Goal: Task Accomplishment & Management: Manage account settings

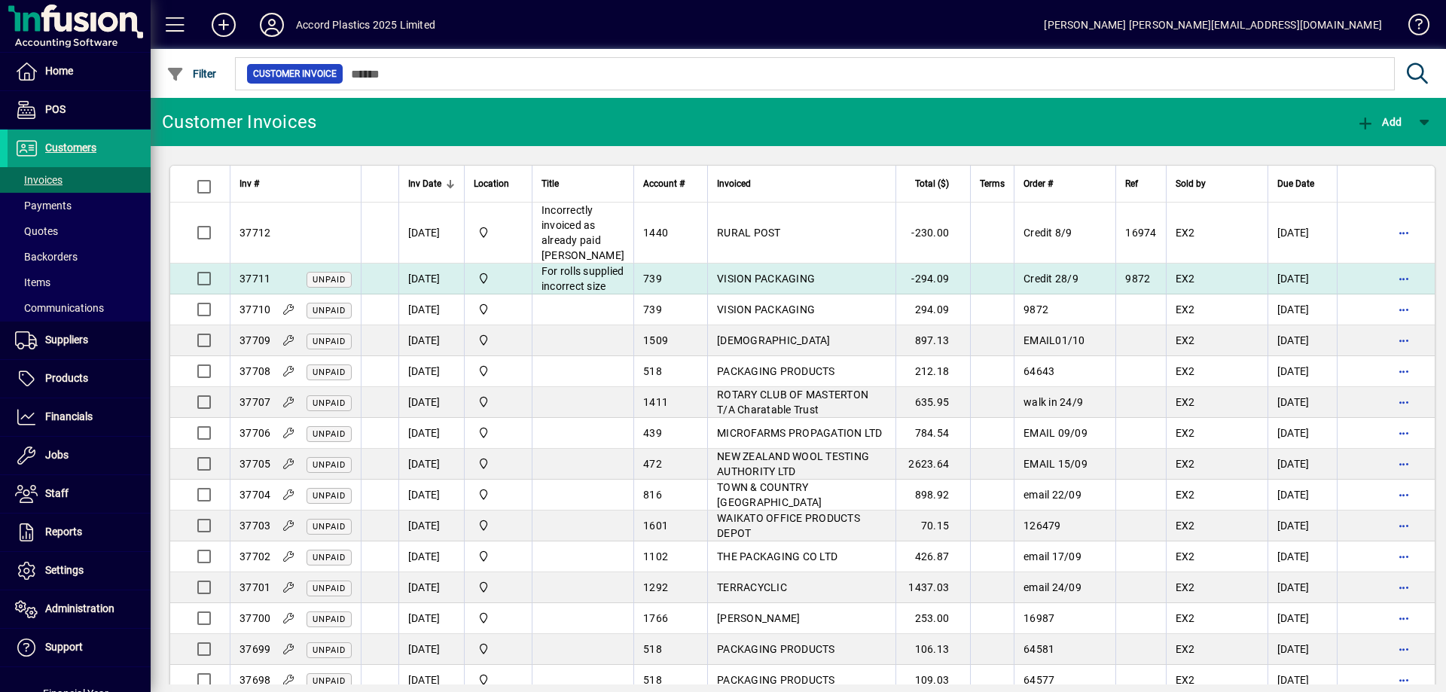
click at [707, 286] on td "VISION PACKAGING" at bounding box center [801, 279] width 188 height 31
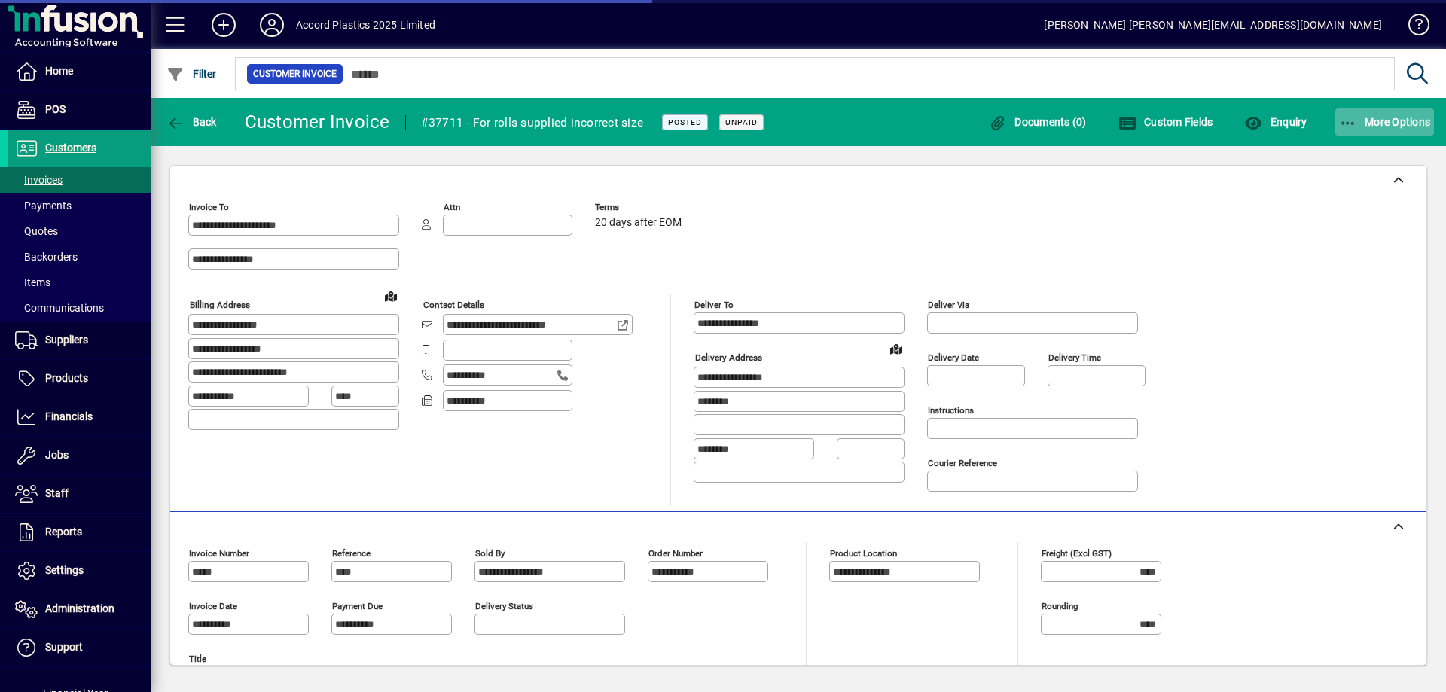
click at [1376, 124] on span "More Options" at bounding box center [1385, 122] width 92 height 12
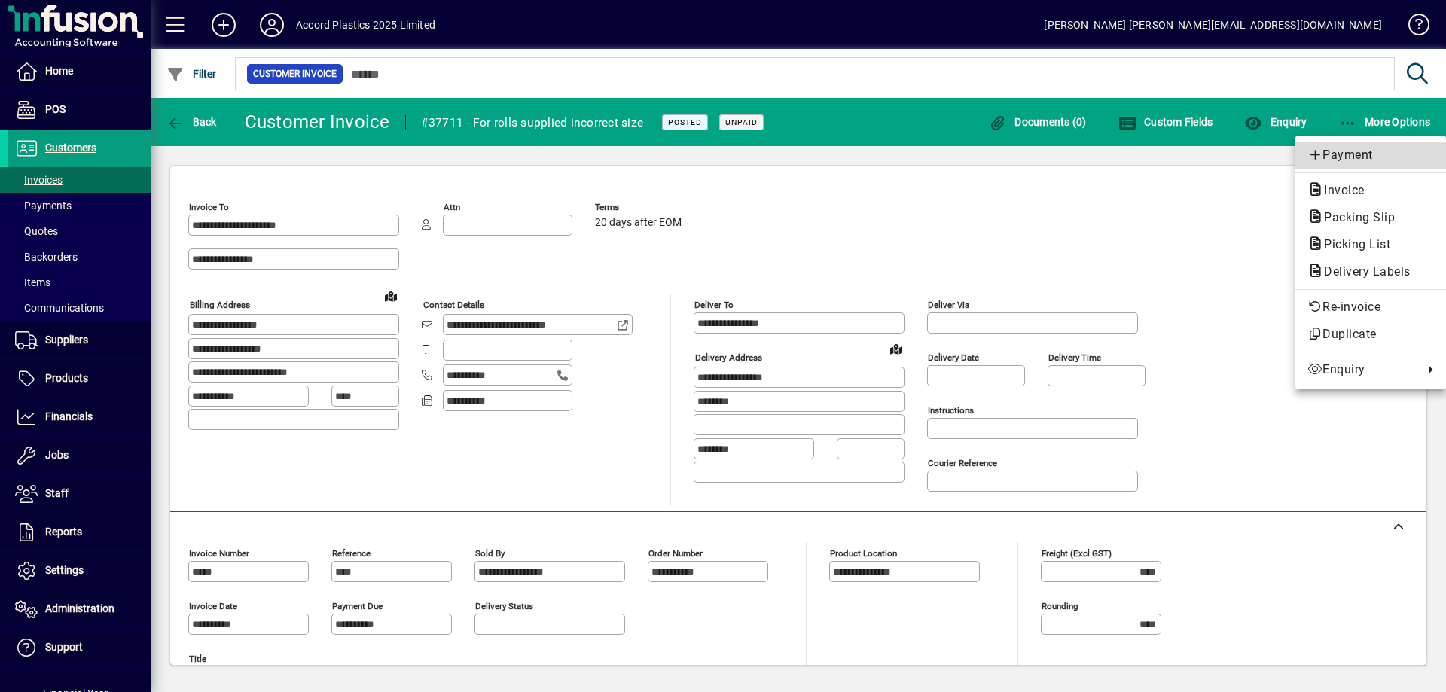
click at [1336, 160] on span "Payment" at bounding box center [1370, 155] width 126 height 18
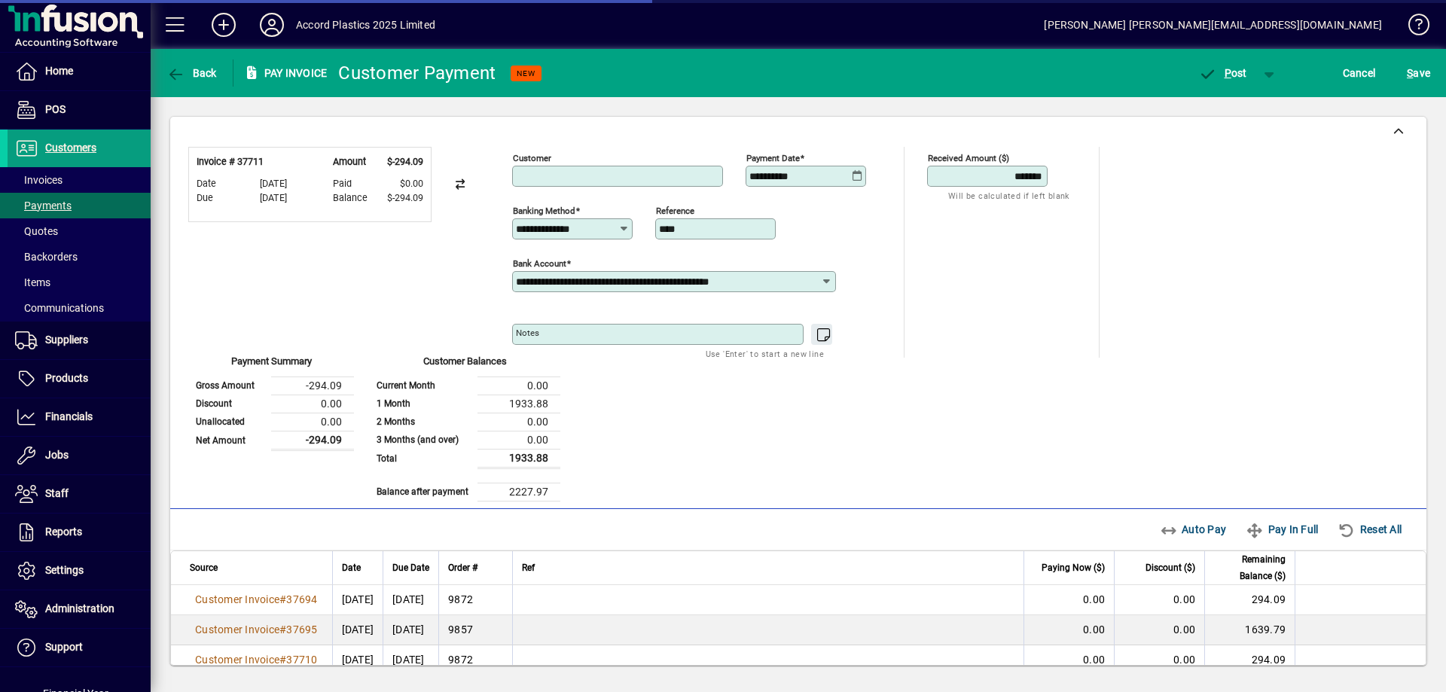
type input "**********"
click at [856, 174] on icon at bounding box center [857, 176] width 11 height 12
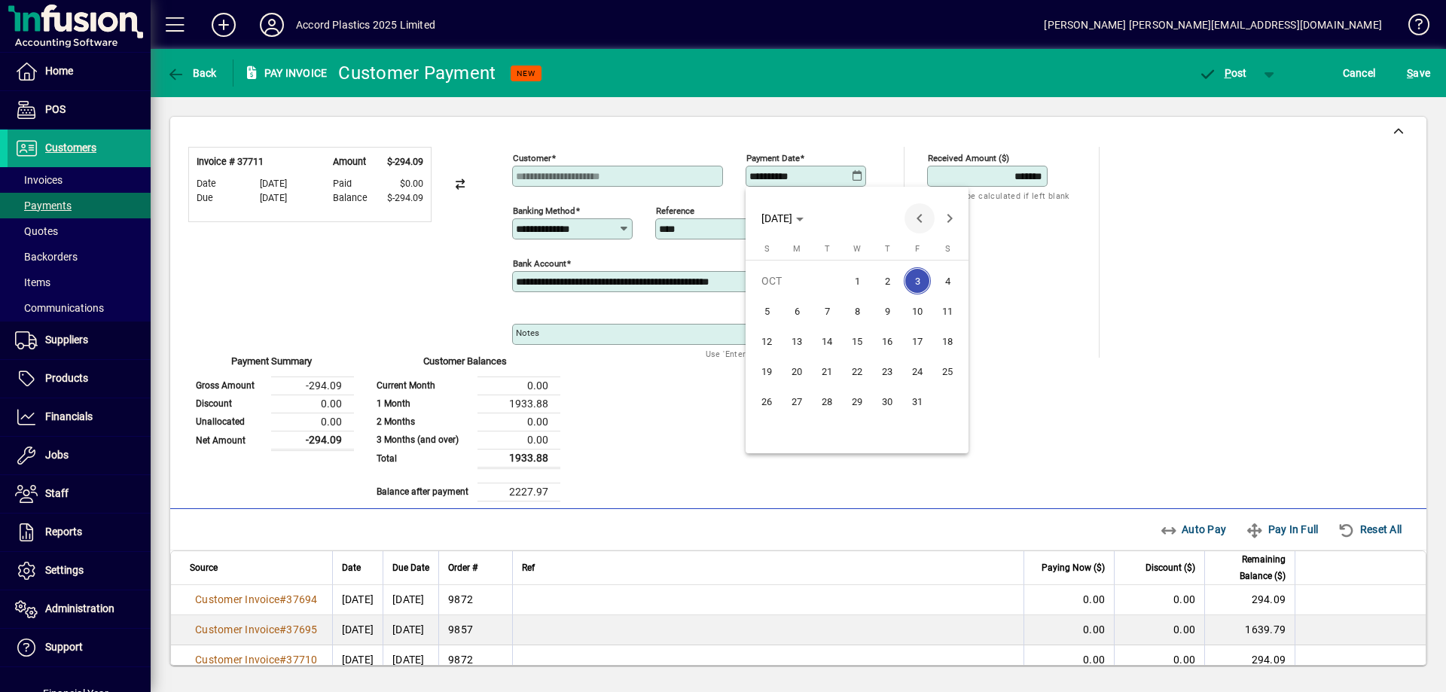
click at [920, 218] on span "Previous month" at bounding box center [919, 218] width 30 height 30
click at [769, 433] on span "28" at bounding box center [766, 431] width 27 height 27
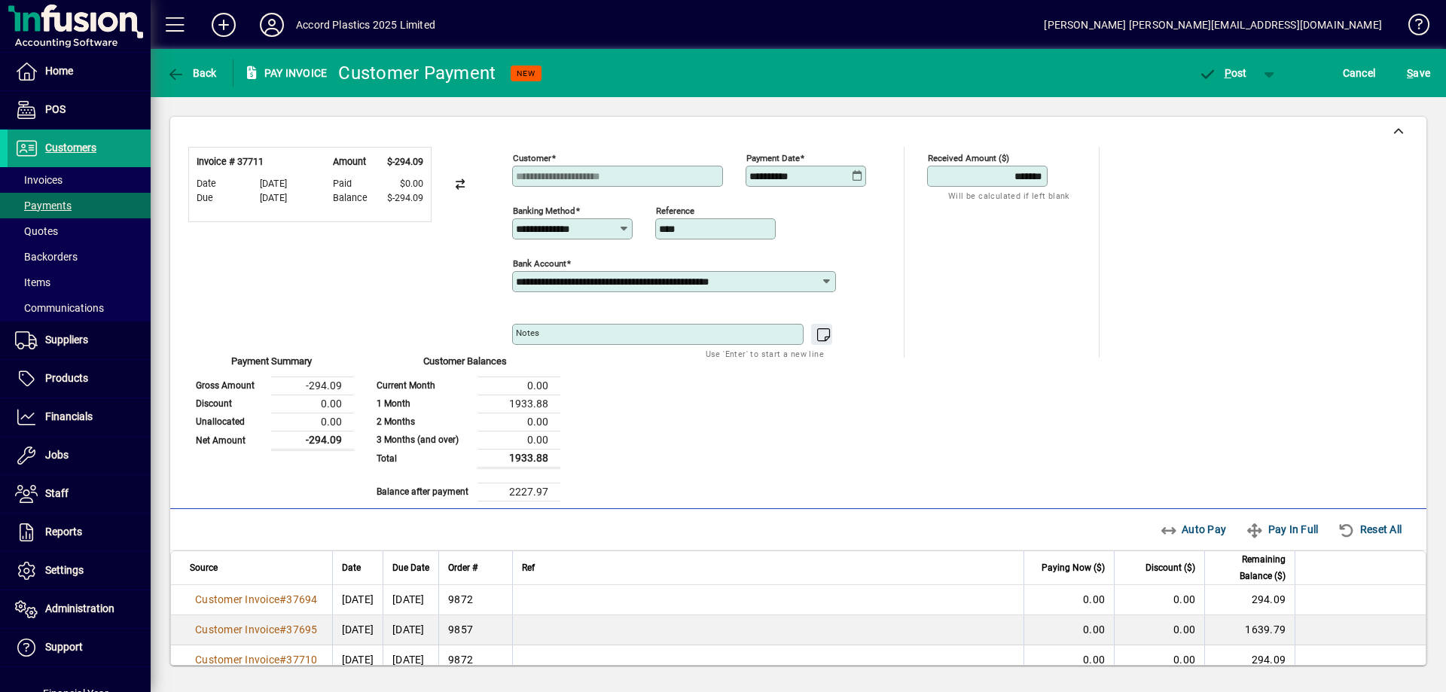
type input "**********"
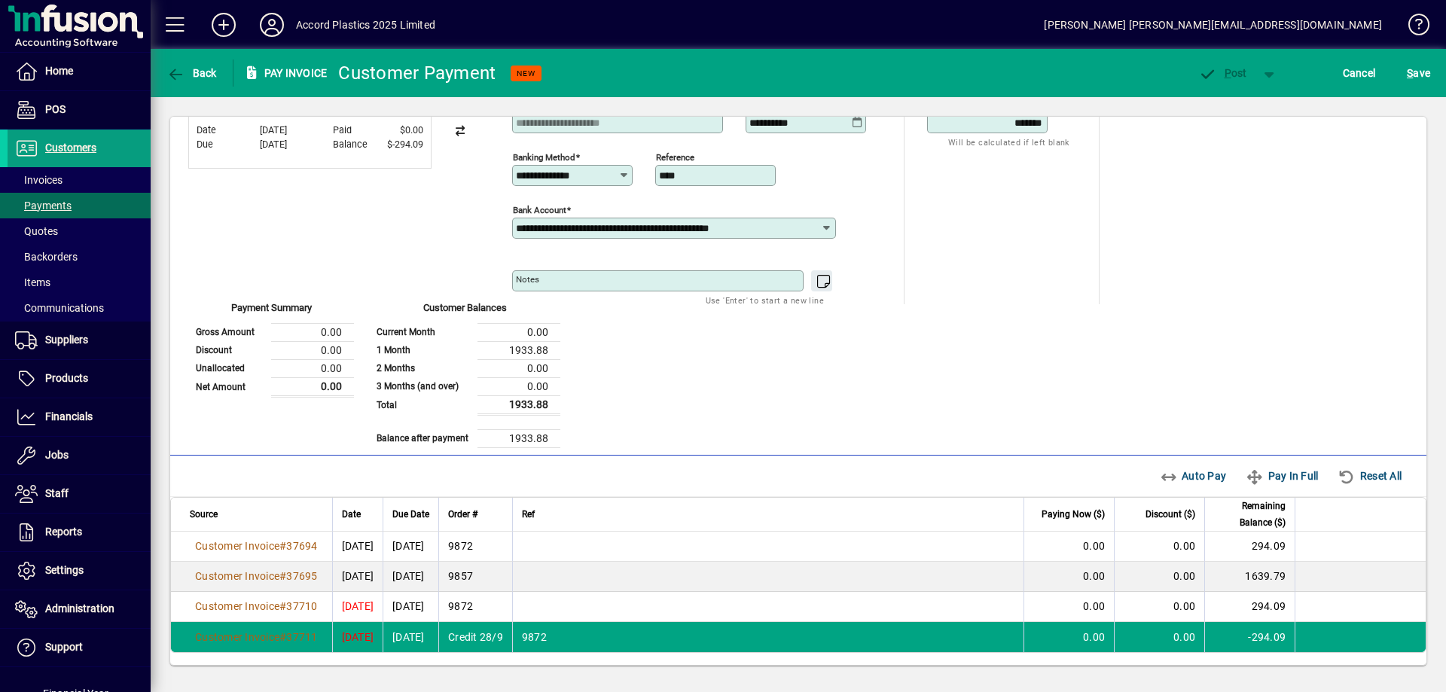
click at [989, 124] on input "*******" at bounding box center [989, 123] width 116 height 12
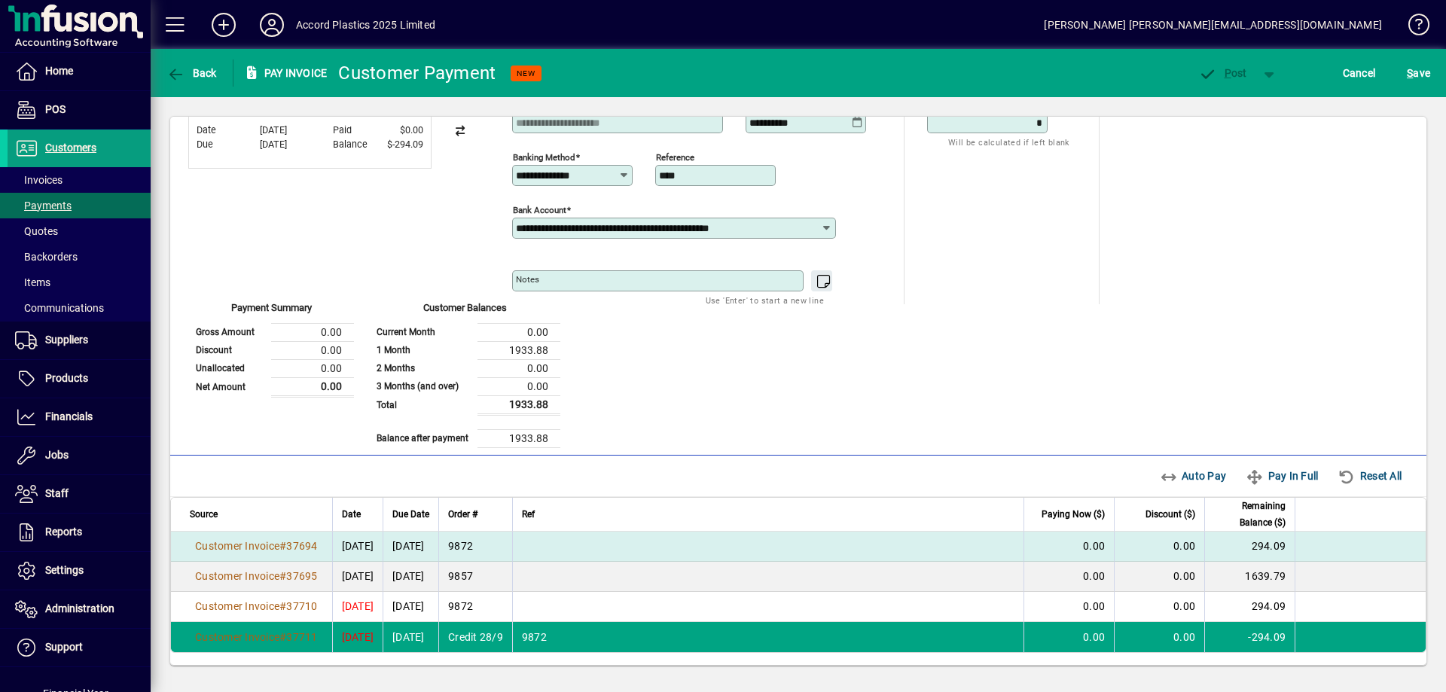
type input "****"
click at [1083, 543] on span "0.00" at bounding box center [1094, 546] width 22 height 12
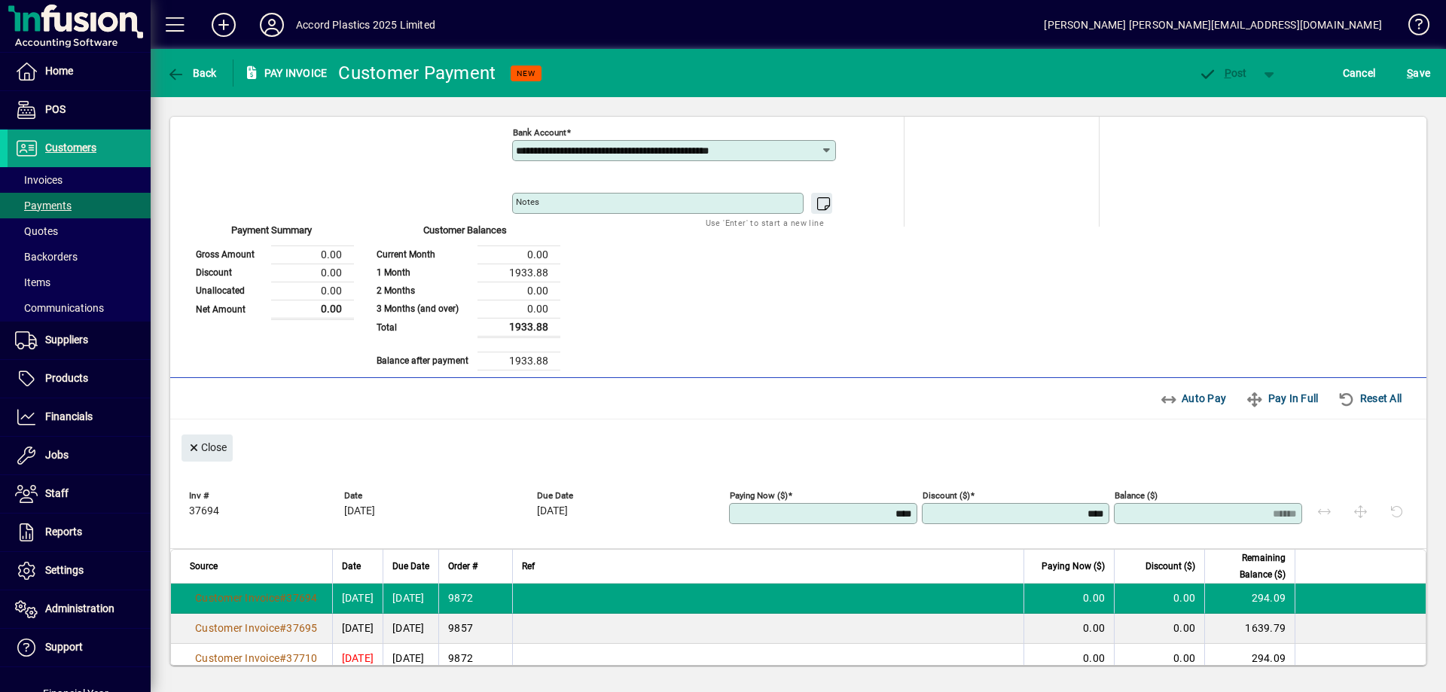
scroll to position [183, 0]
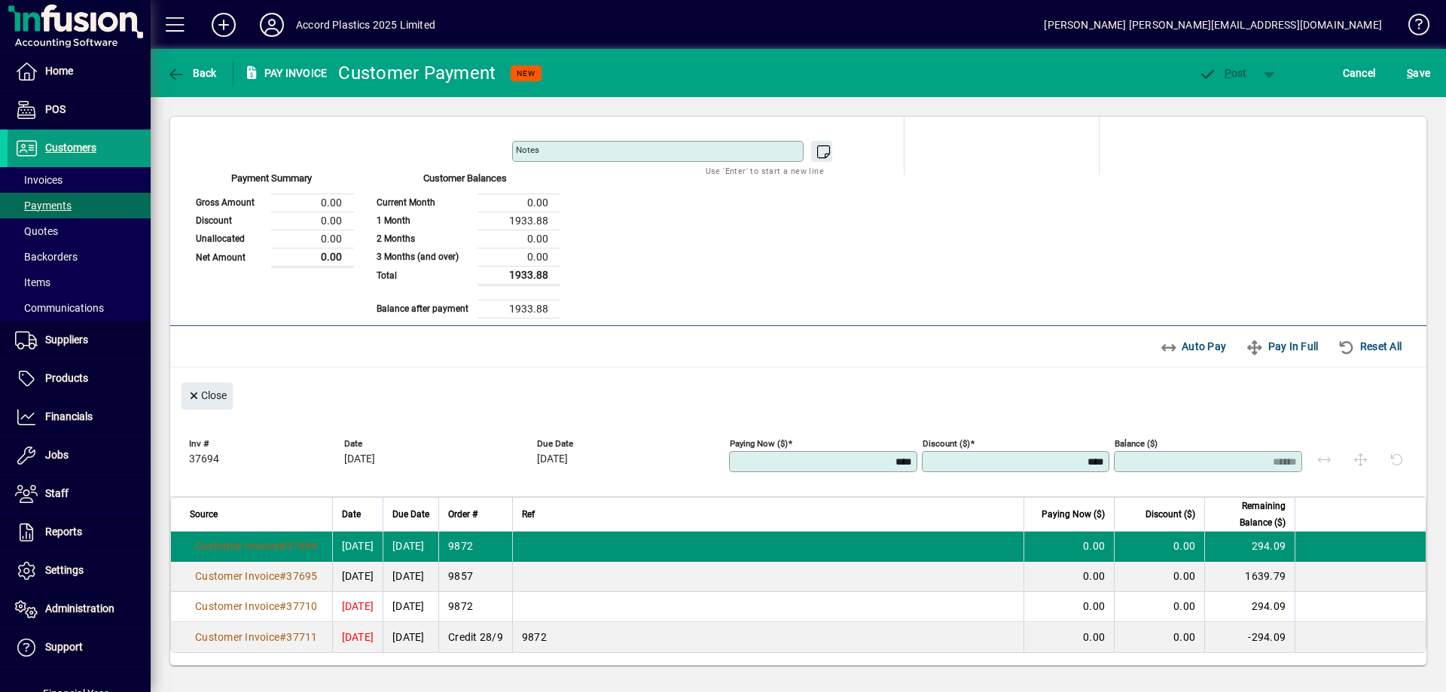
click at [1322, 545] on td at bounding box center [1359, 547] width 131 height 30
click at [1053, 541] on td "0.00" at bounding box center [1068, 547] width 90 height 30
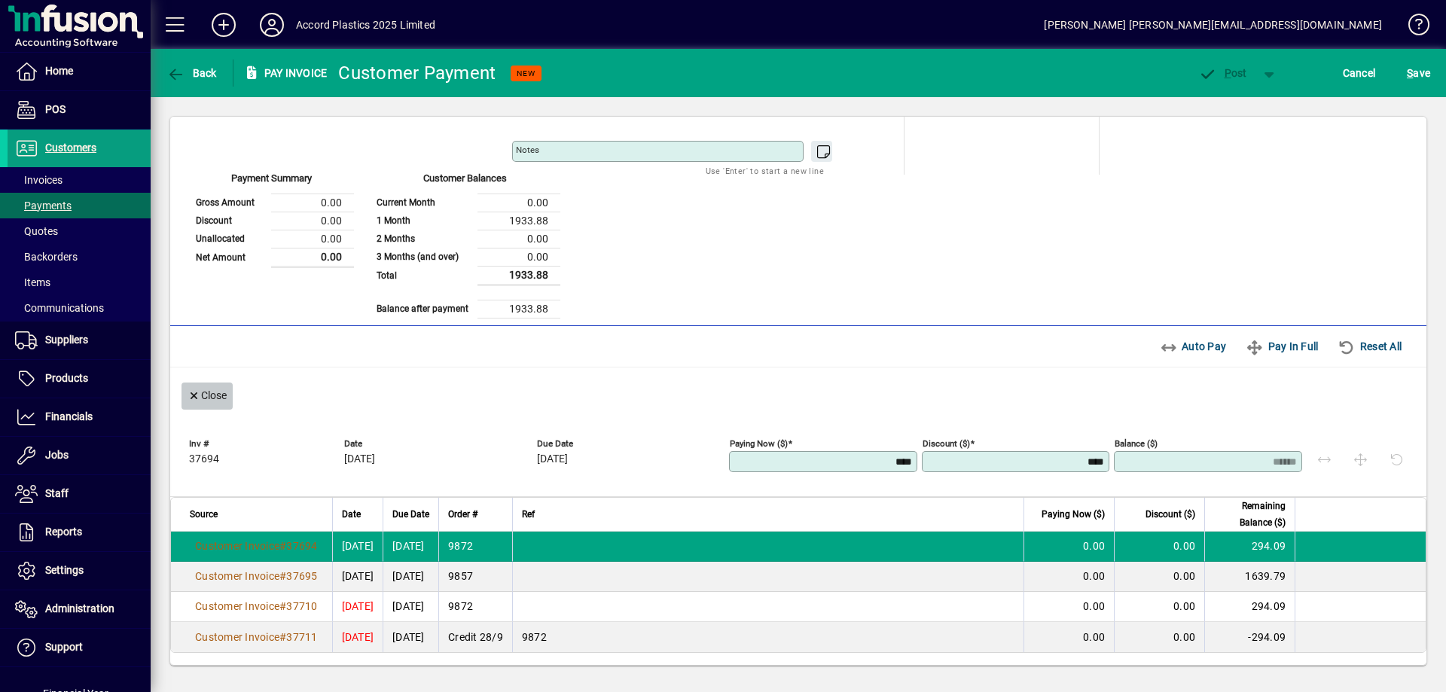
click at [205, 397] on span "Close" at bounding box center [206, 395] width 39 height 25
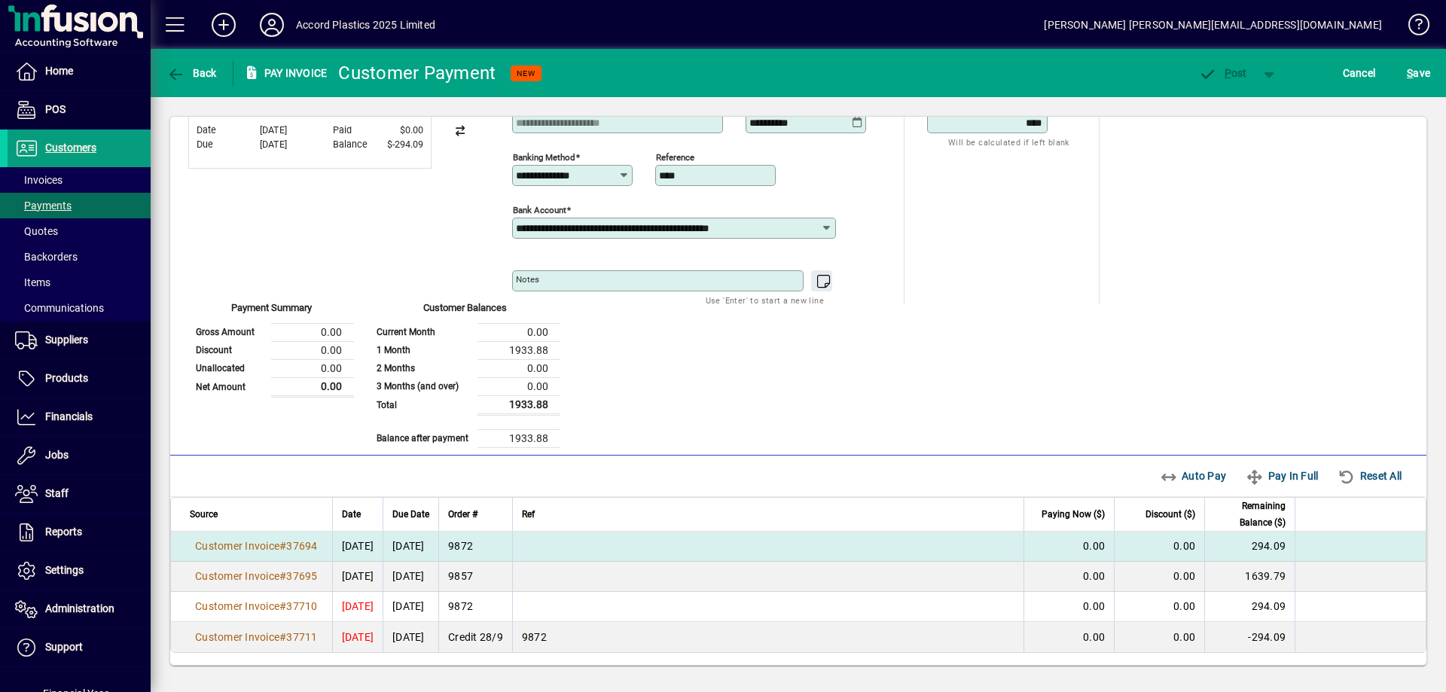
click at [1316, 553] on td at bounding box center [1359, 547] width 131 height 30
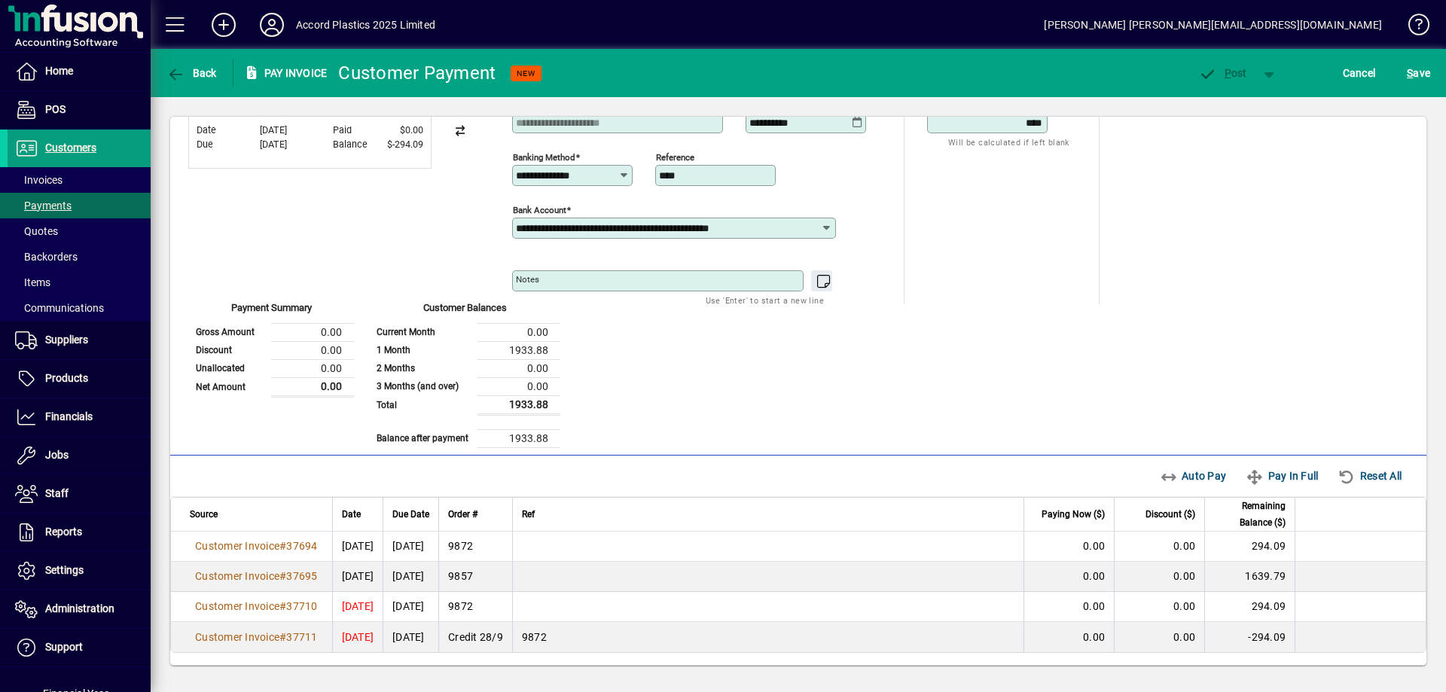
scroll to position [0, 0]
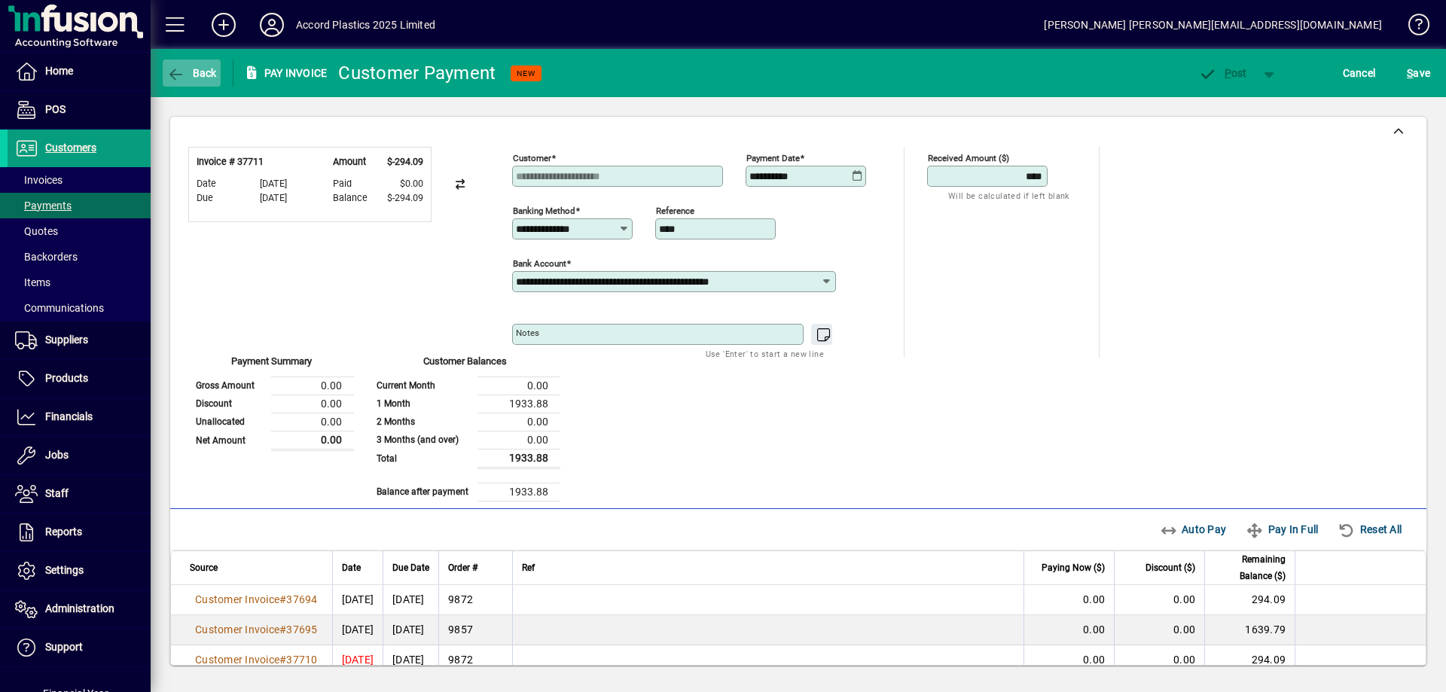
click at [187, 75] on span "Back" at bounding box center [191, 73] width 50 height 12
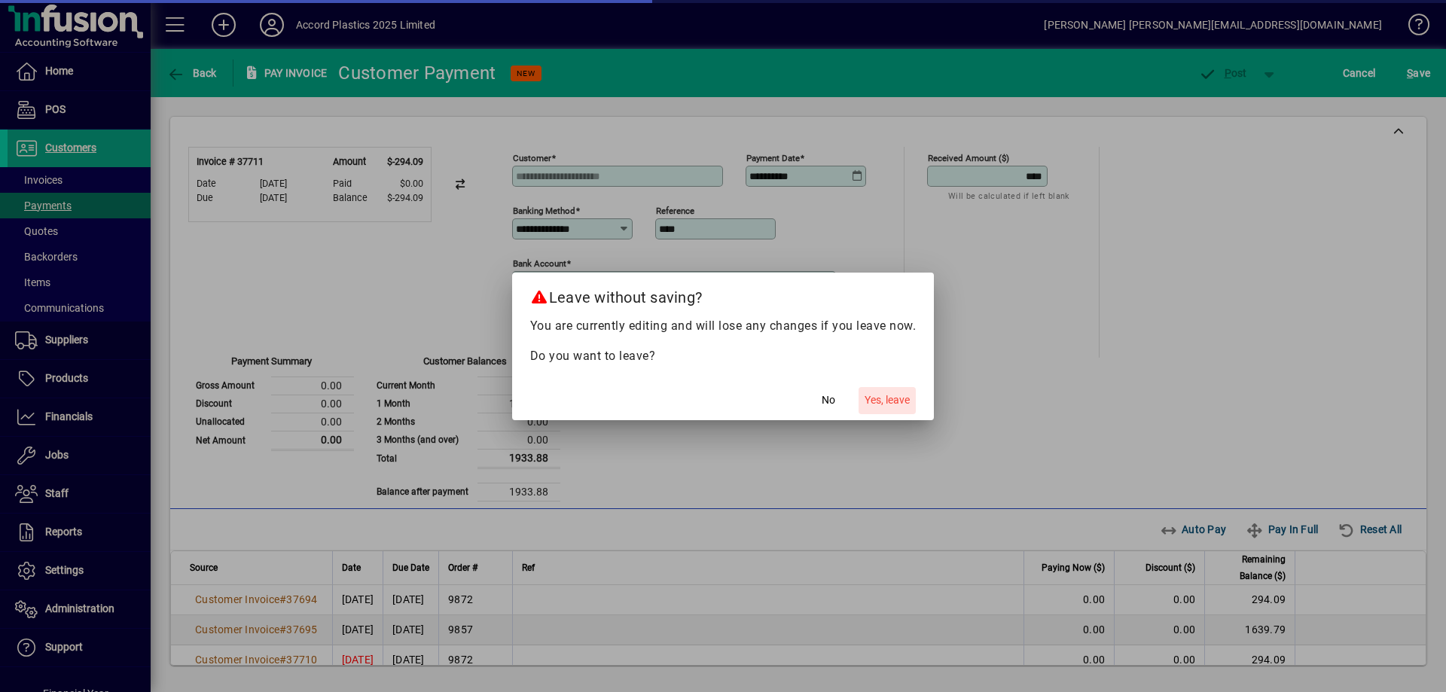
click at [902, 403] on span "Yes, leave" at bounding box center [886, 400] width 45 height 16
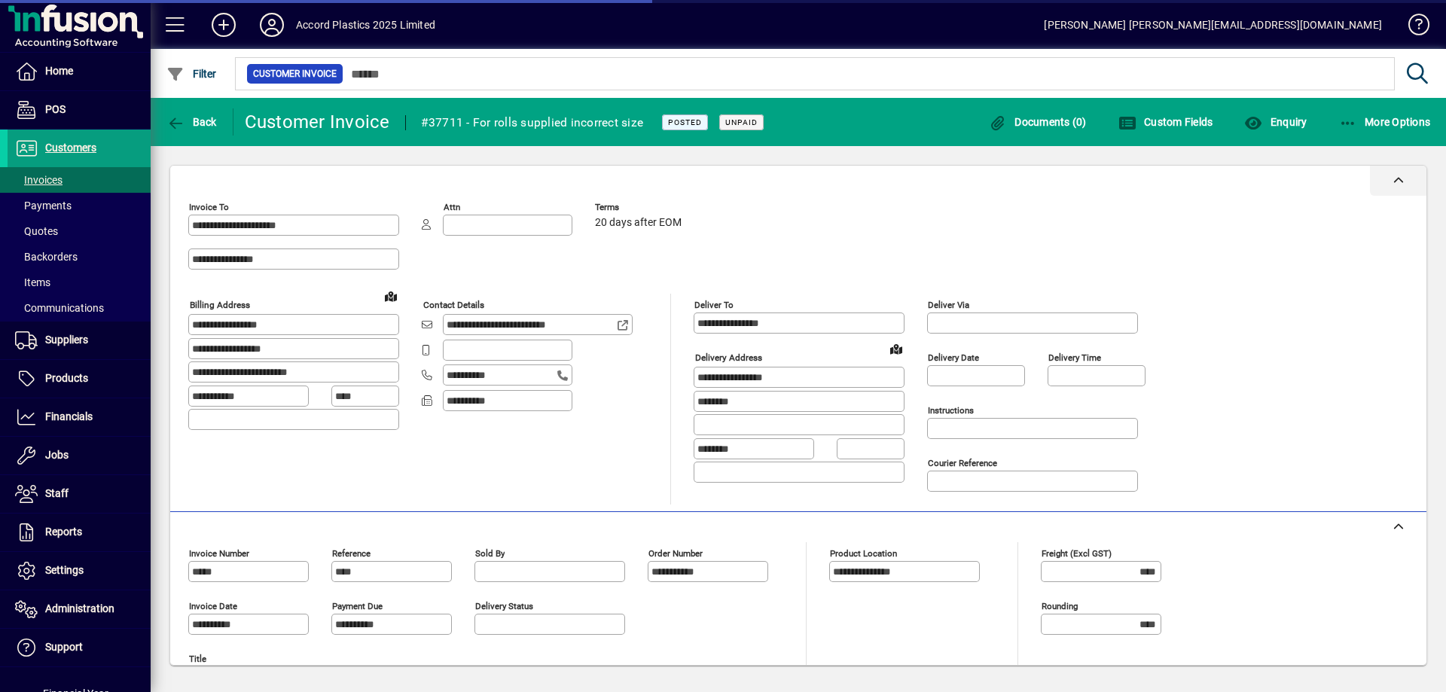
type input "**********"
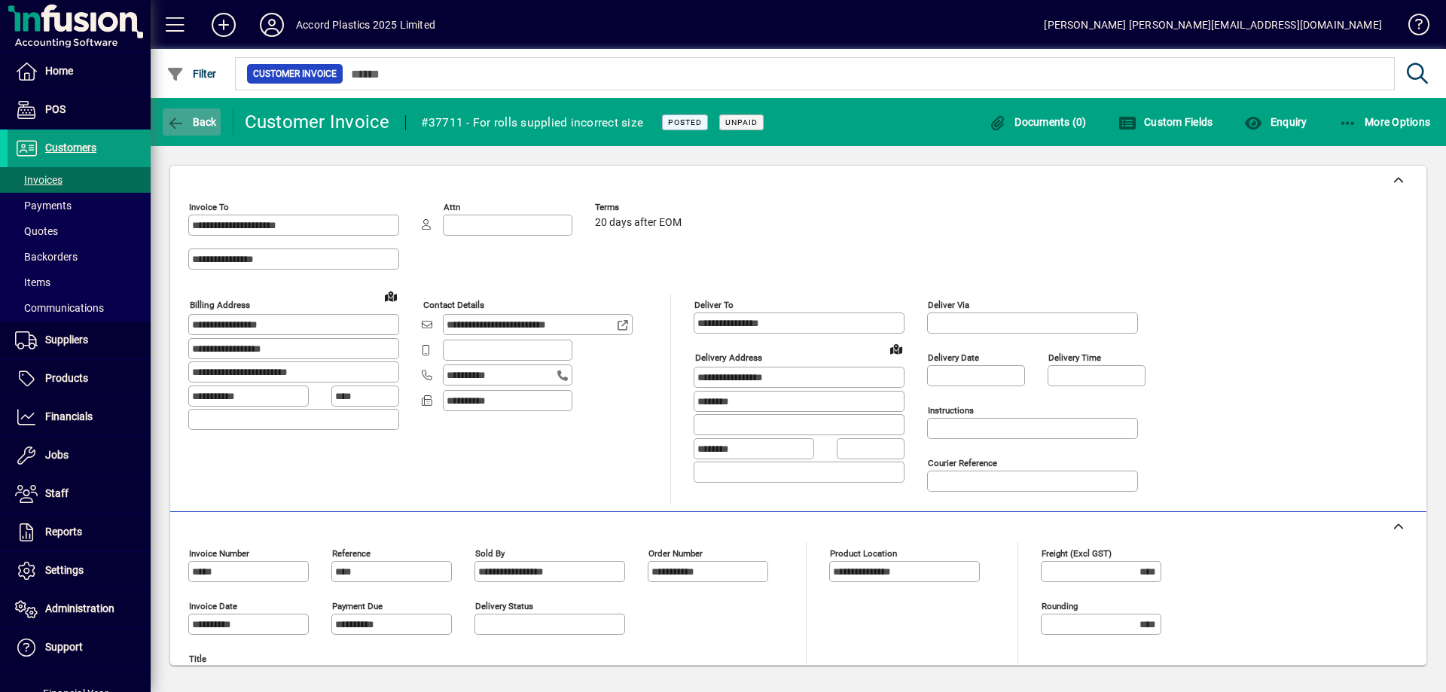
click at [203, 118] on span "Back" at bounding box center [191, 122] width 50 height 12
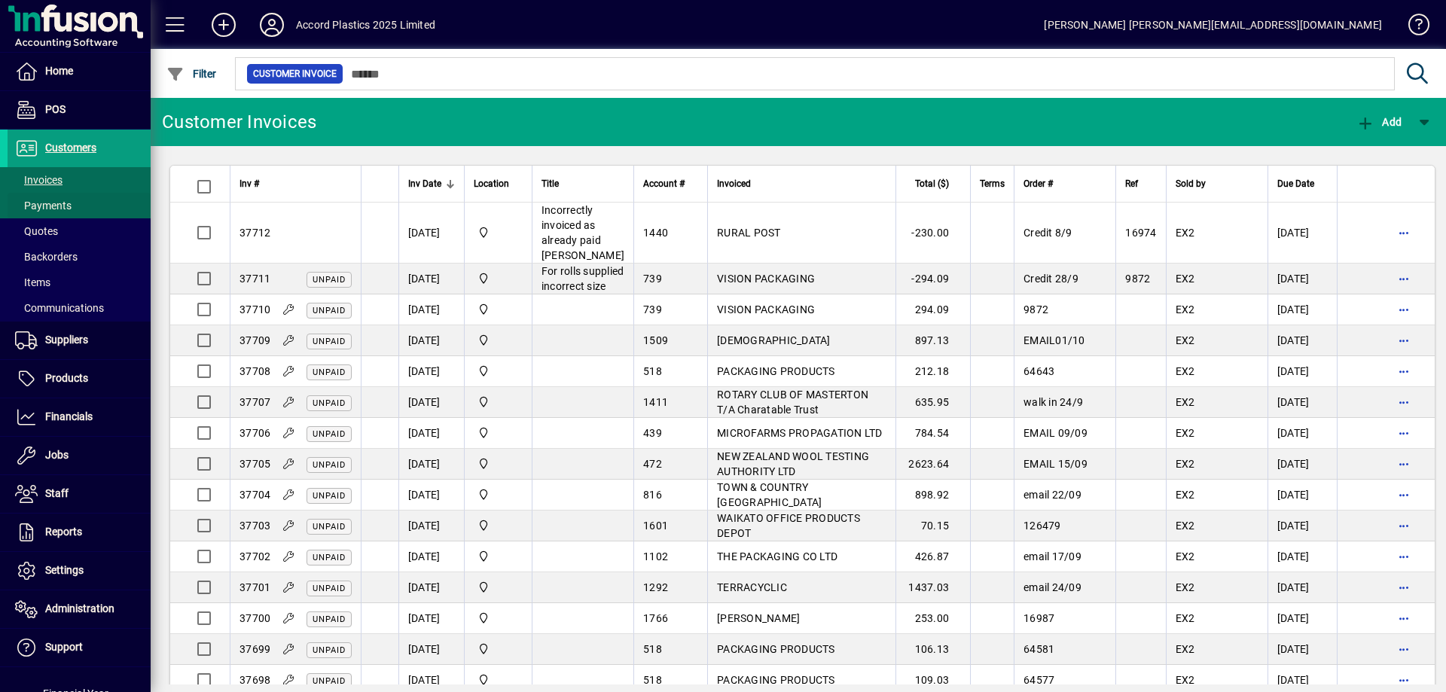
click at [73, 211] on span at bounding box center [79, 205] width 143 height 36
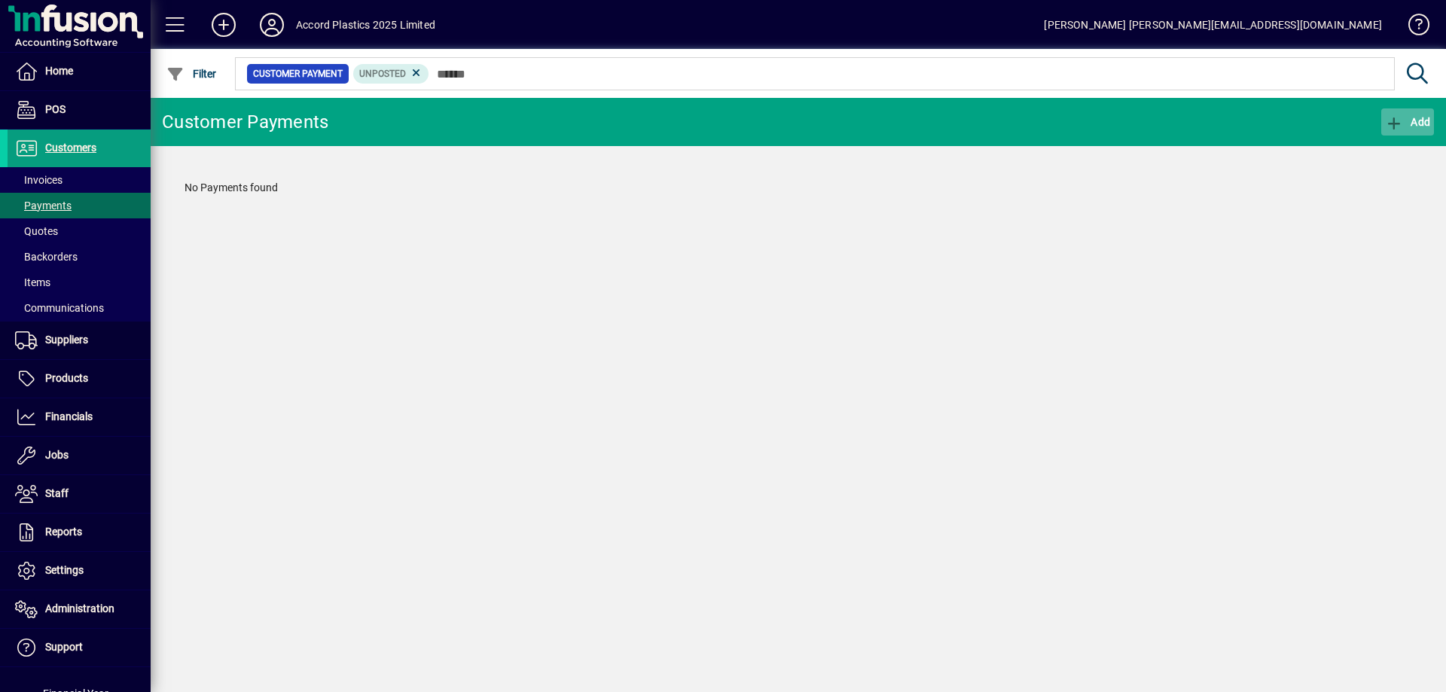
click at [1426, 128] on span "button" at bounding box center [1407, 122] width 53 height 36
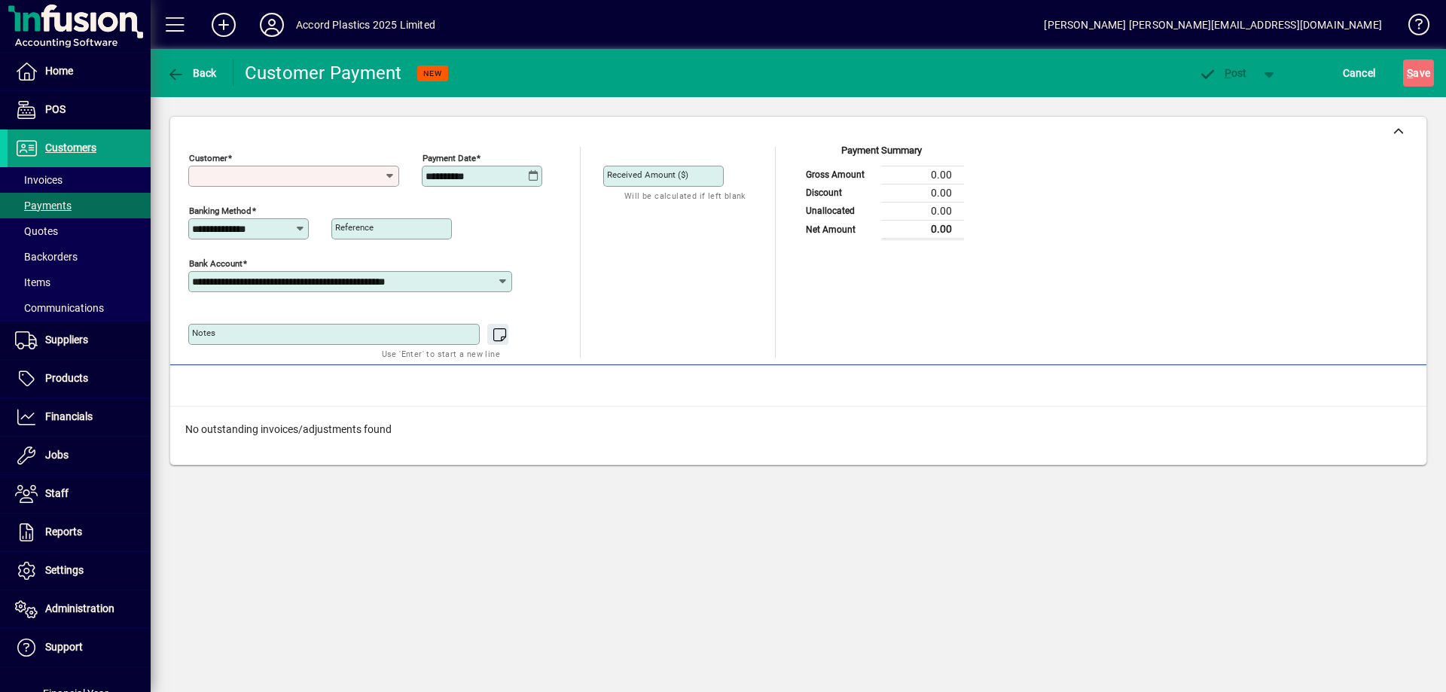
click at [343, 177] on input "Customer" at bounding box center [288, 176] width 192 height 12
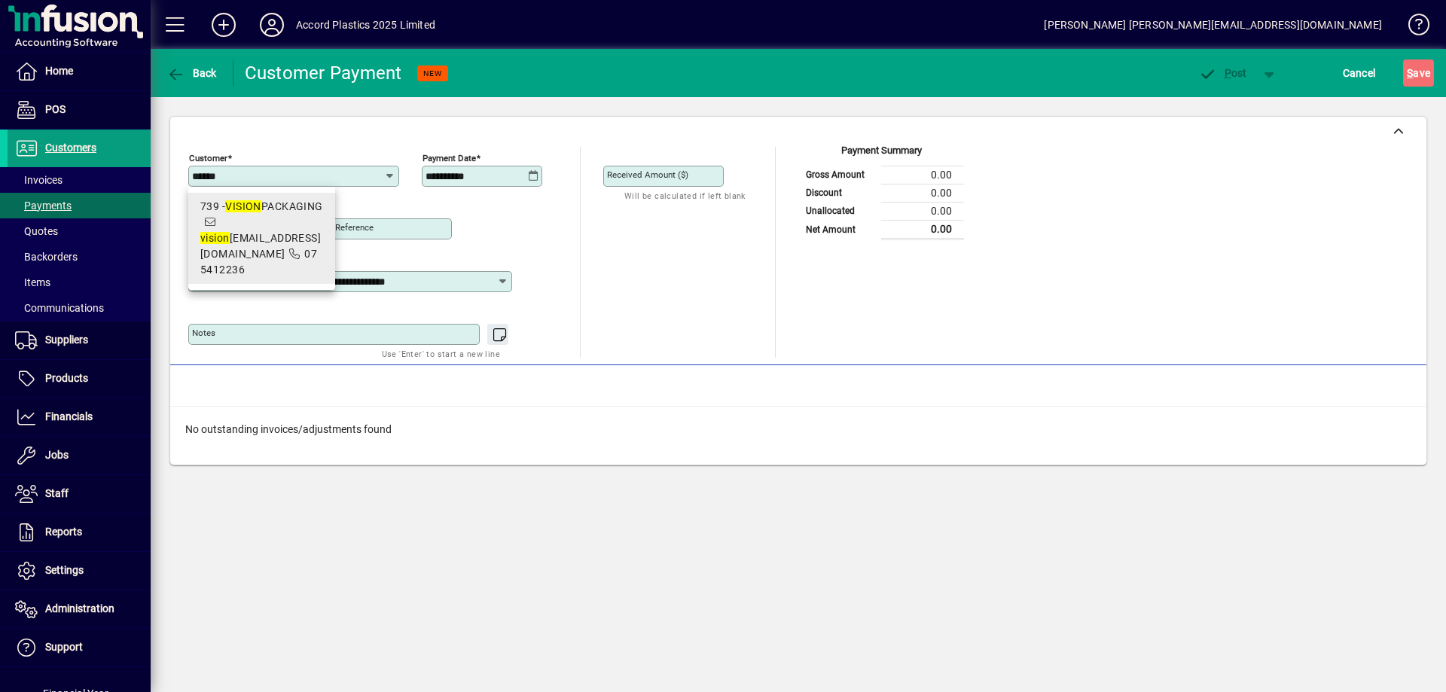
click at [304, 204] on div "739 - VISION PACKAGING" at bounding box center [261, 207] width 123 height 16
type input "**********"
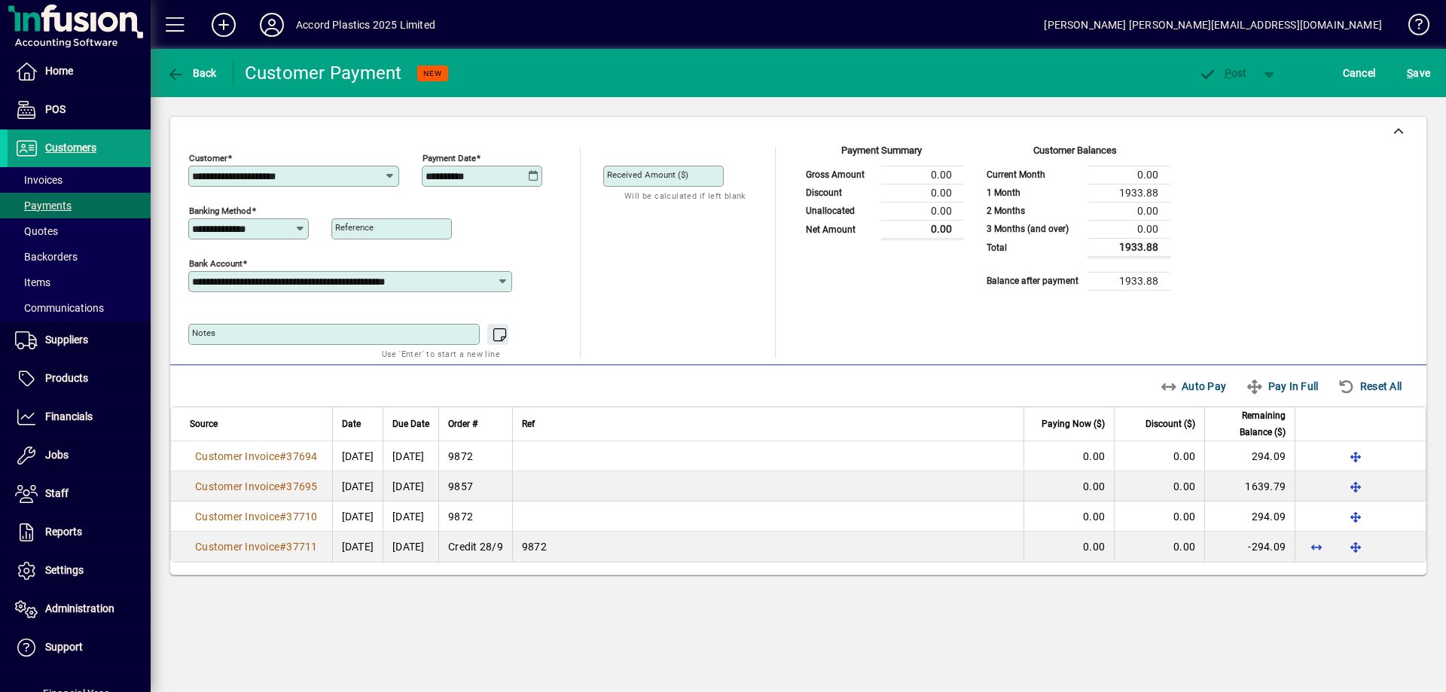
click at [529, 172] on icon at bounding box center [533, 176] width 11 height 12
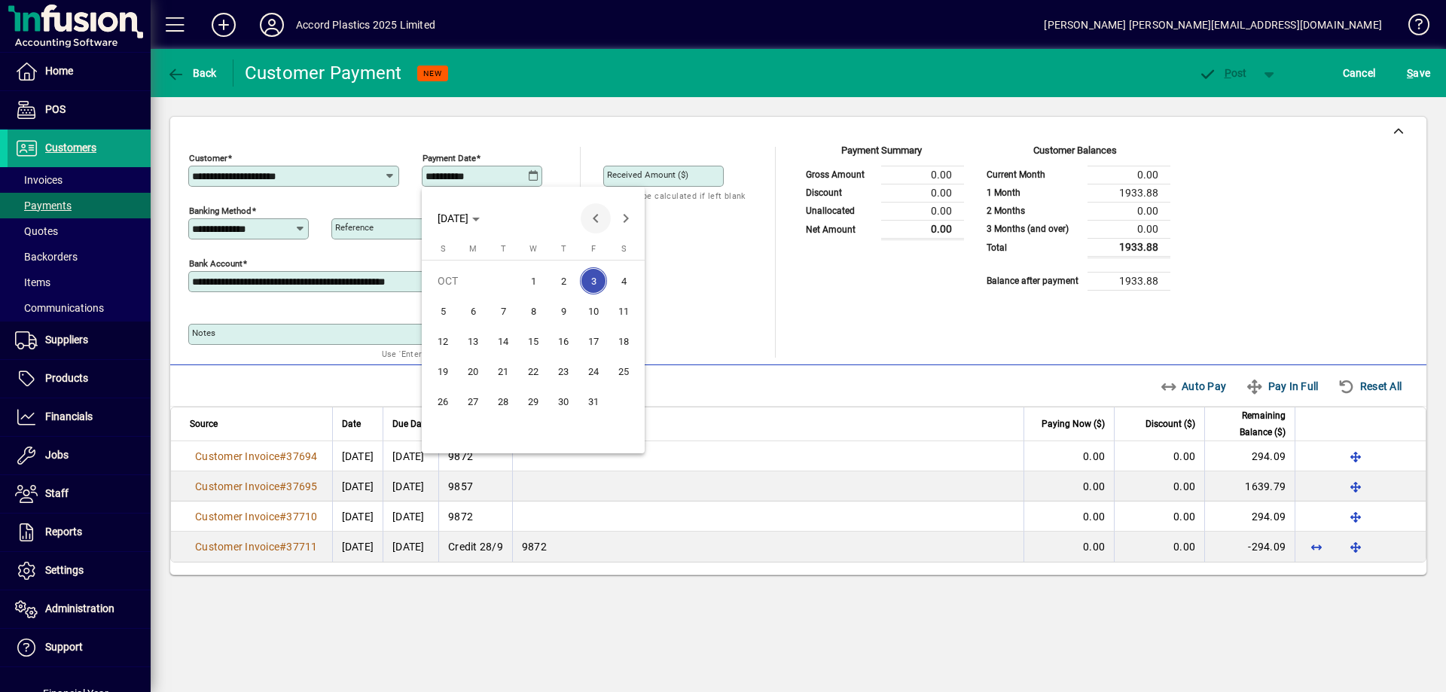
click at [599, 222] on span "Previous month" at bounding box center [595, 218] width 30 height 30
click at [495, 427] on span "30" at bounding box center [502, 431] width 27 height 27
type input "**********"
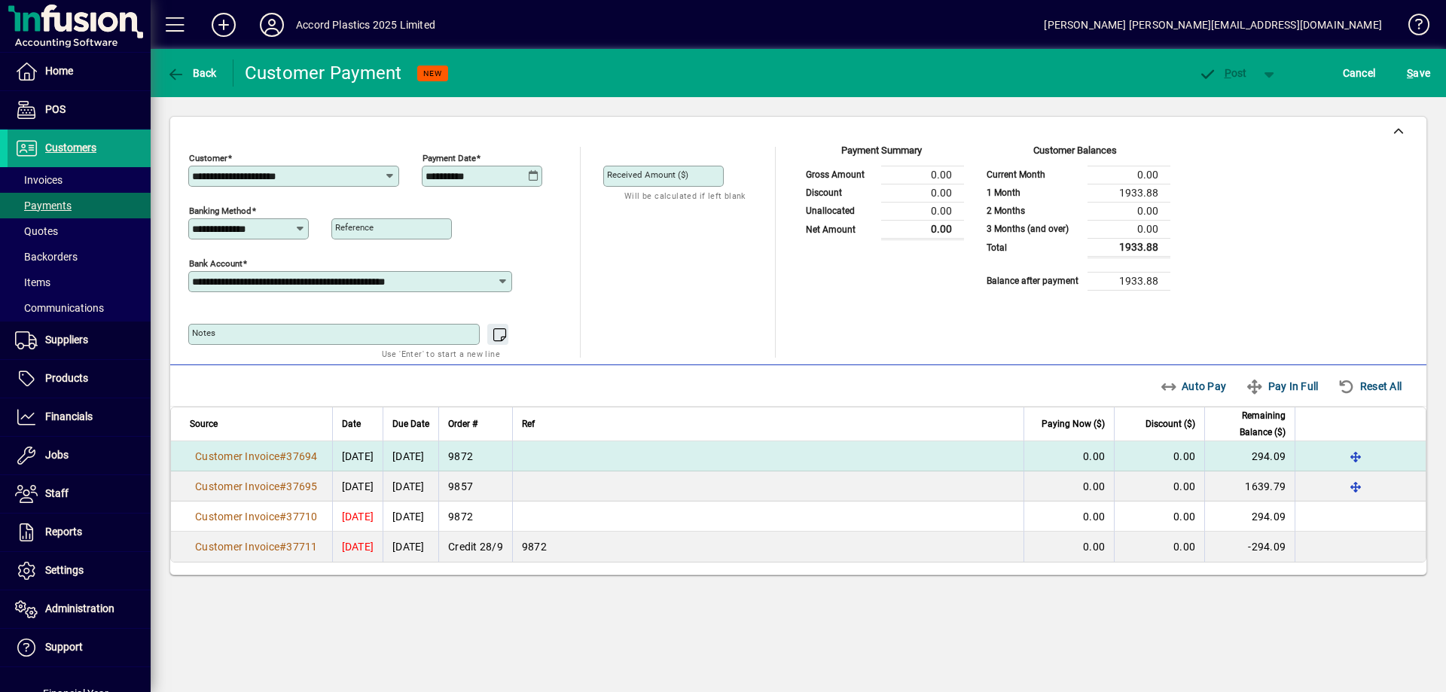
click at [1081, 453] on td "0.00" at bounding box center [1068, 456] width 90 height 30
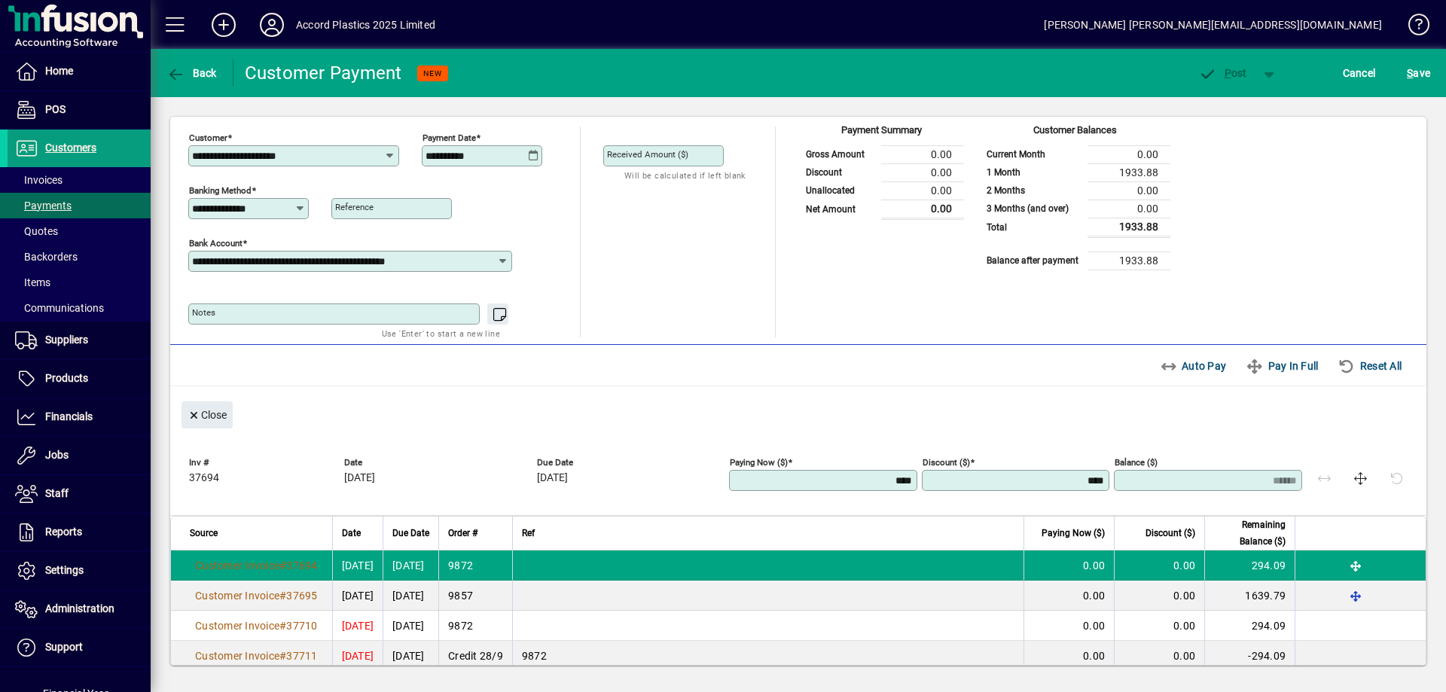
scroll to position [39, 0]
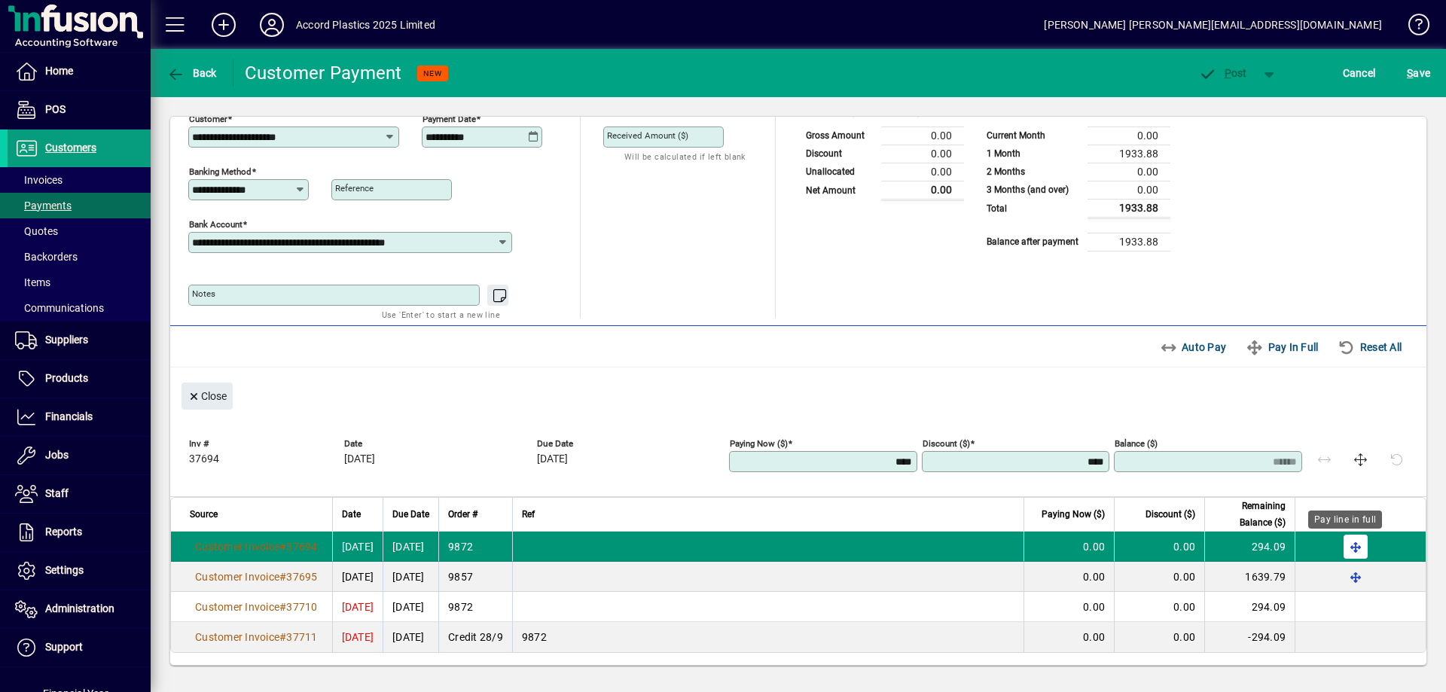
click at [1348, 547] on span "button" at bounding box center [1355, 547] width 36 height 36
type input "******"
type input "****"
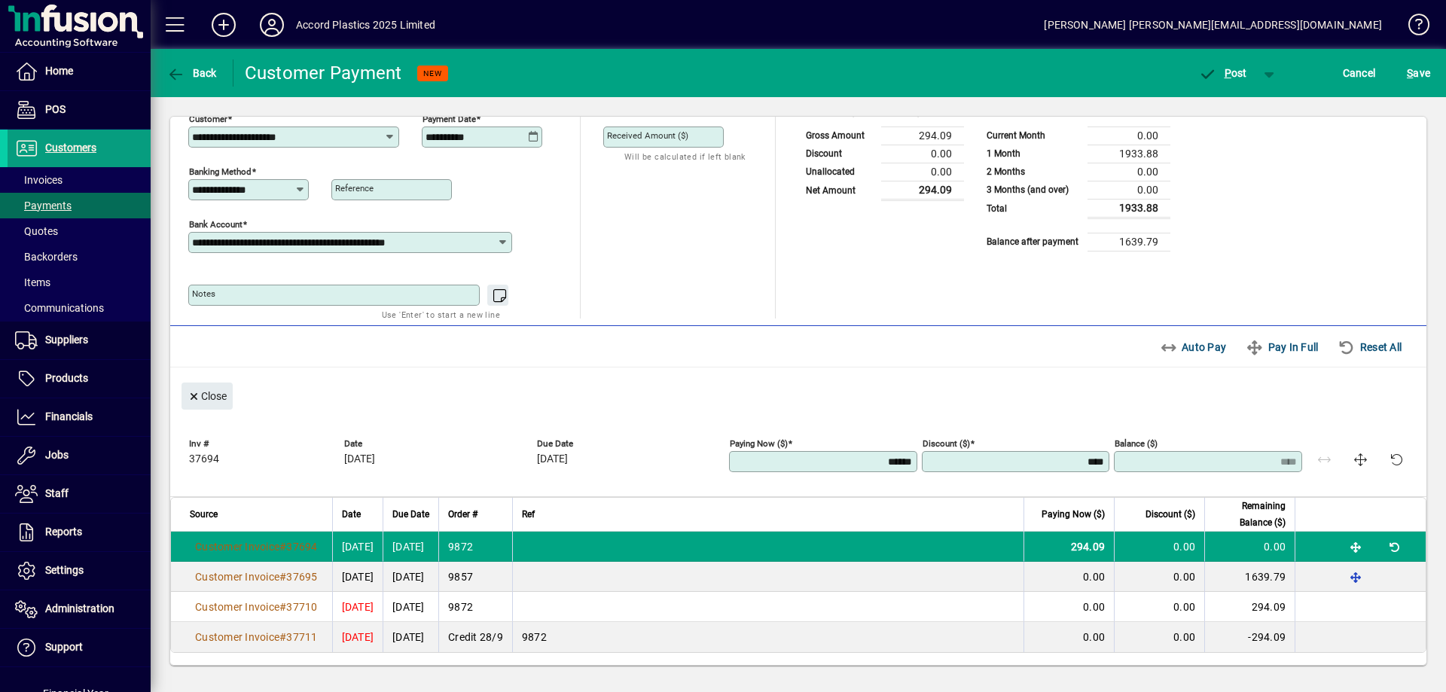
click at [1320, 642] on td at bounding box center [1359, 637] width 131 height 30
click at [1062, 642] on td "0.00" at bounding box center [1068, 637] width 90 height 30
click at [1248, 638] on span "-294.09" at bounding box center [1267, 637] width 38 height 12
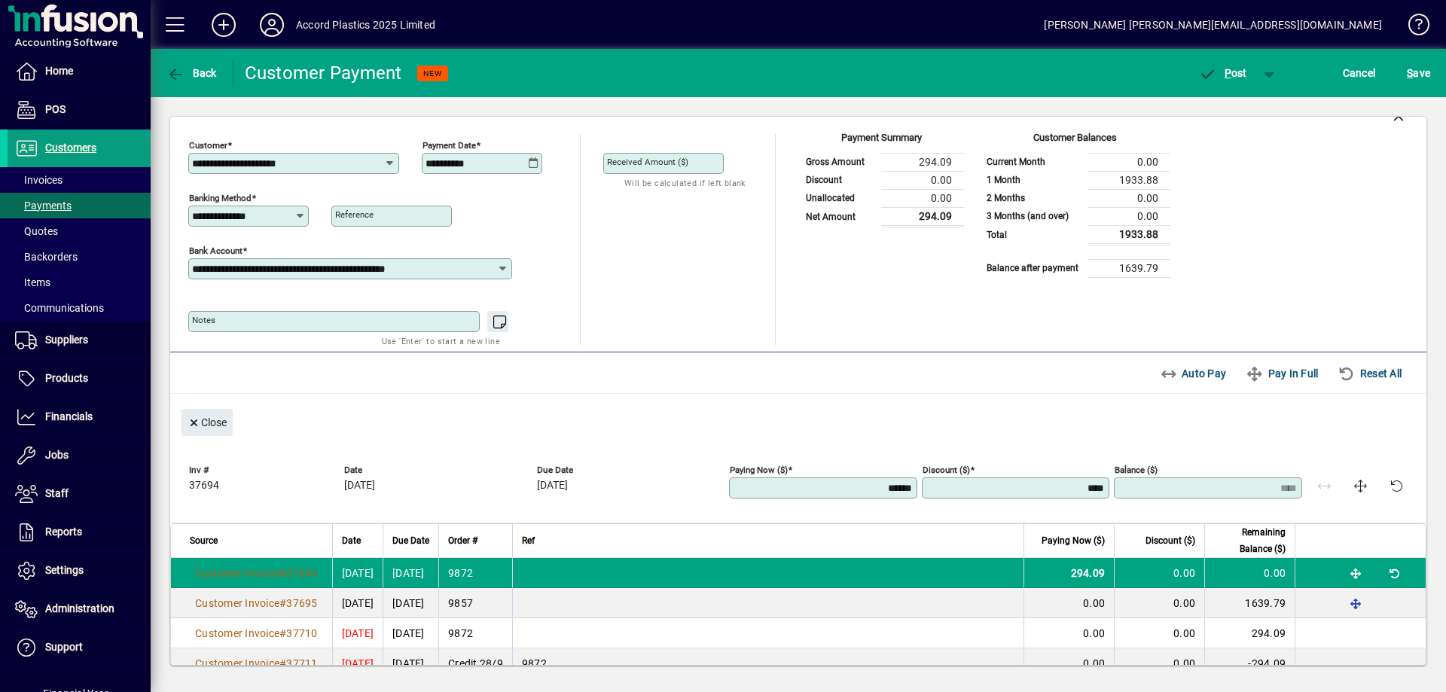
scroll to position [0, 0]
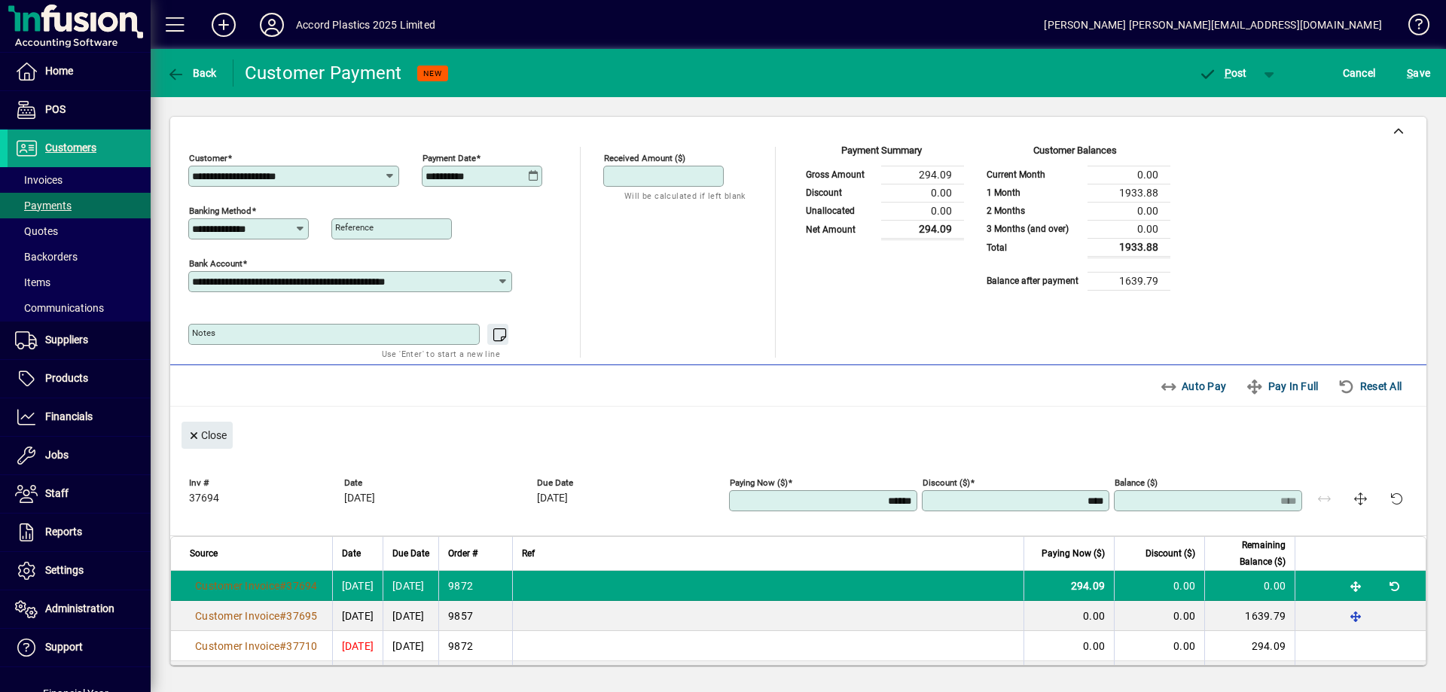
click at [697, 177] on input "Received Amount ($)" at bounding box center [665, 176] width 116 height 12
click at [289, 221] on div "**********" at bounding box center [248, 228] width 120 height 21
click at [299, 224] on icon at bounding box center [299, 229] width 11 height 12
click at [581, 233] on div "**********" at bounding box center [473, 252] width 571 height 211
click at [196, 72] on span "Back" at bounding box center [191, 73] width 50 height 12
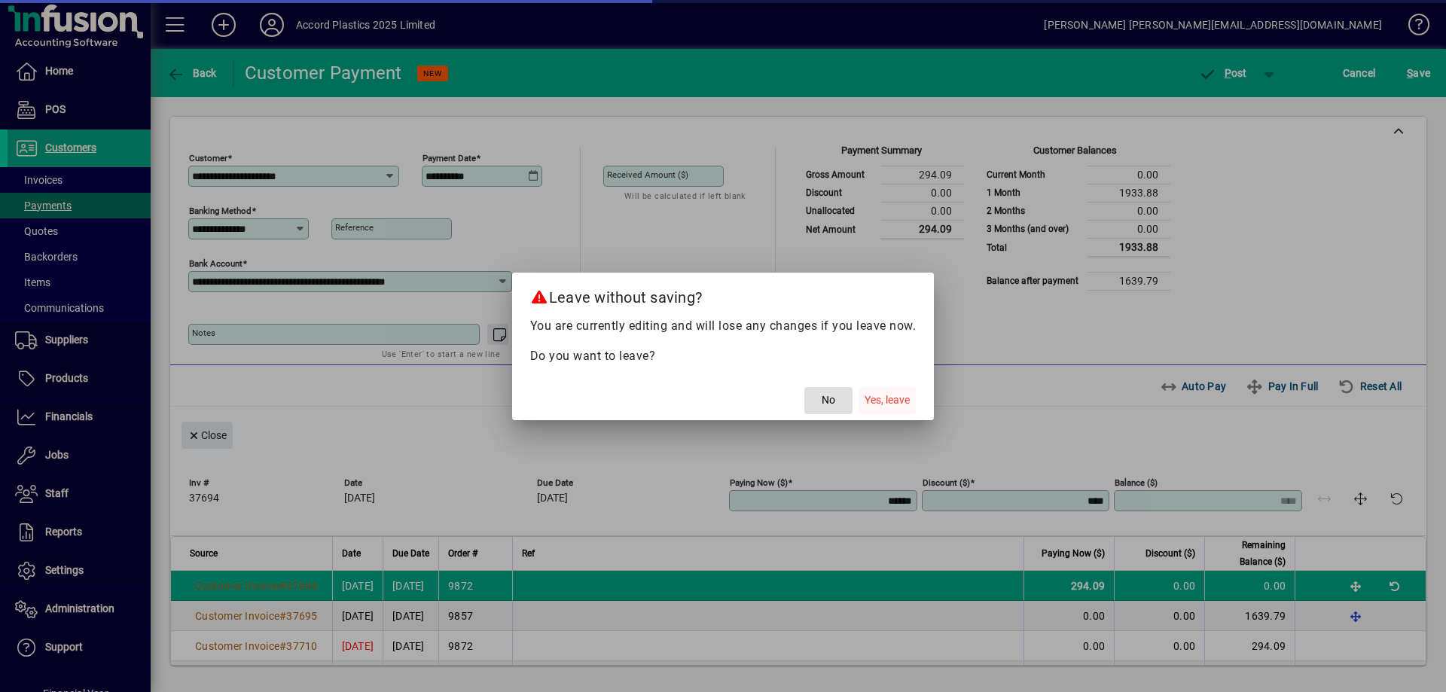
click at [879, 399] on span "Yes, leave" at bounding box center [886, 400] width 45 height 16
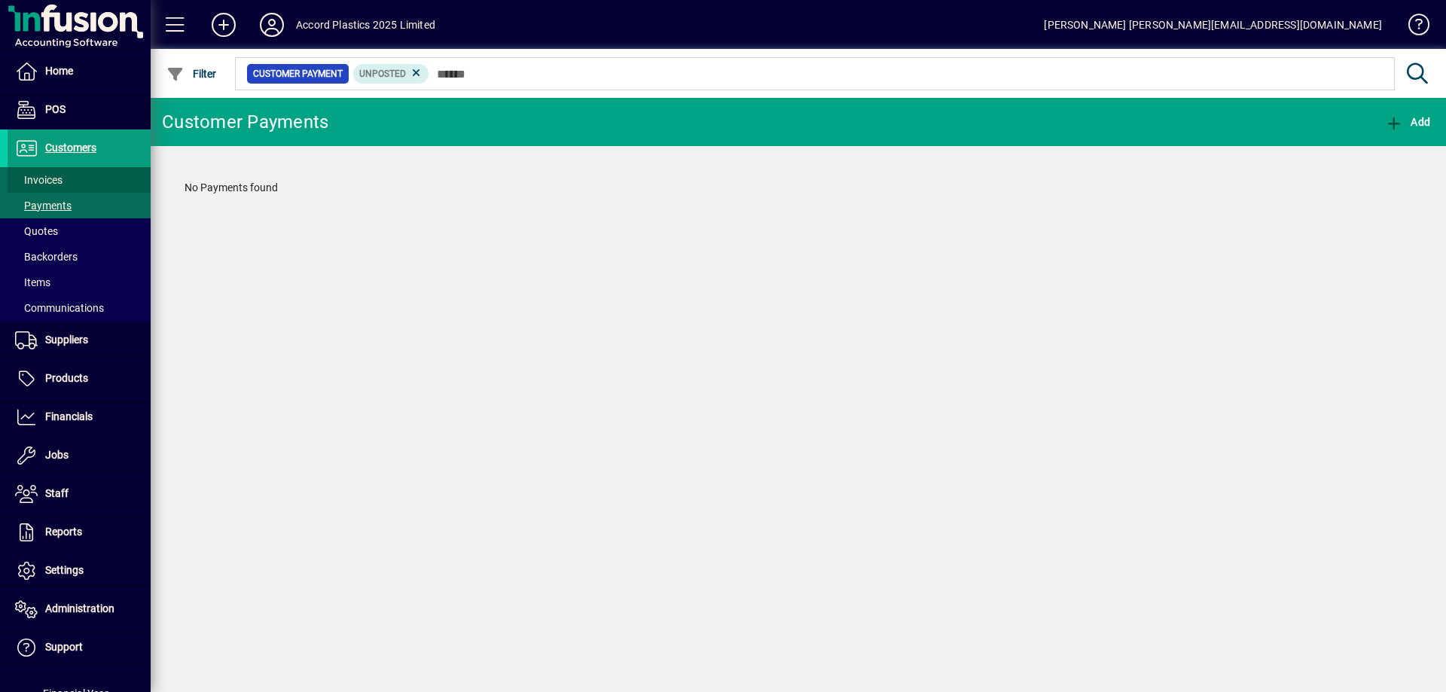
click at [99, 182] on span at bounding box center [79, 180] width 143 height 36
click at [1412, 119] on span "button" at bounding box center [1424, 122] width 36 height 36
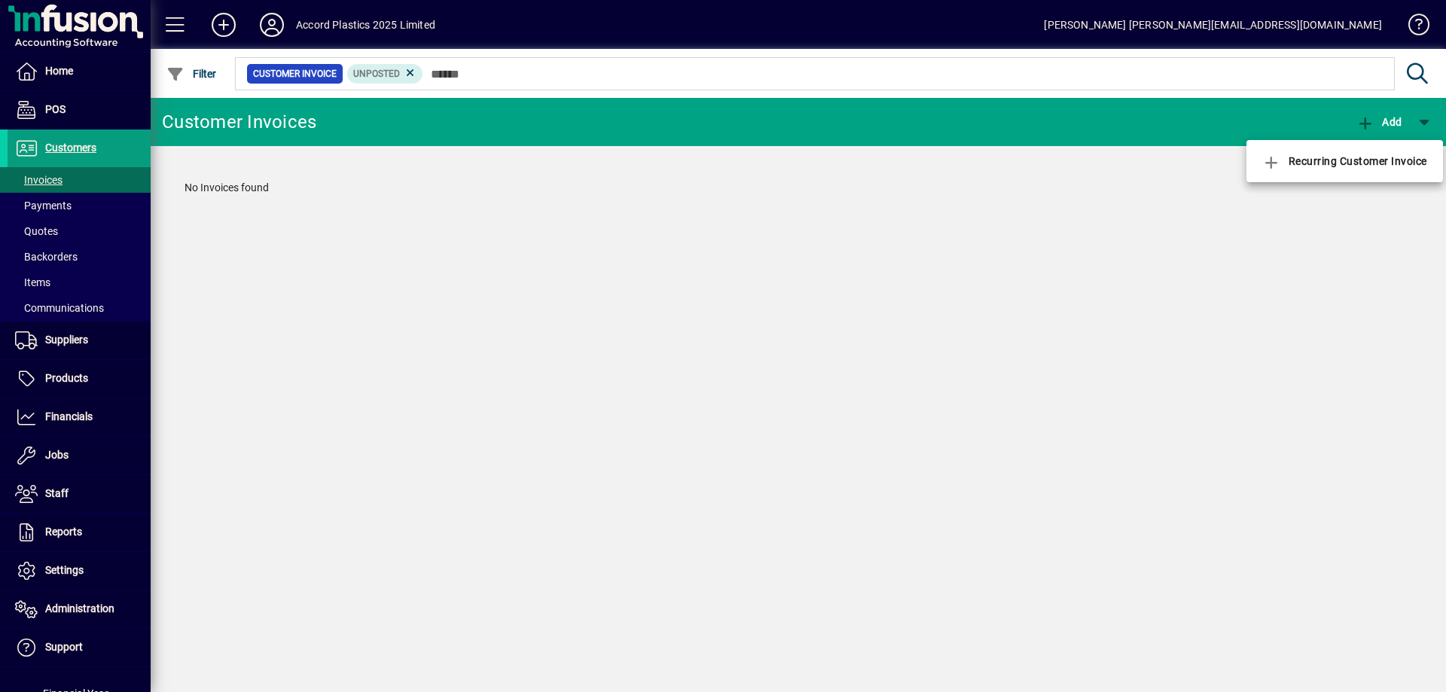
click at [981, 129] on div at bounding box center [723, 346] width 1446 height 692
click at [100, 149] on span at bounding box center [79, 148] width 143 height 36
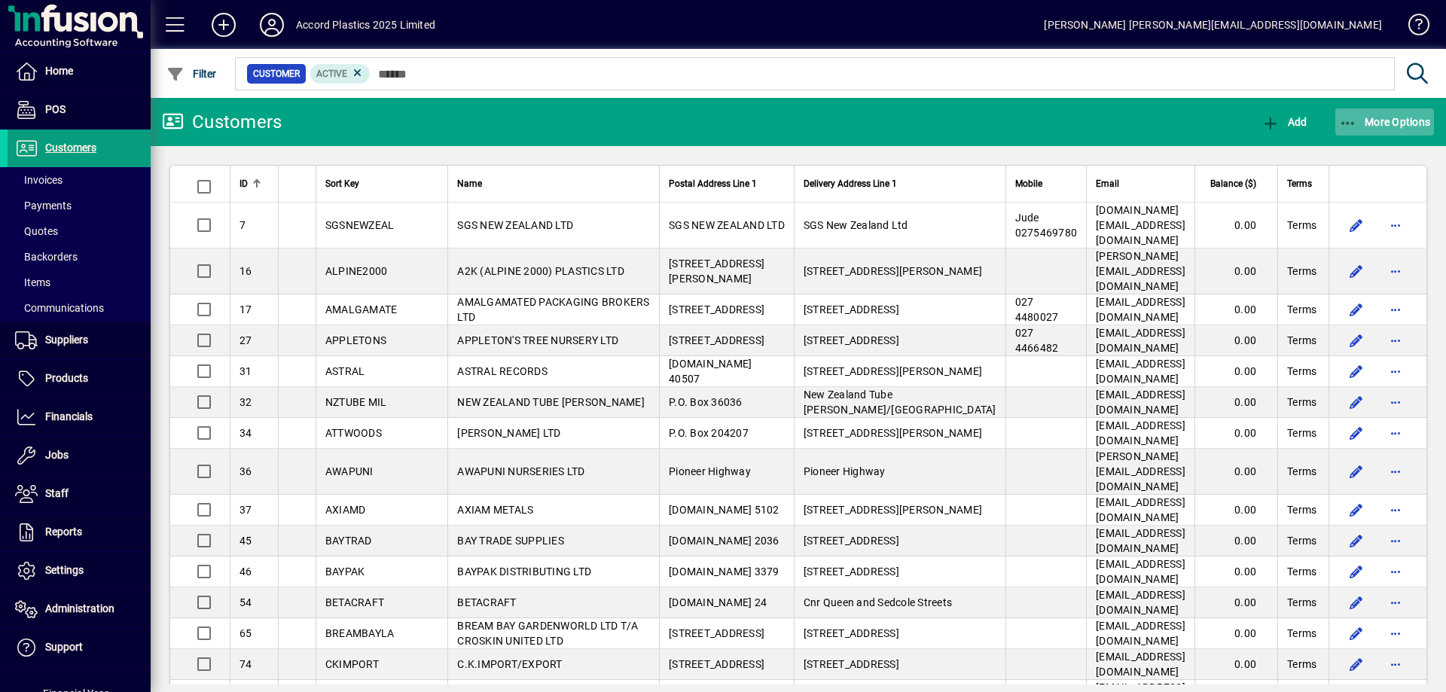
click at [1398, 128] on span "button" at bounding box center [1384, 122] width 99 height 36
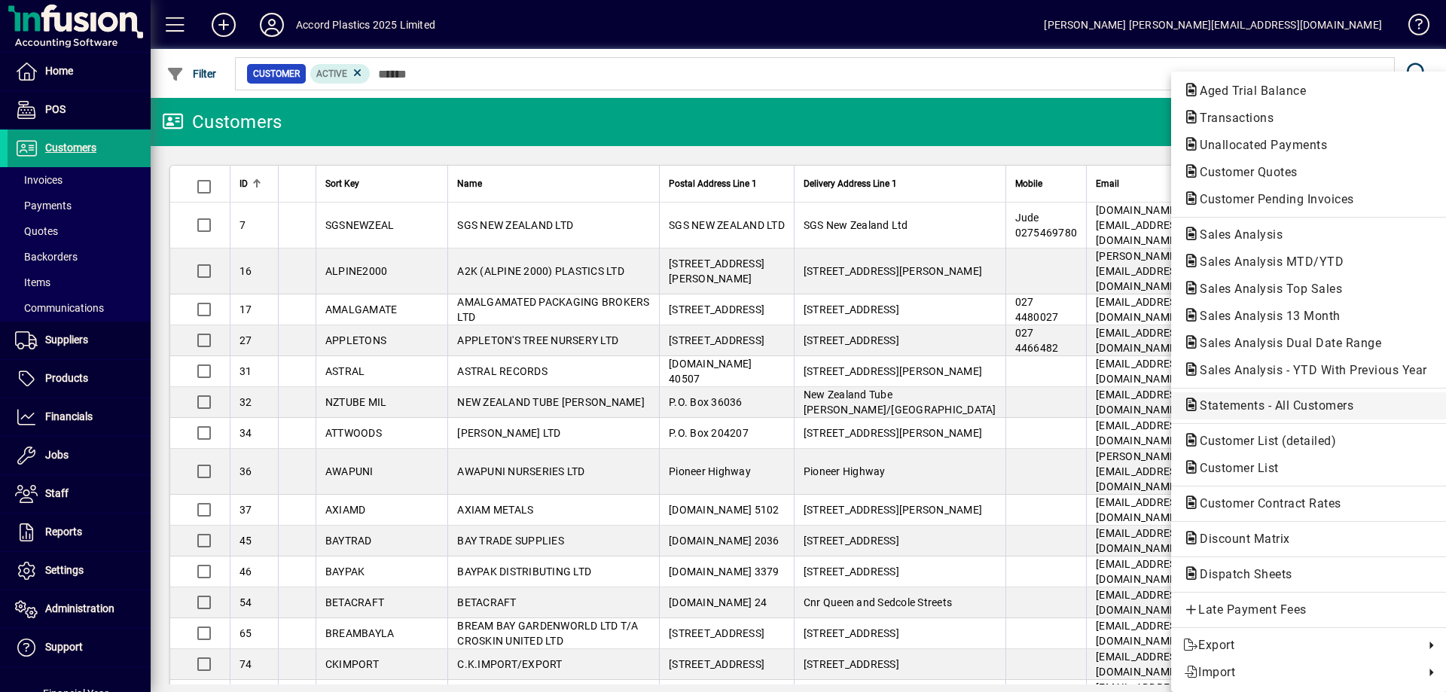
click at [1238, 407] on span "Statements - All Customers" at bounding box center [1272, 405] width 178 height 14
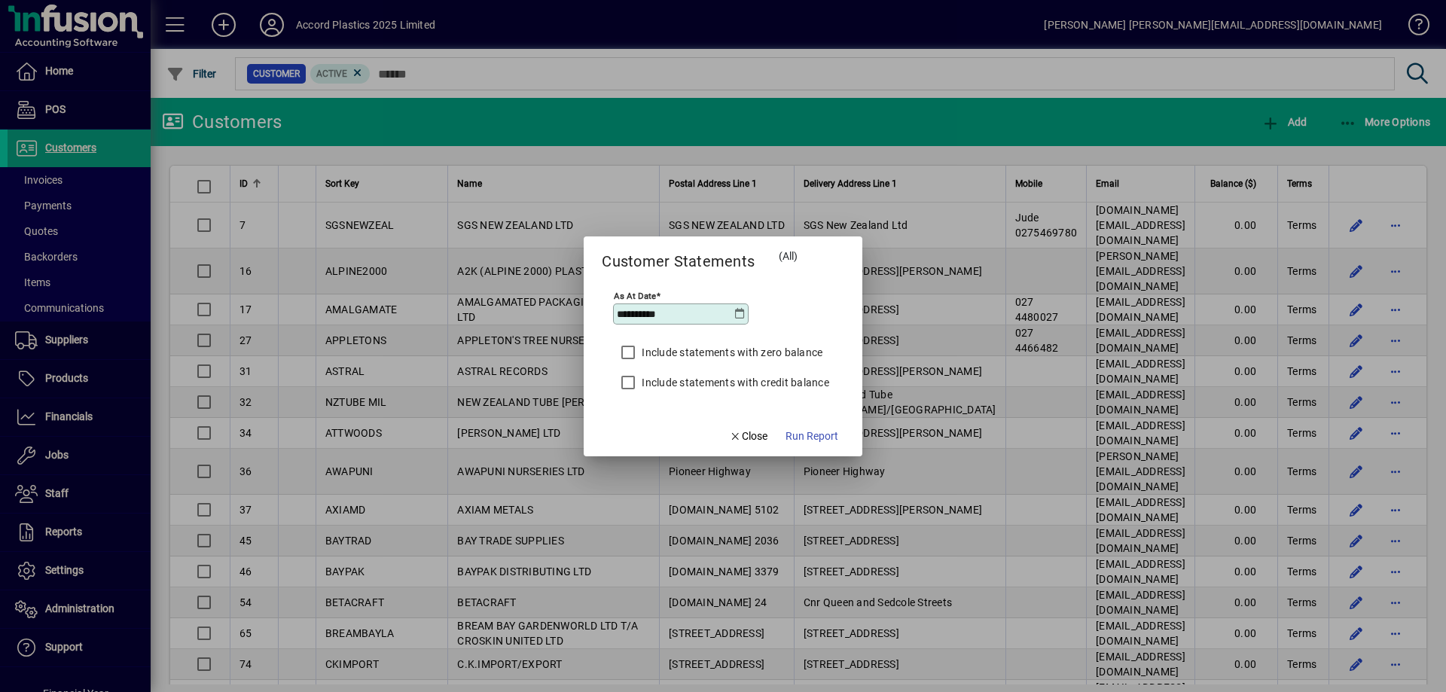
click at [738, 317] on icon at bounding box center [740, 314] width 12 height 12
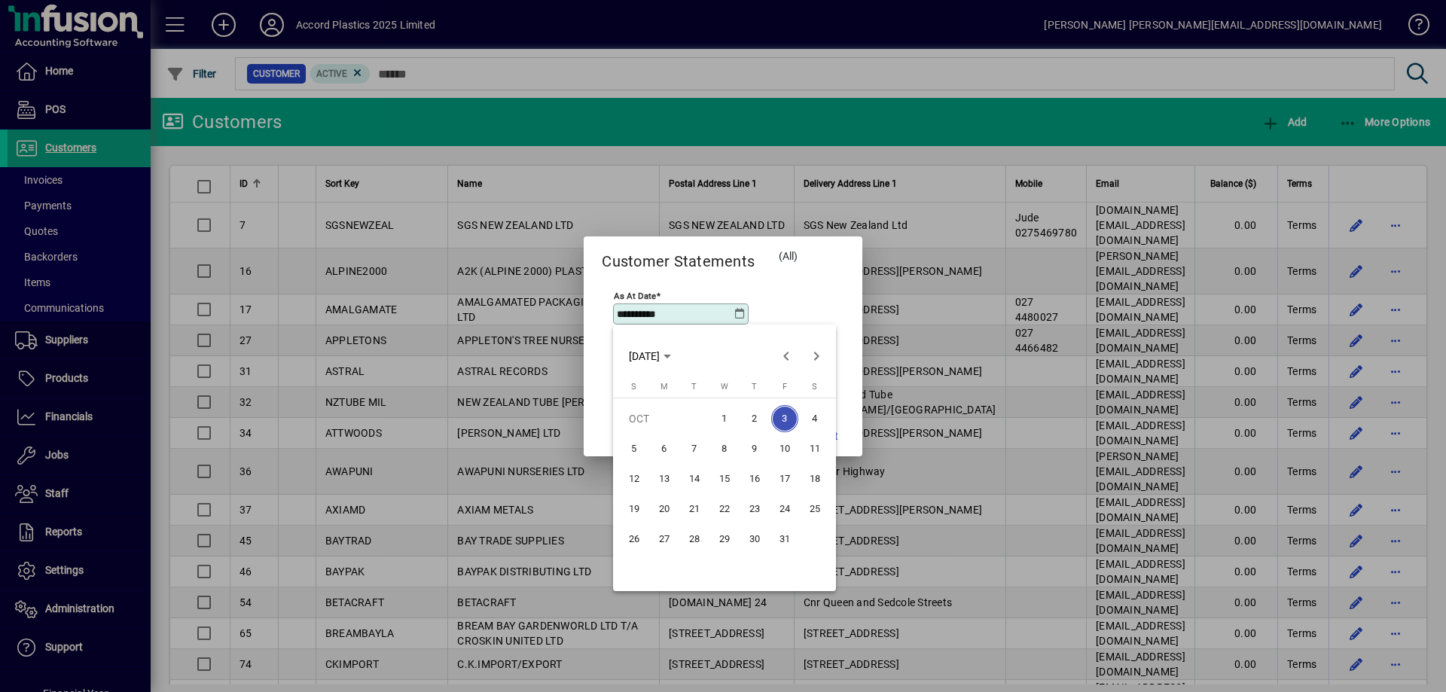
click at [690, 420] on td "OCT" at bounding box center [664, 419] width 90 height 30
click at [782, 353] on span "Previous month" at bounding box center [786, 356] width 30 height 30
click at [695, 568] on span "30" at bounding box center [694, 569] width 27 height 27
type input "**********"
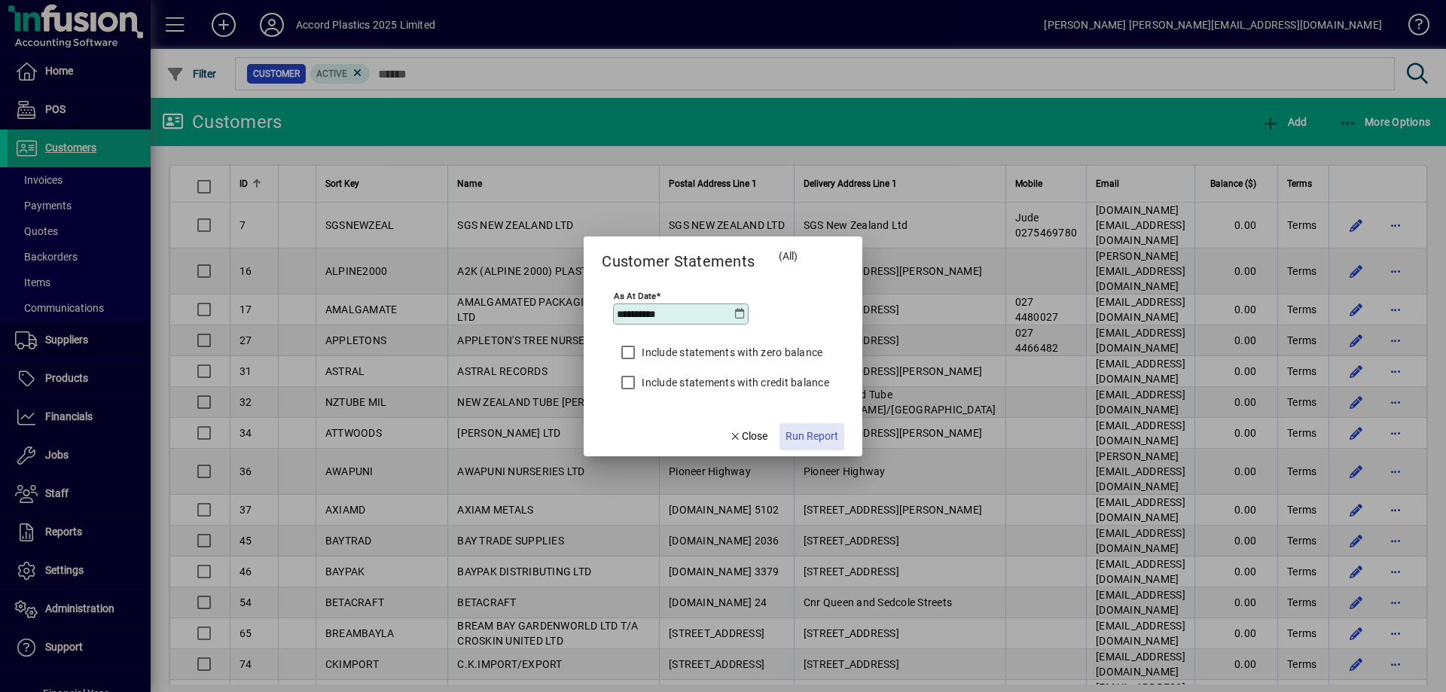
click at [819, 437] on span "Run Report" at bounding box center [811, 436] width 53 height 16
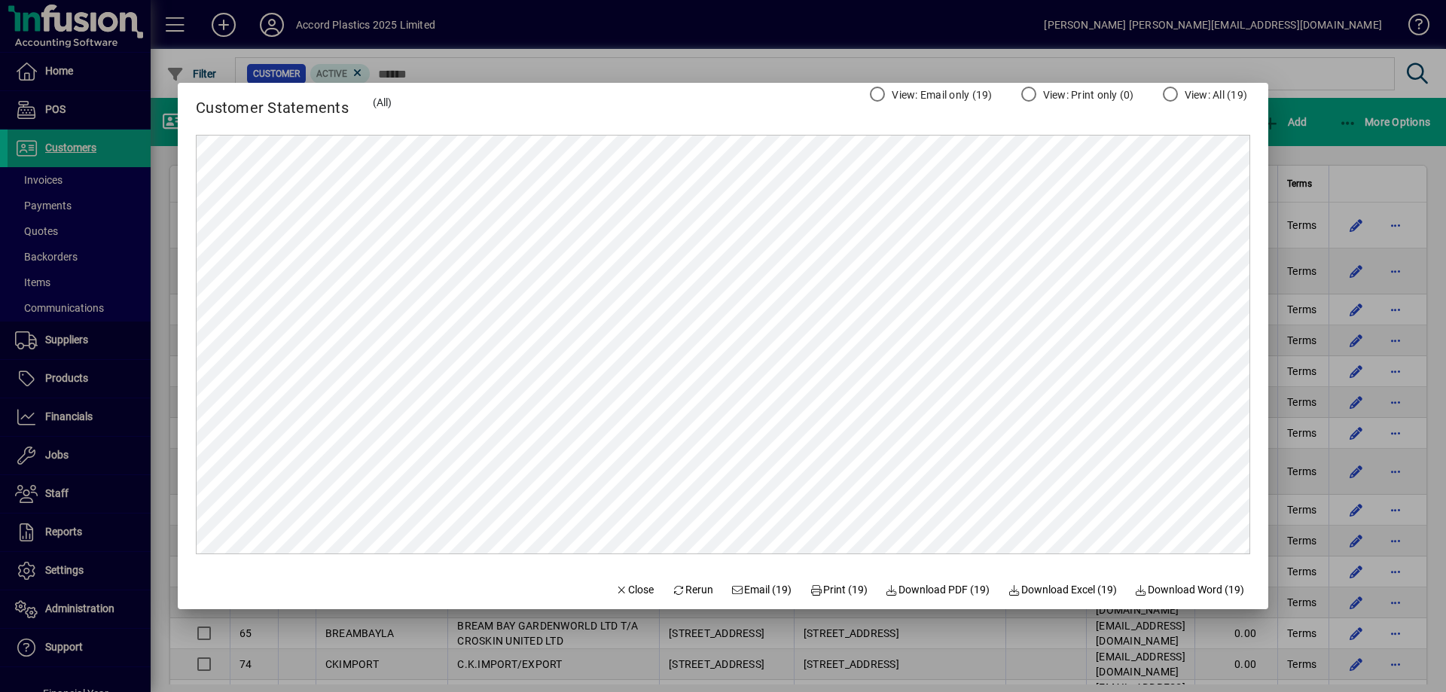
click at [1321, 147] on div at bounding box center [723, 346] width 1446 height 692
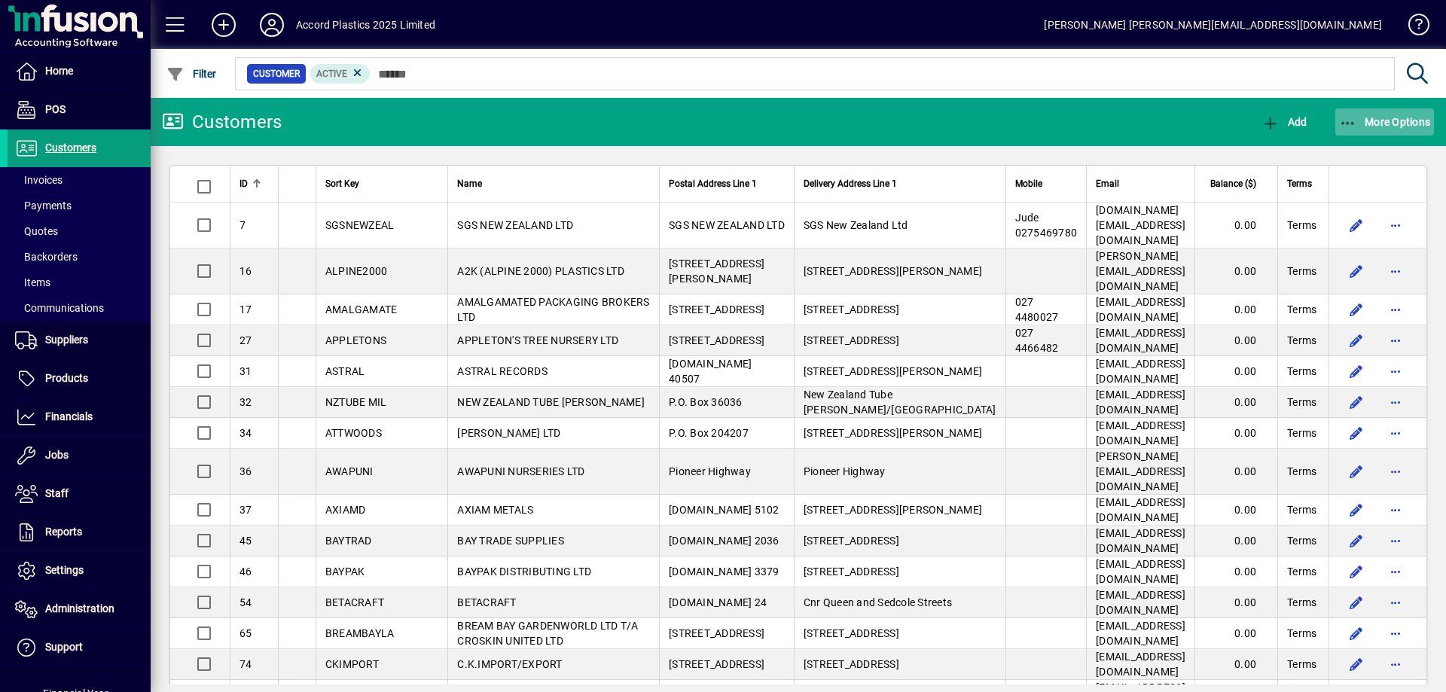
click at [1379, 120] on span "More Options" at bounding box center [1385, 122] width 92 height 12
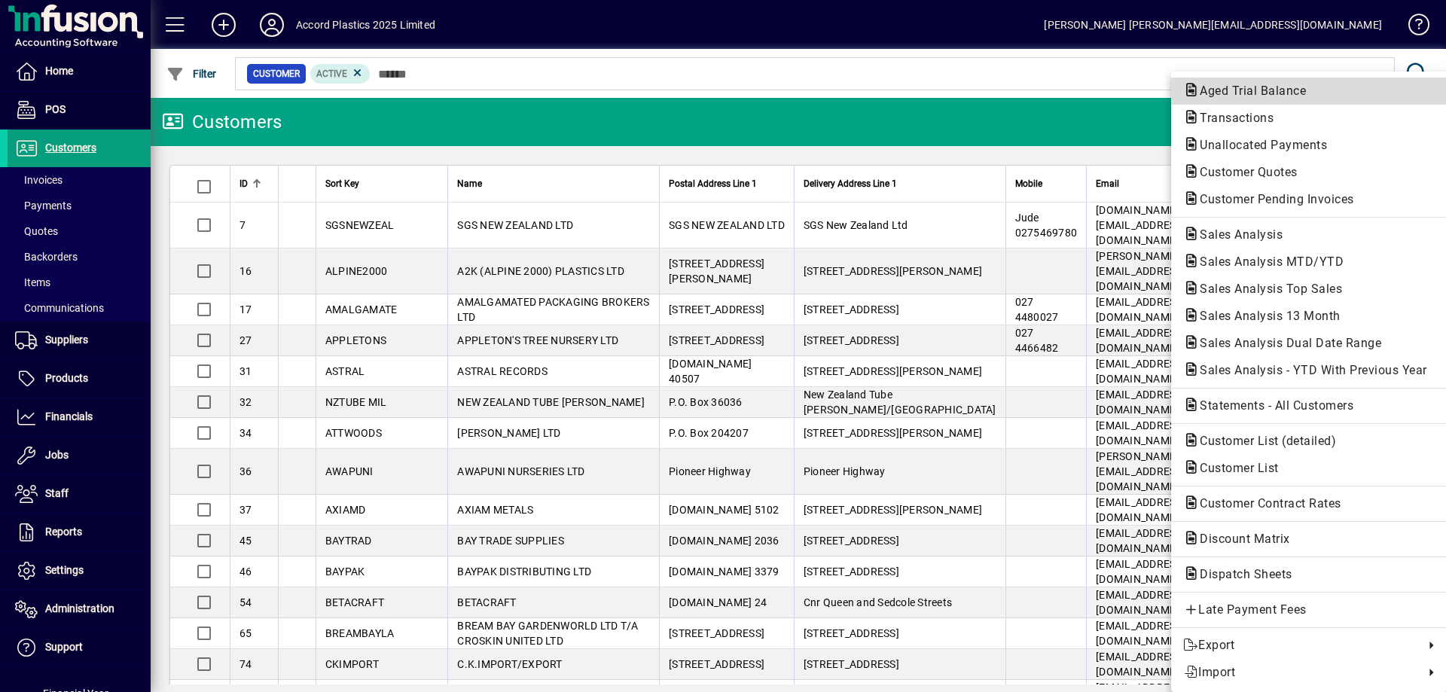
click at [1233, 92] on span "Aged Trial Balance" at bounding box center [1248, 91] width 130 height 14
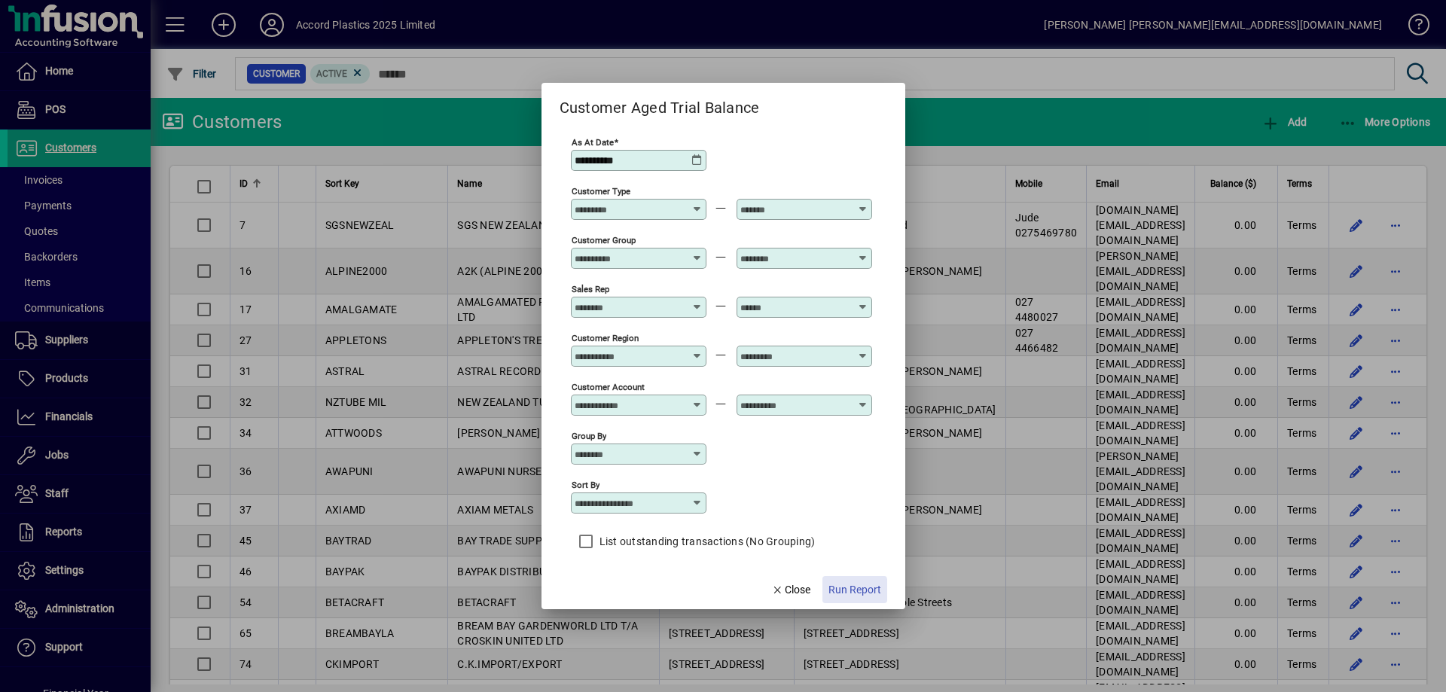
click at [842, 591] on span "Run Report" at bounding box center [854, 590] width 53 height 16
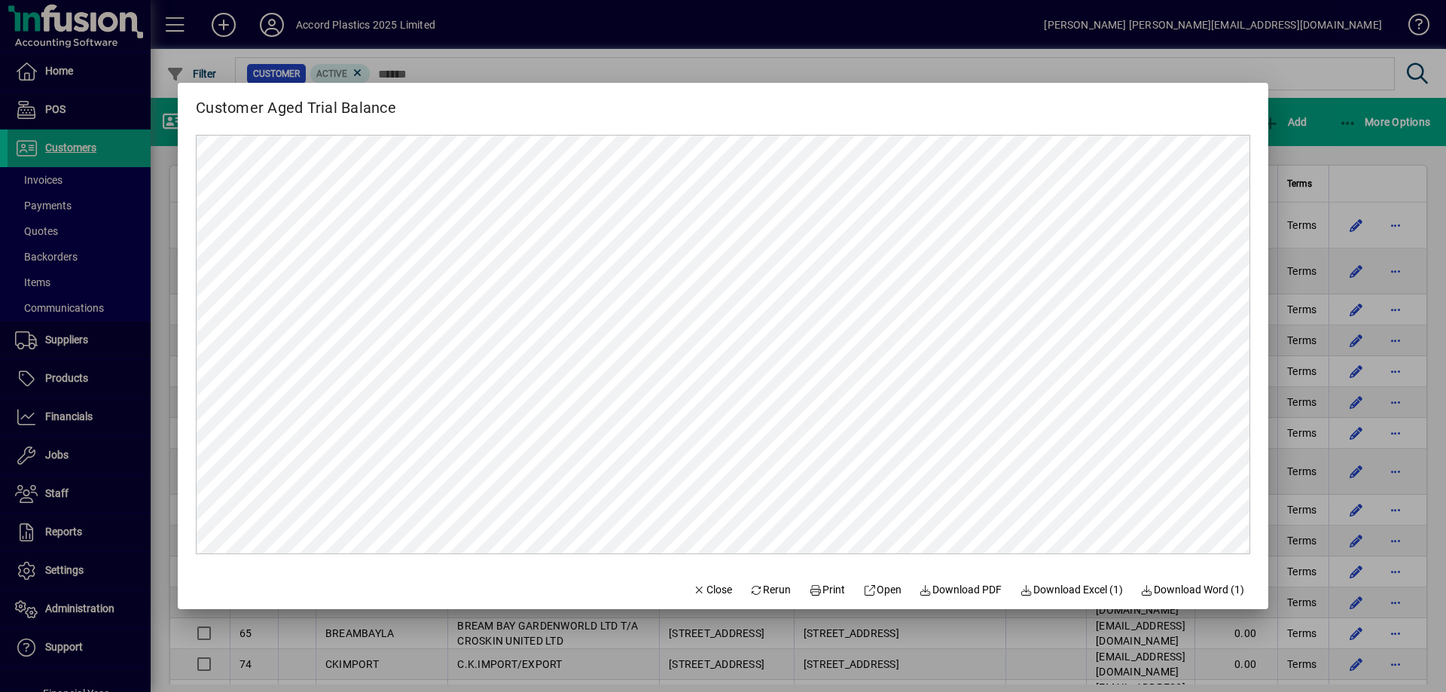
click at [1327, 99] on div at bounding box center [723, 346] width 1446 height 692
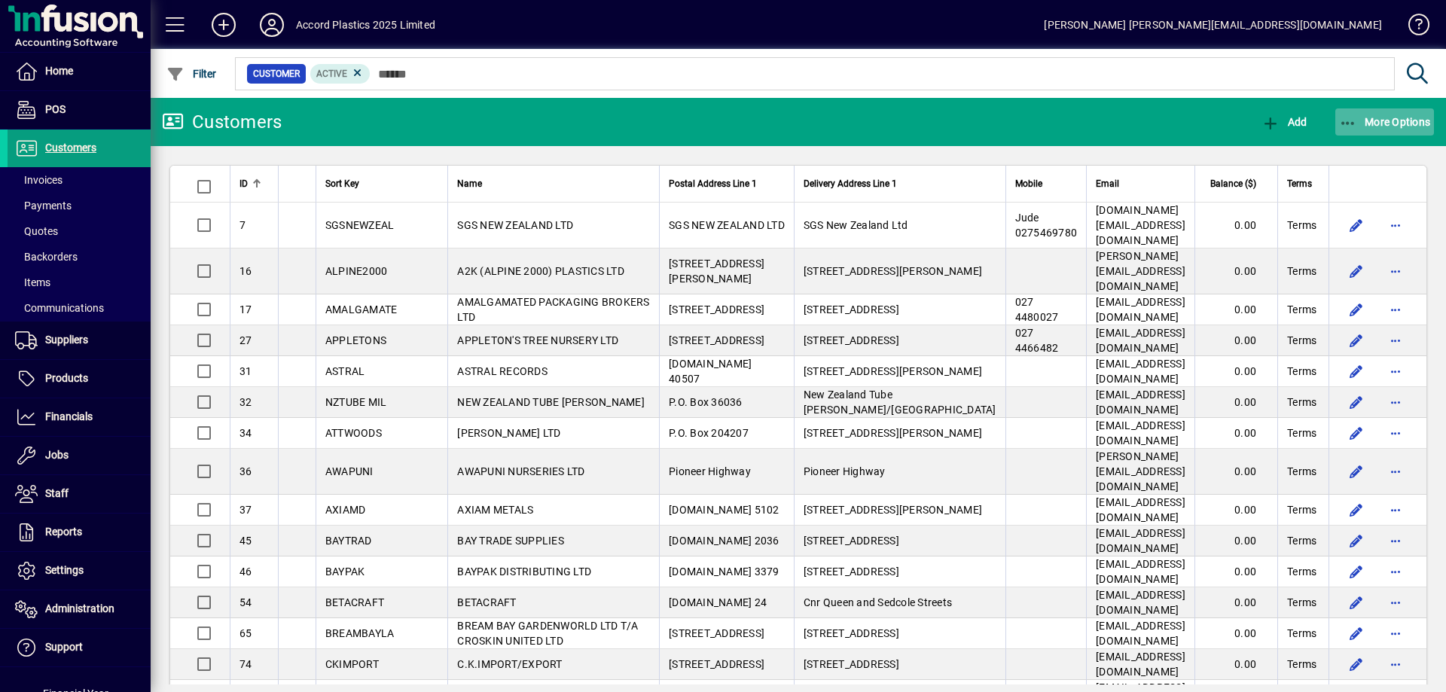
click at [1366, 120] on span "More Options" at bounding box center [1385, 122] width 92 height 12
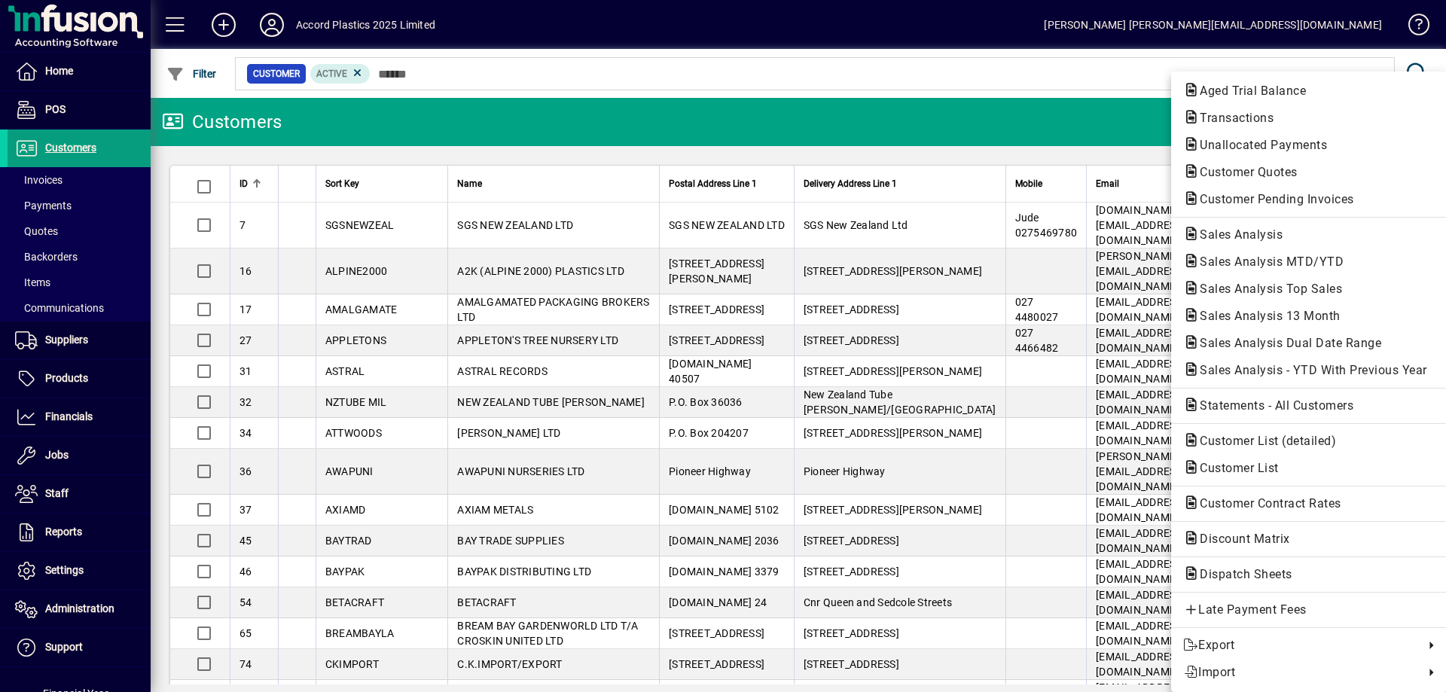
click at [999, 87] on div at bounding box center [723, 346] width 1446 height 692
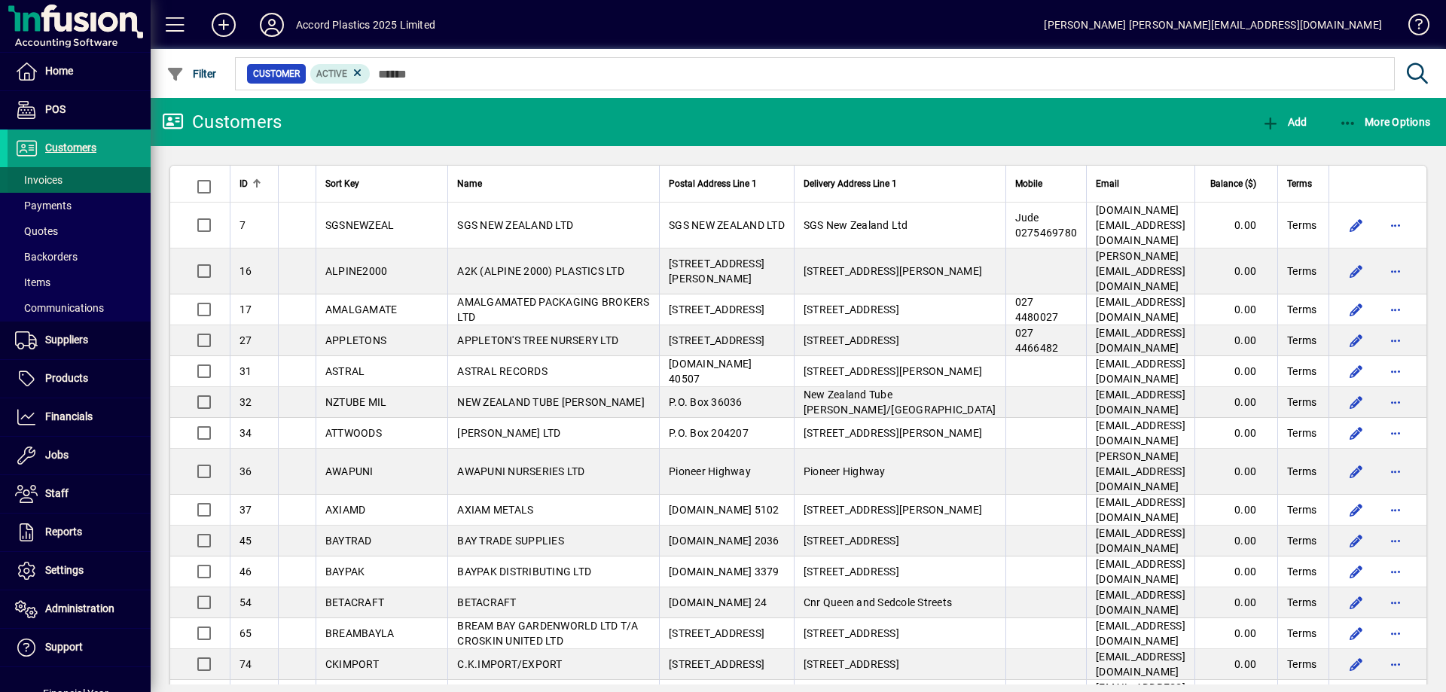
click at [74, 185] on span at bounding box center [79, 180] width 143 height 36
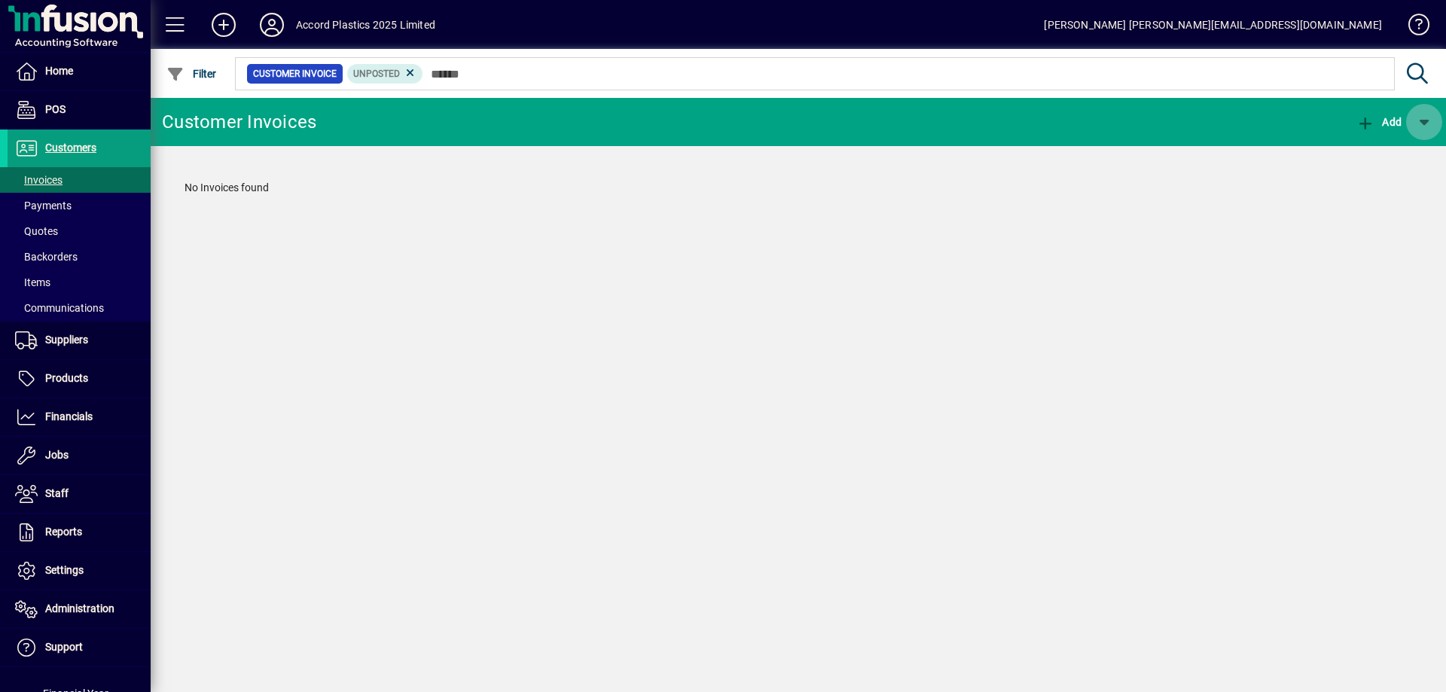
click at [1427, 124] on span "button" at bounding box center [1424, 122] width 36 height 36
click at [1140, 117] on div at bounding box center [723, 346] width 1446 height 692
click at [106, 154] on span at bounding box center [79, 148] width 143 height 36
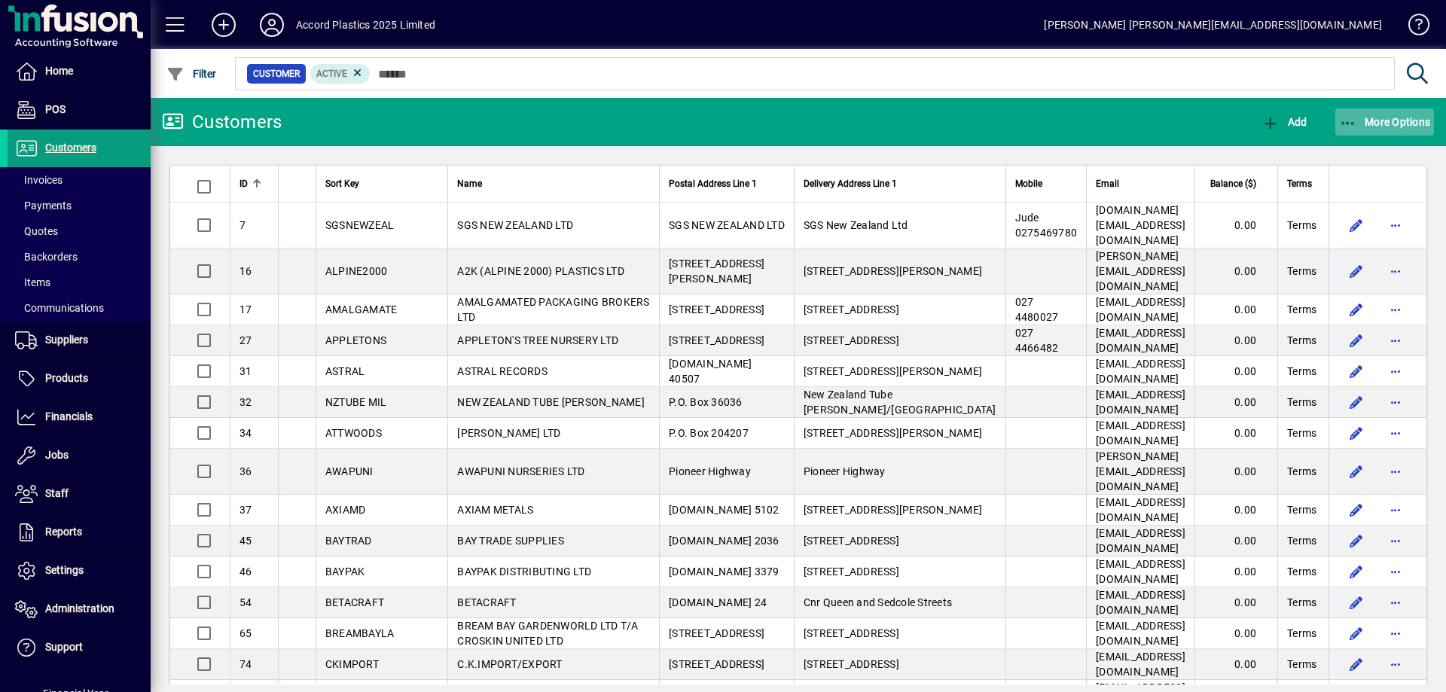
click at [1381, 126] on span "More Options" at bounding box center [1385, 122] width 92 height 12
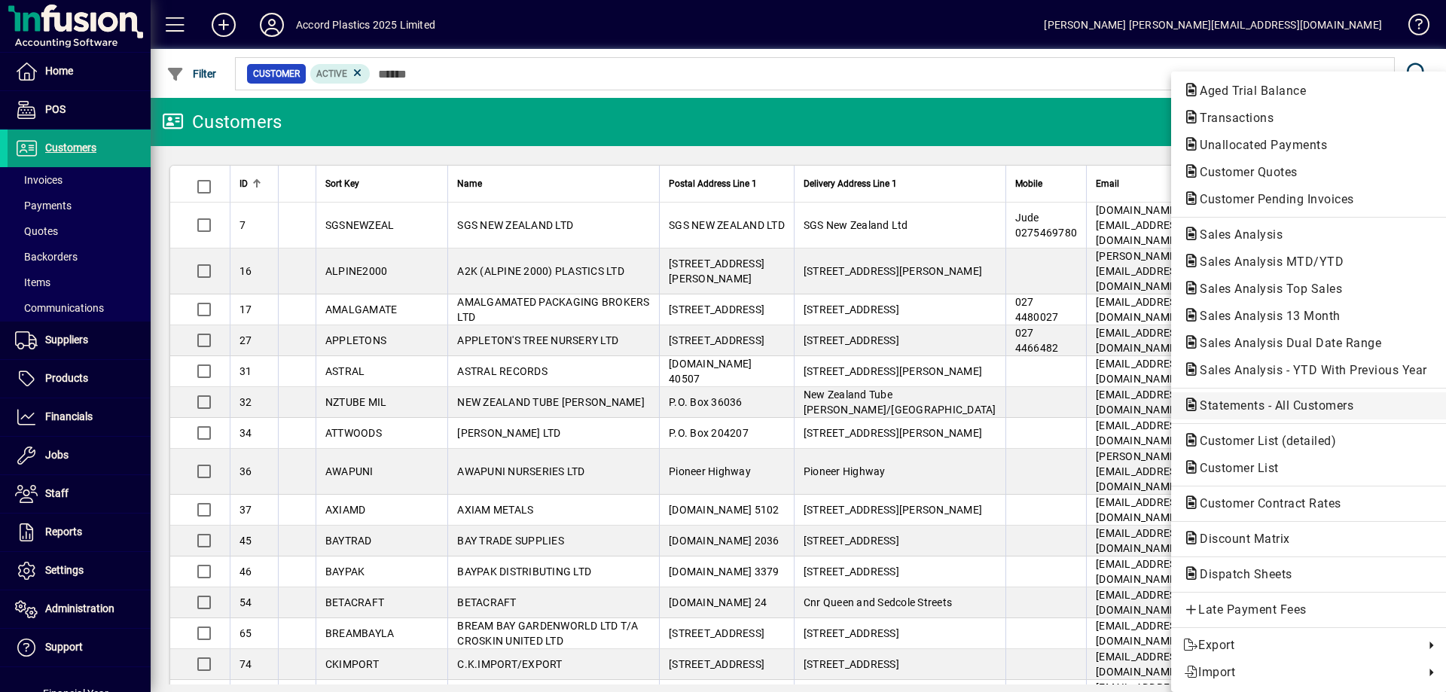
click at [1229, 404] on span "Statements - All Customers" at bounding box center [1272, 405] width 178 height 14
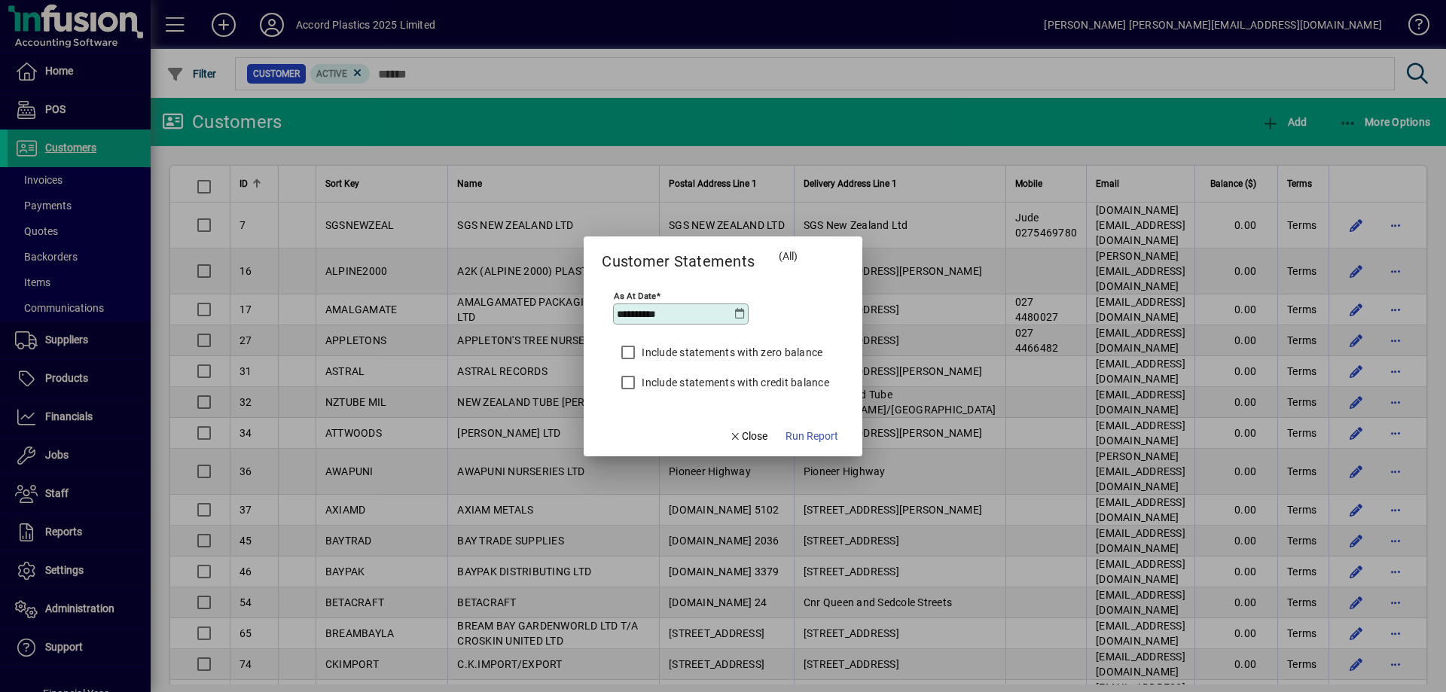
click at [742, 315] on icon at bounding box center [740, 314] width 12 height 12
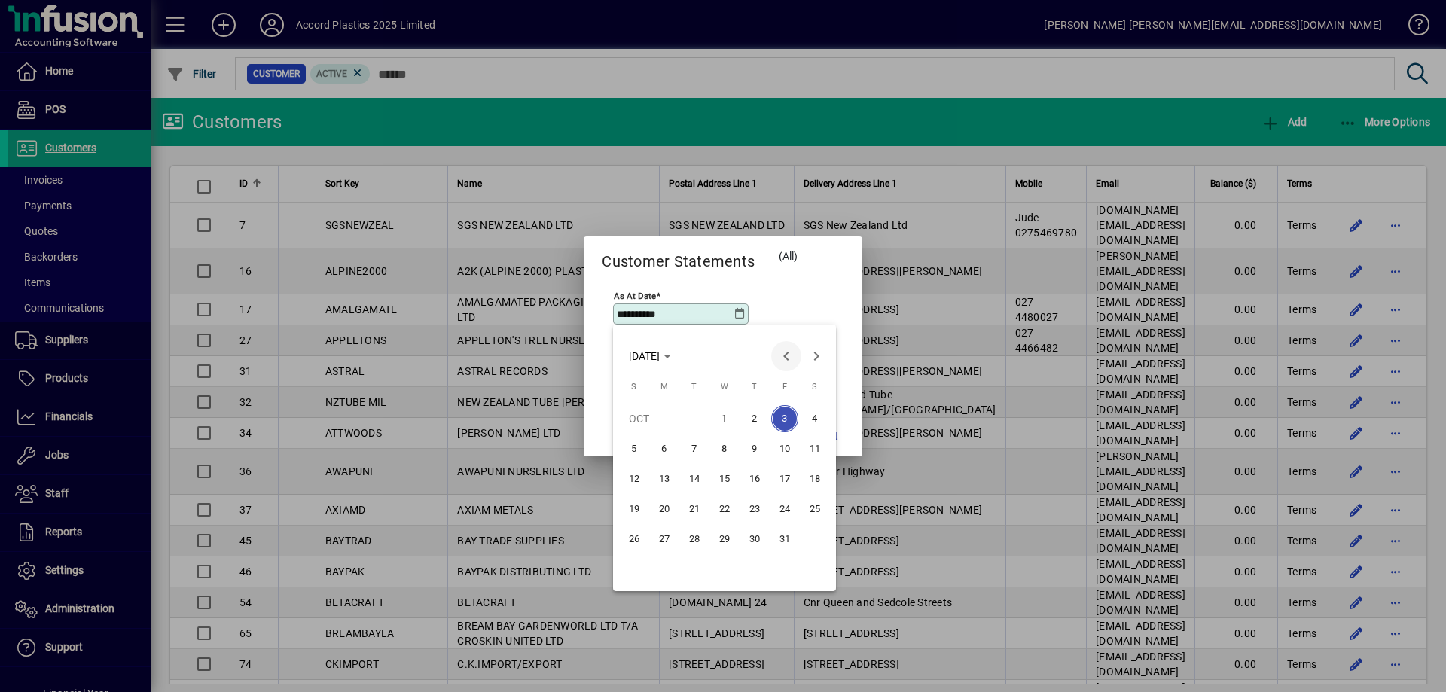
click at [784, 356] on span "Previous month" at bounding box center [786, 356] width 30 height 30
click at [699, 574] on span "30" at bounding box center [694, 569] width 27 height 27
type input "**********"
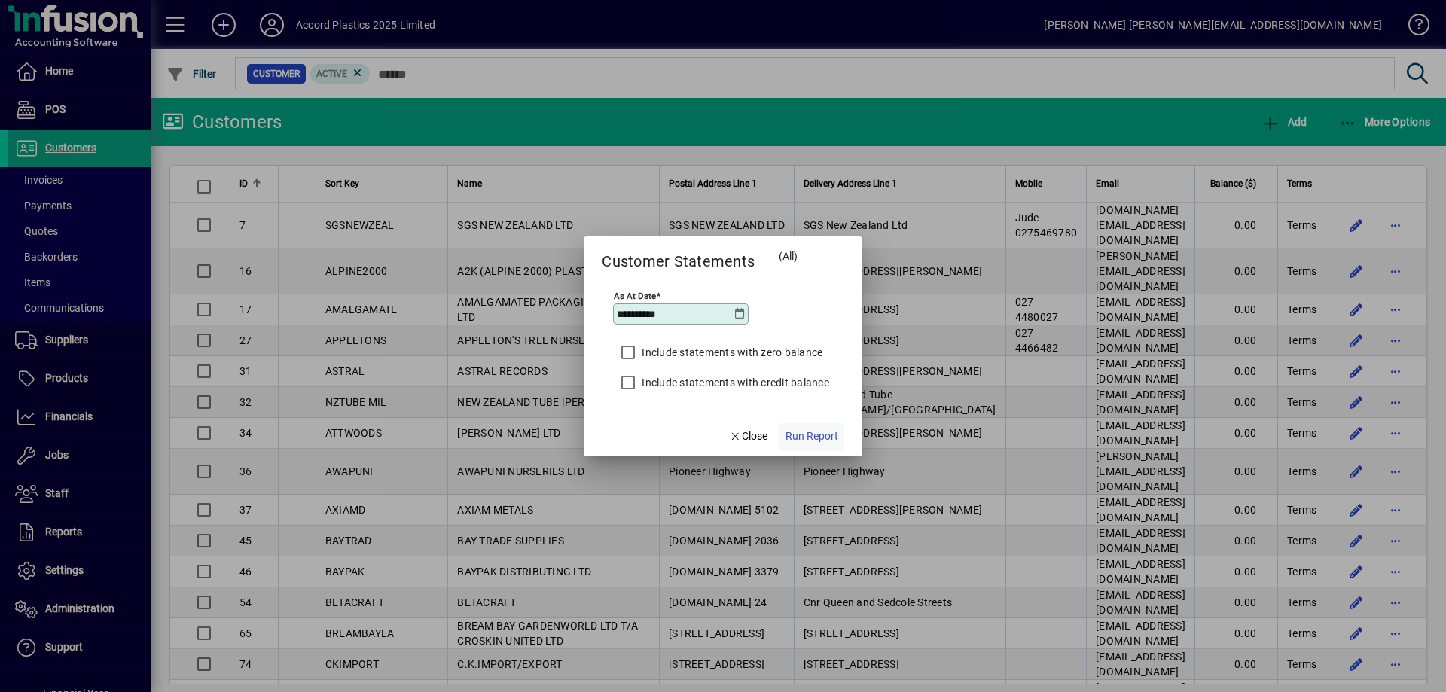
click at [818, 438] on span "Run Report" at bounding box center [811, 436] width 53 height 16
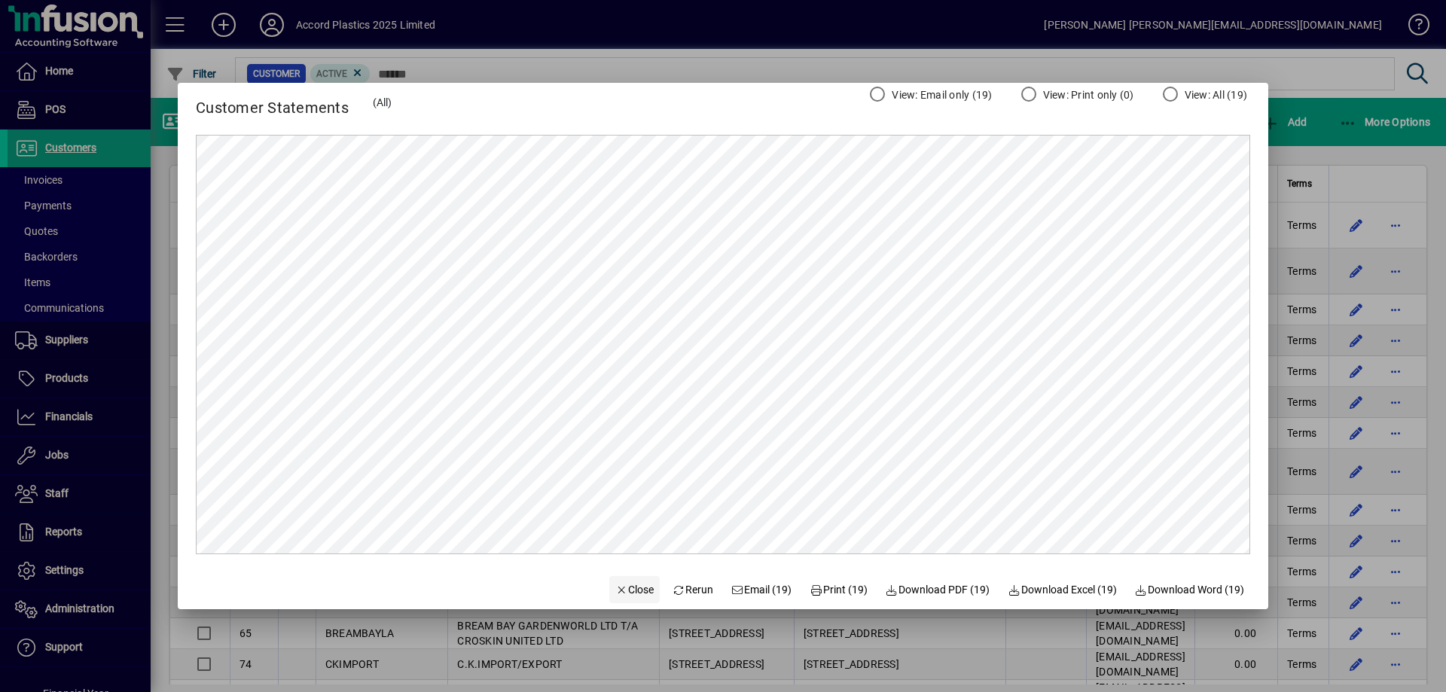
click at [621, 593] on span "Close" at bounding box center [634, 590] width 39 height 16
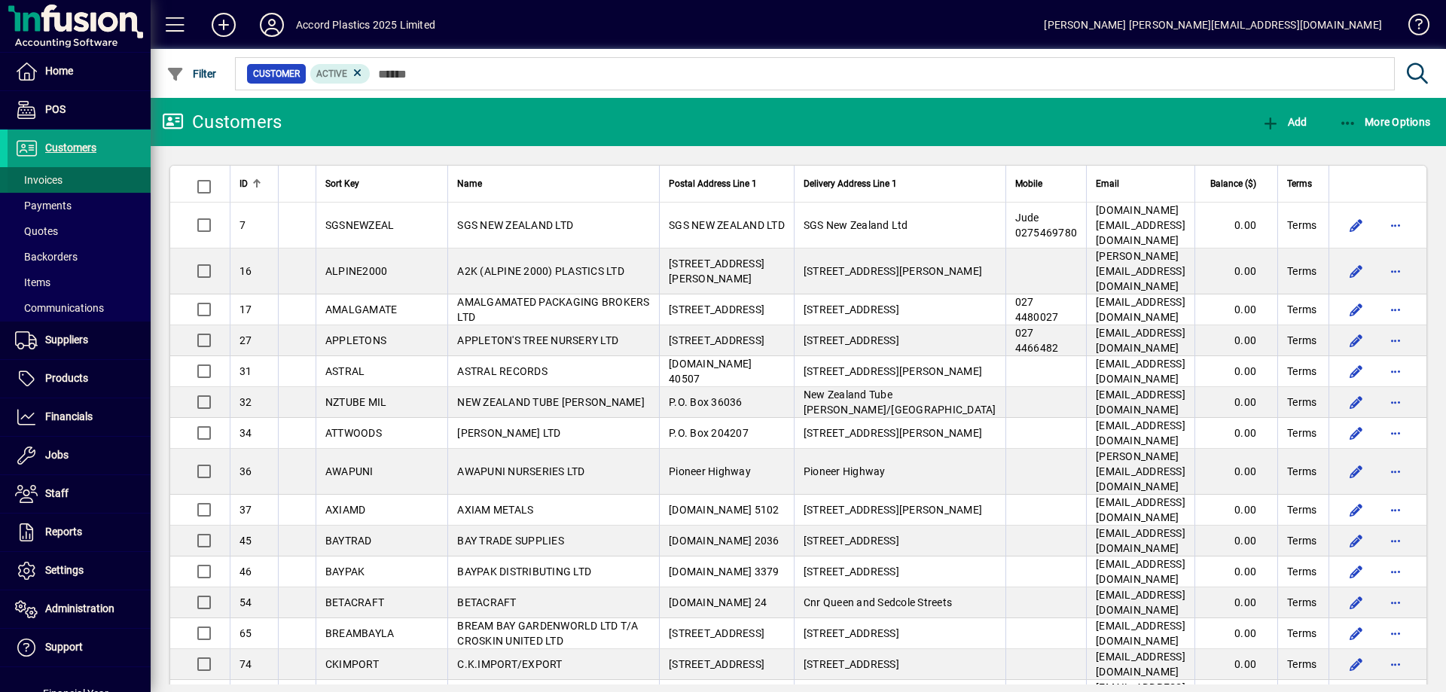
click at [69, 184] on span at bounding box center [79, 180] width 143 height 36
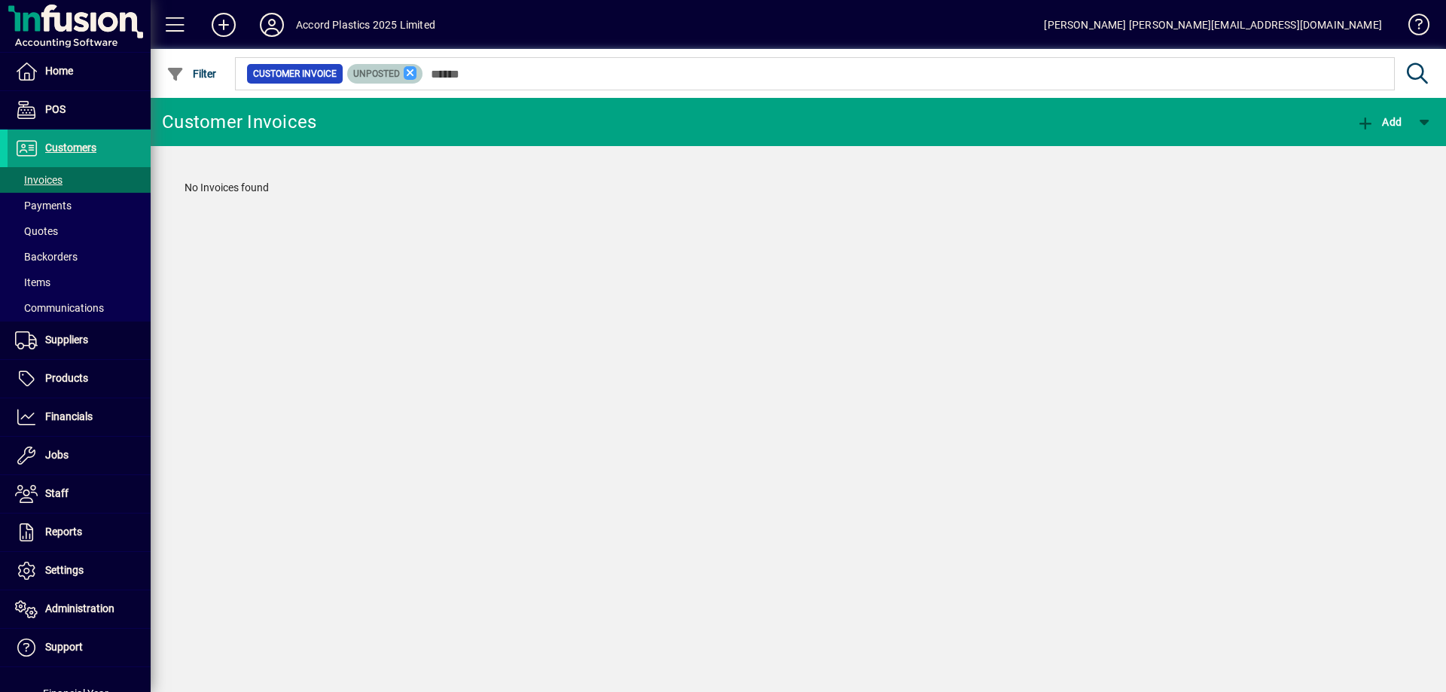
click at [410, 76] on icon at bounding box center [411, 73] width 14 height 14
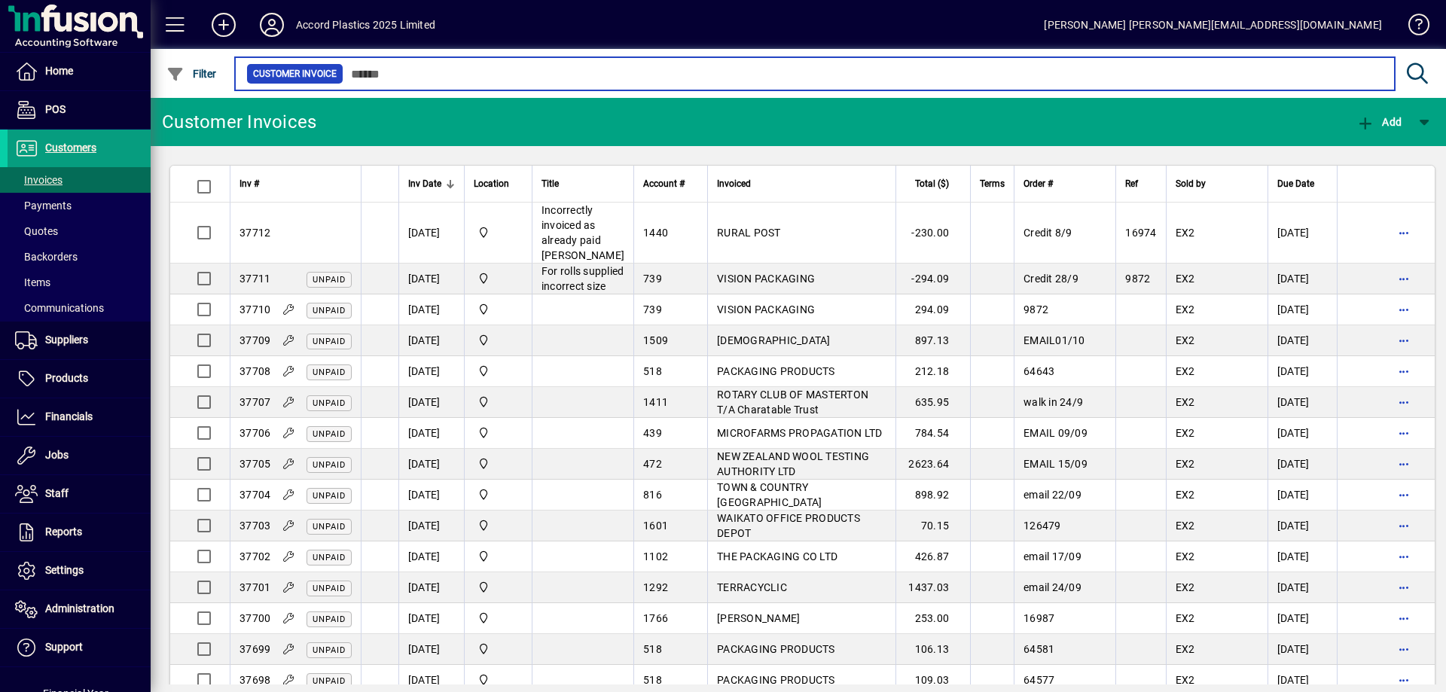
click at [763, 73] on input "text" at bounding box center [862, 73] width 1039 height 21
type input "*"
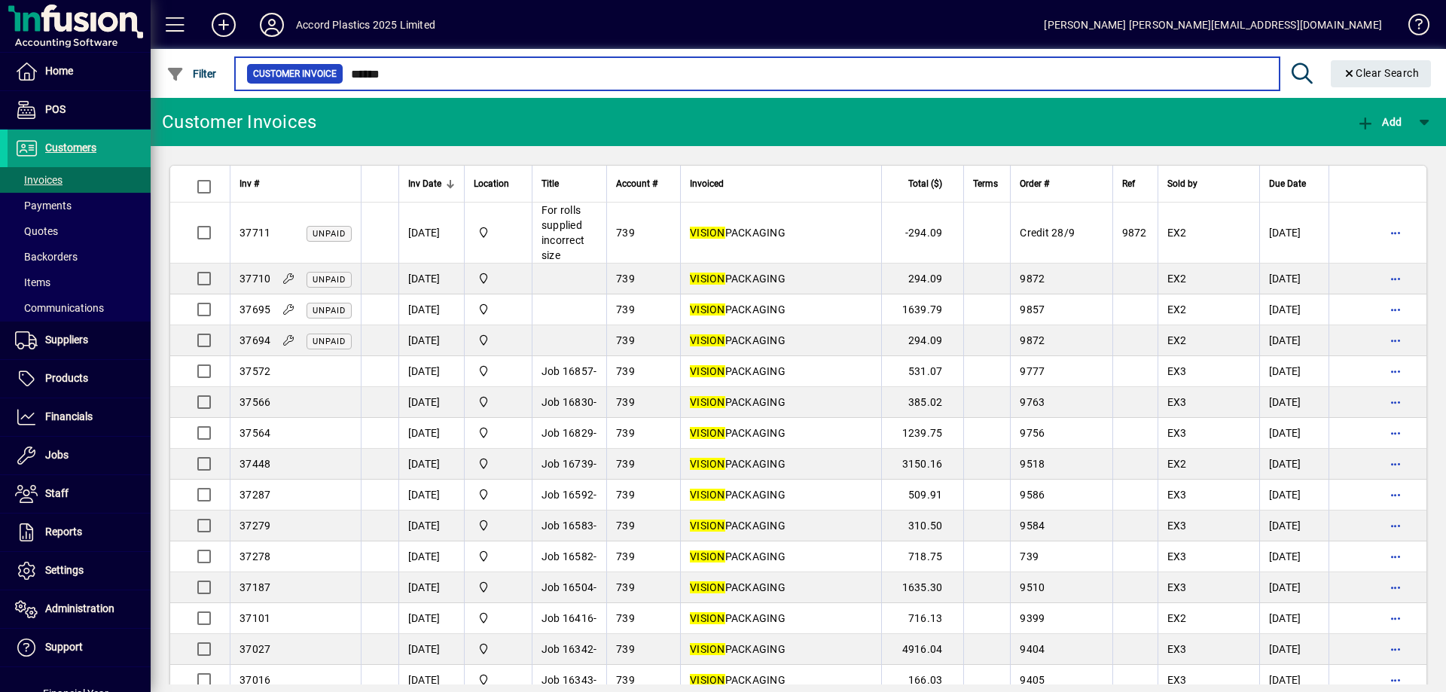
type input "******"
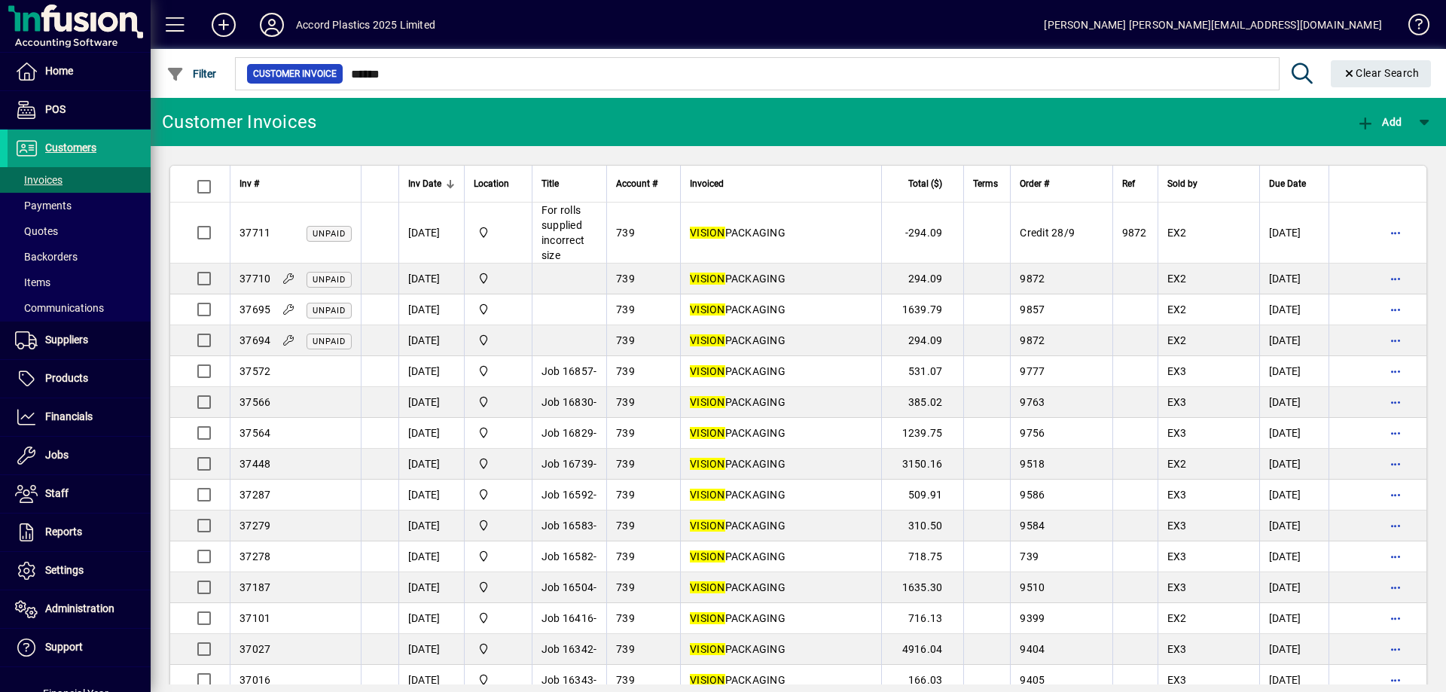
drag, startPoint x: 755, startPoint y: 229, endPoint x: 733, endPoint y: 233, distance: 22.2
click at [725, 233] on em "VISION" at bounding box center [707, 233] width 35 height 12
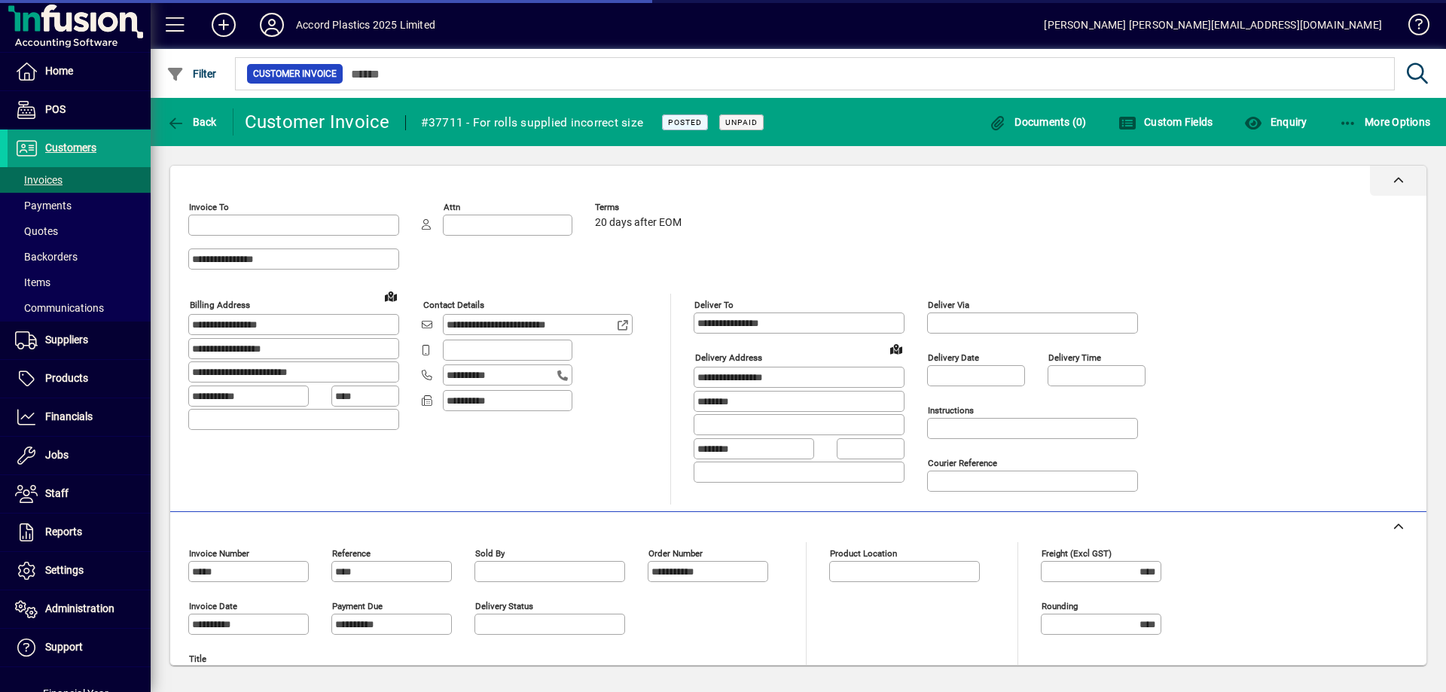
type input "**********"
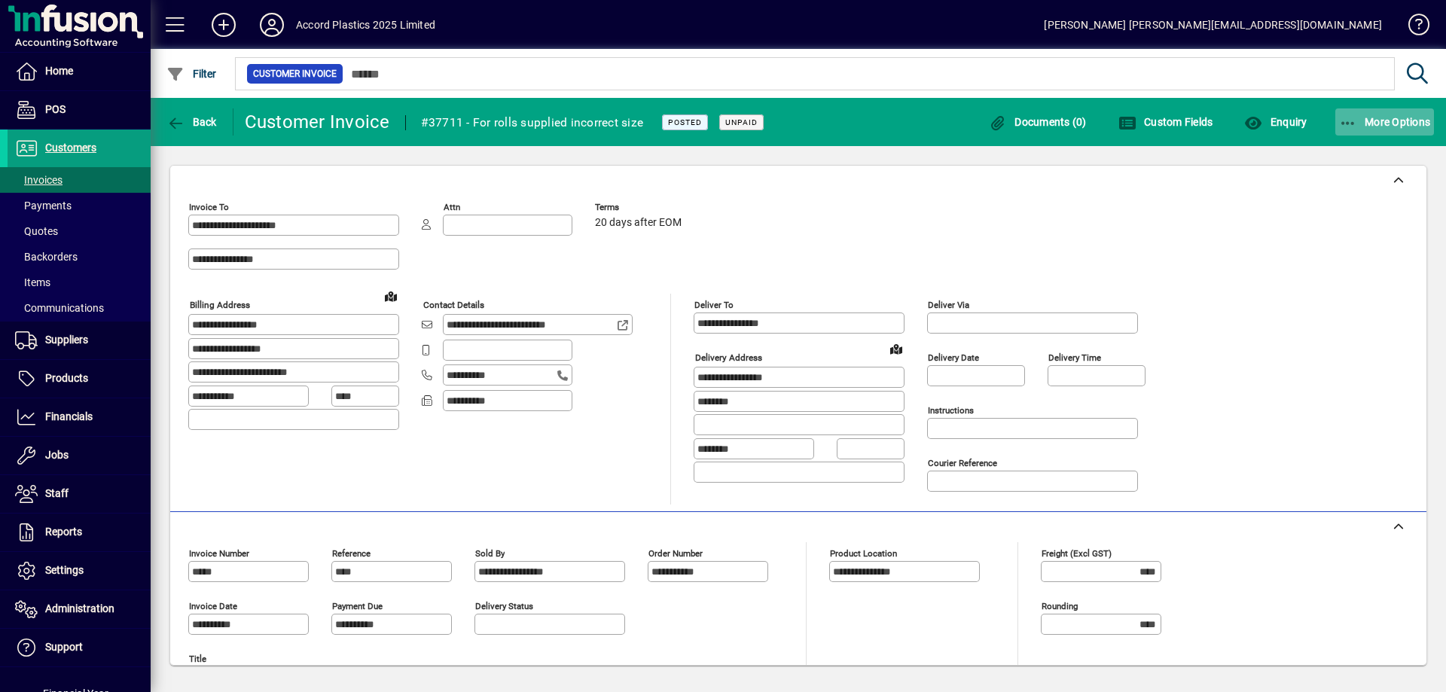
click at [1370, 123] on span "More Options" at bounding box center [1385, 122] width 92 height 12
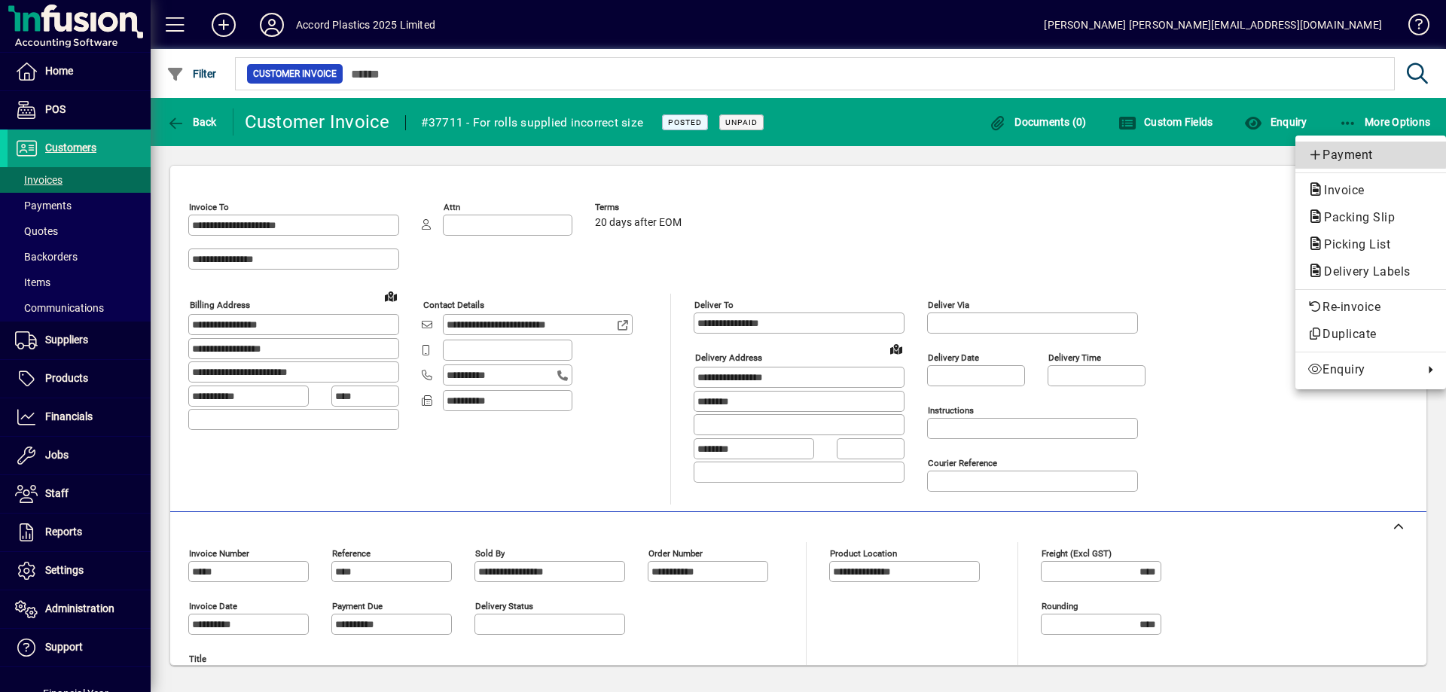
click at [1345, 146] on span "Payment" at bounding box center [1370, 155] width 126 height 18
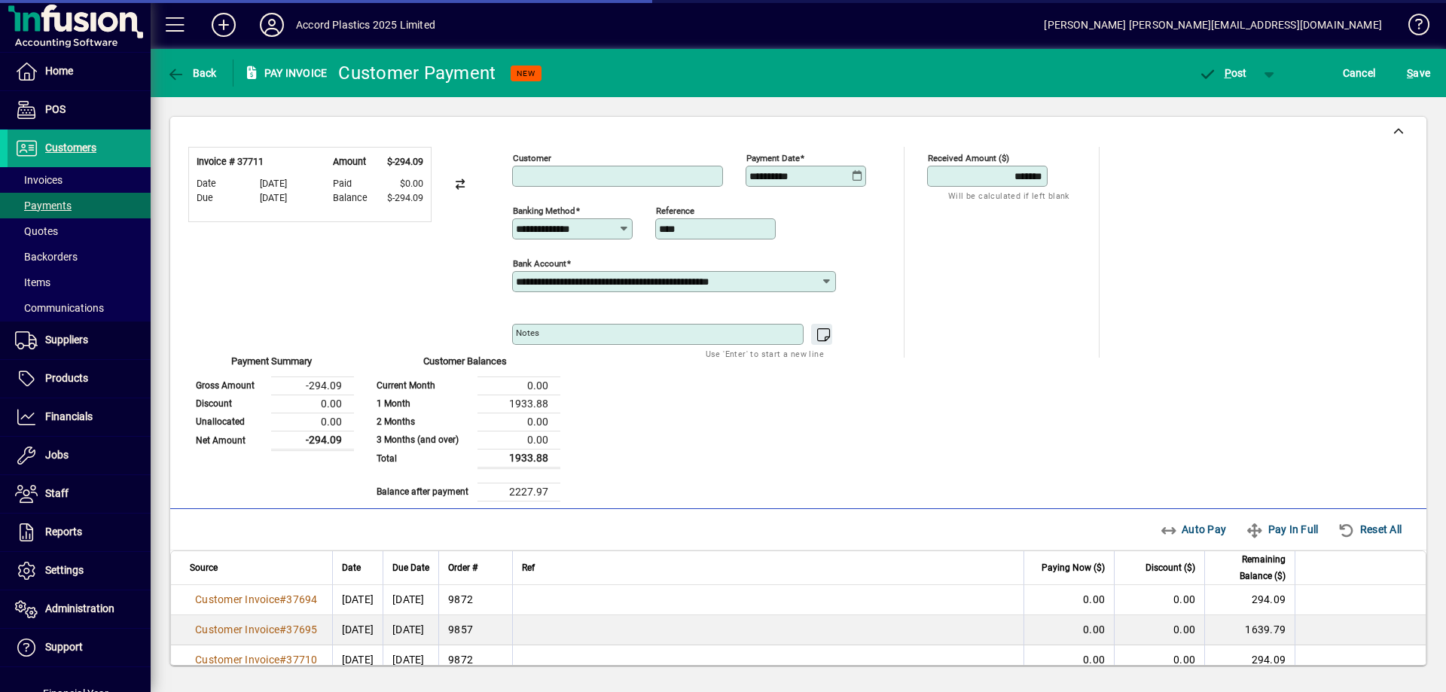
type input "**********"
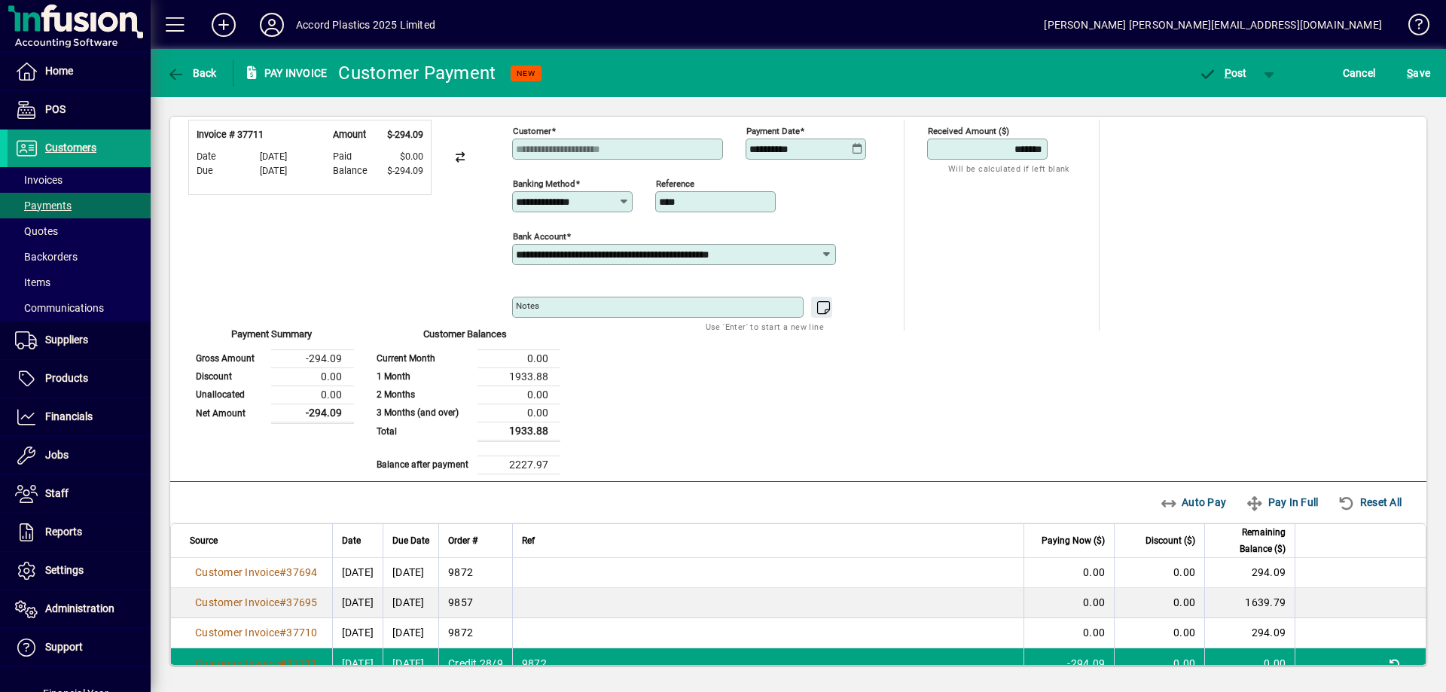
scroll to position [53, 0]
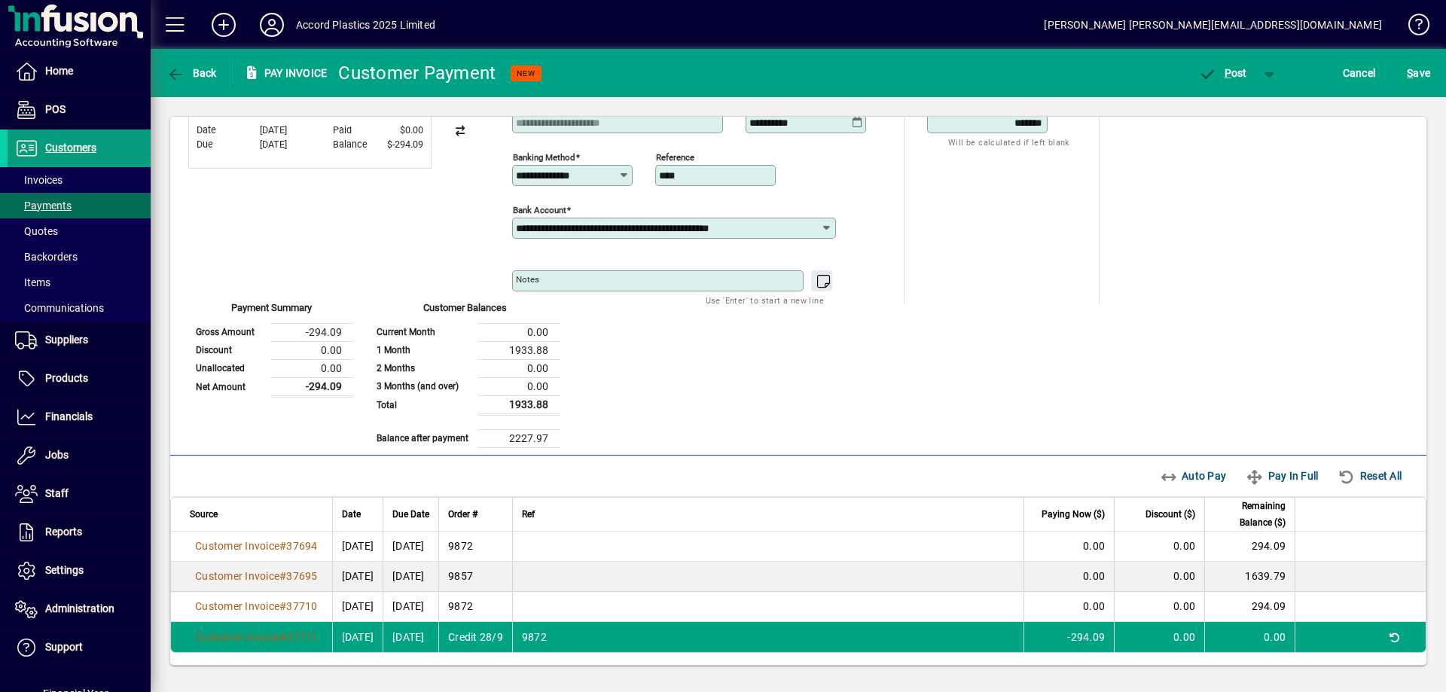
click at [858, 124] on icon at bounding box center [857, 123] width 11 height 12
click at [887, 230] on span "2" at bounding box center [886, 227] width 27 height 27
type input "**********"
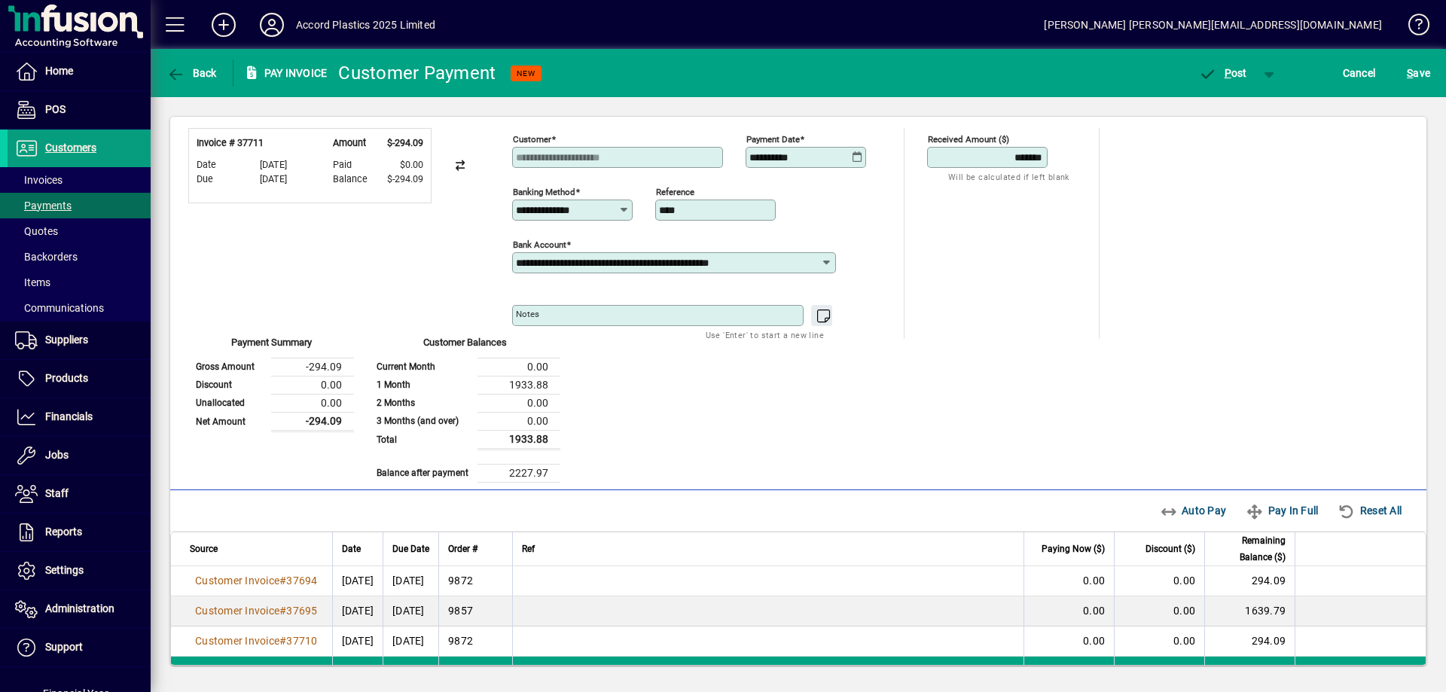
scroll to position [0, 0]
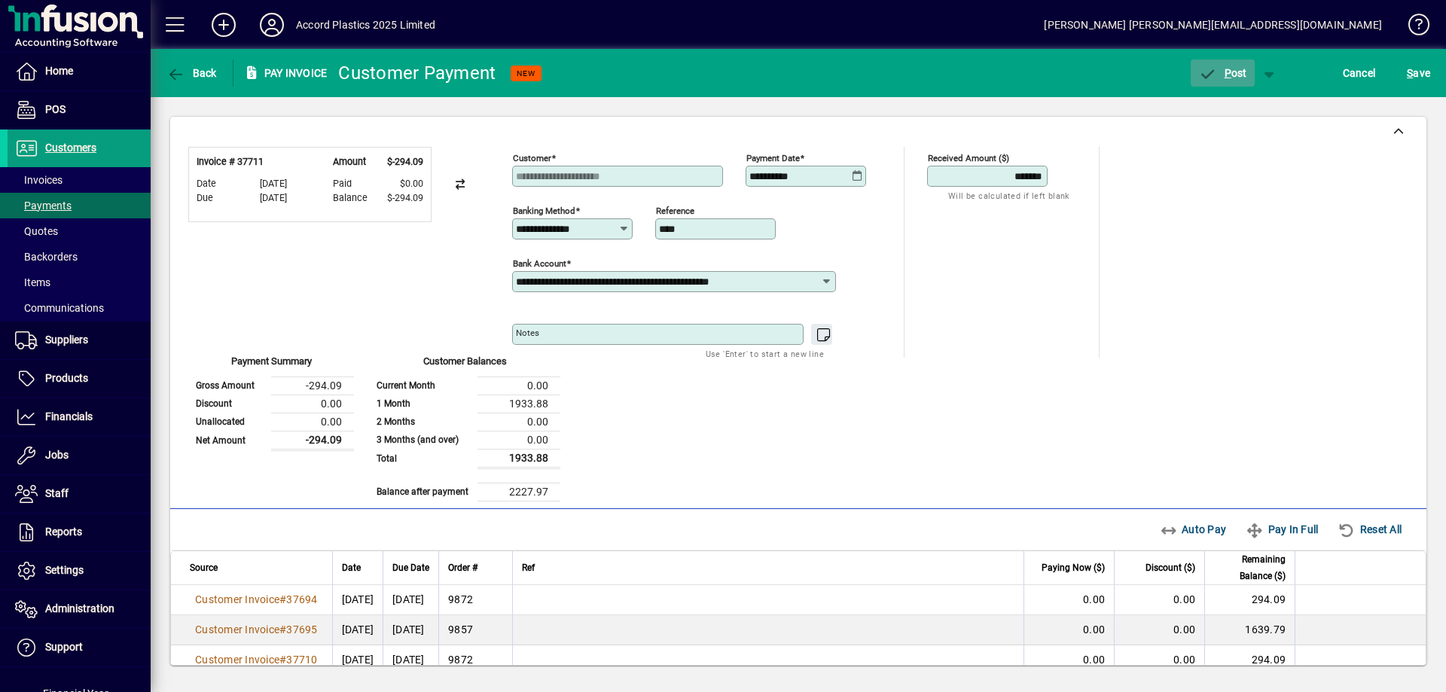
click at [1232, 75] on span "P ost" at bounding box center [1222, 73] width 49 height 12
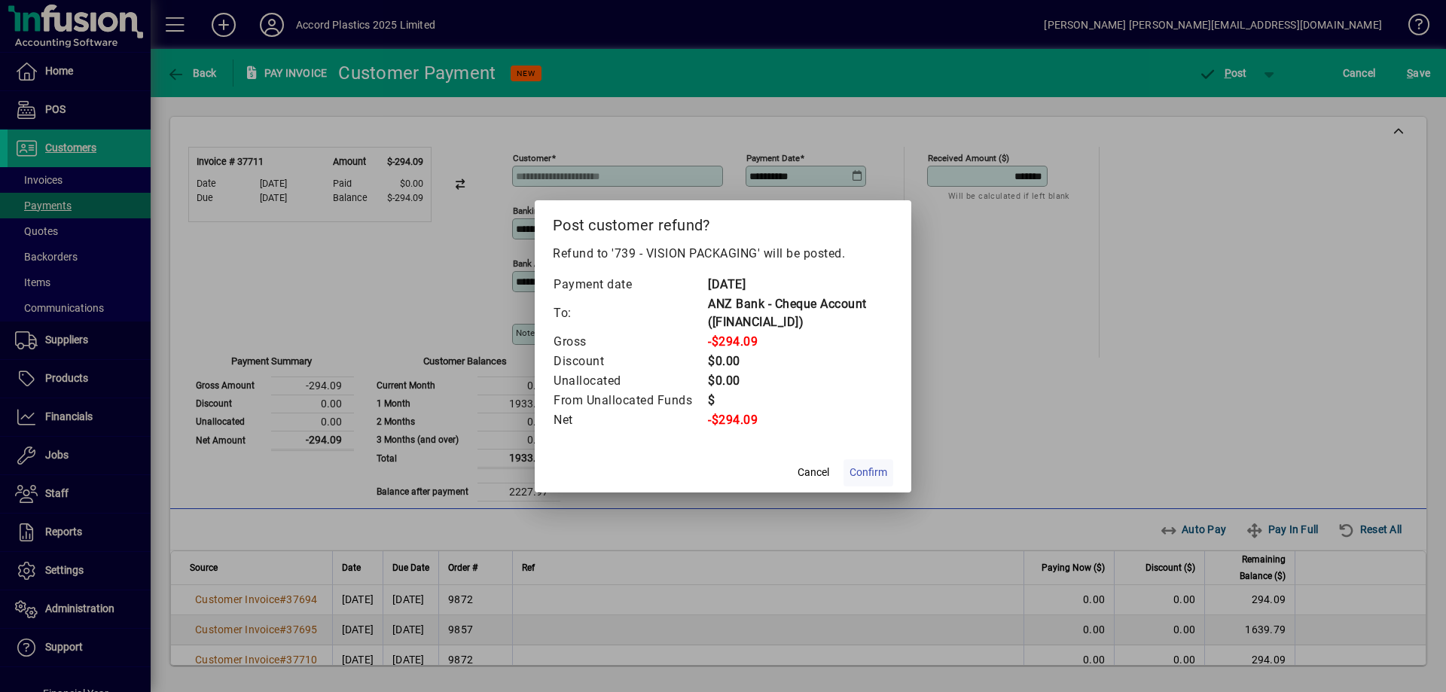
click at [877, 471] on span "Confirm" at bounding box center [868, 473] width 38 height 16
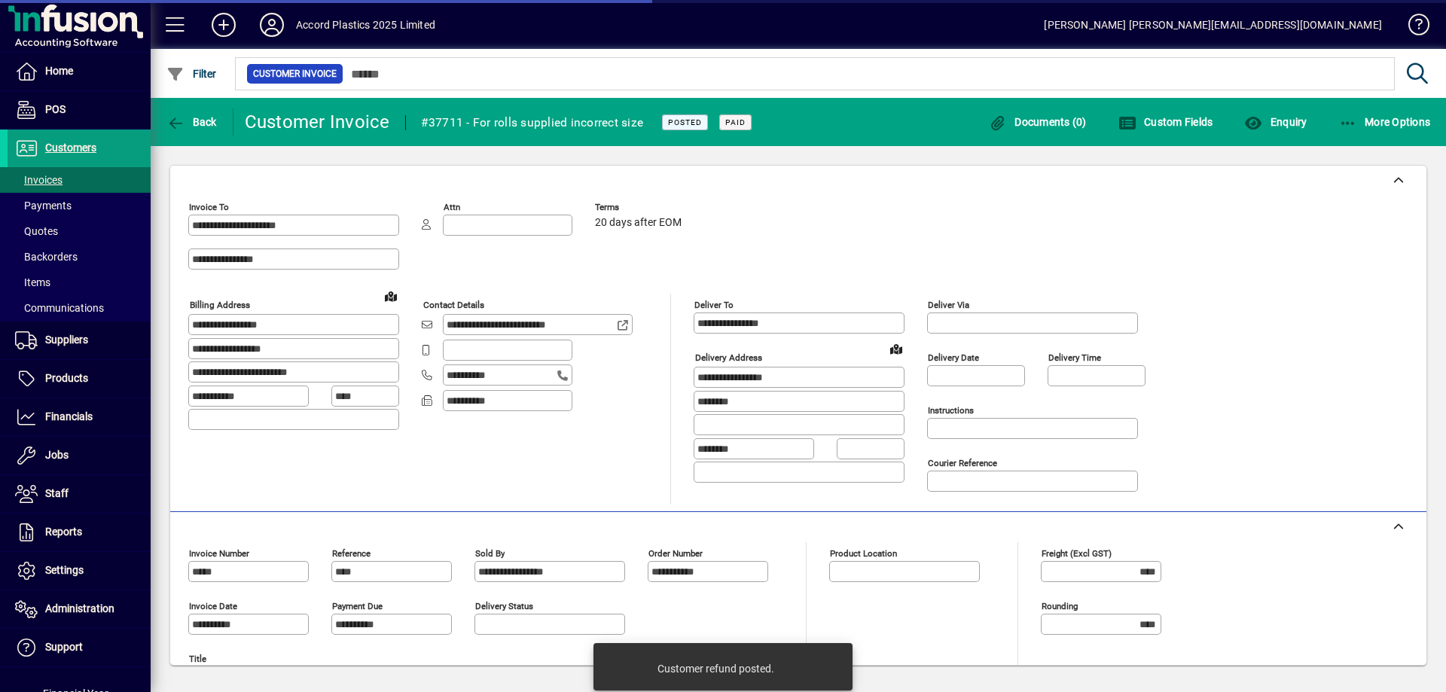
type input "**********"
click at [202, 126] on span "Back" at bounding box center [191, 122] width 50 height 12
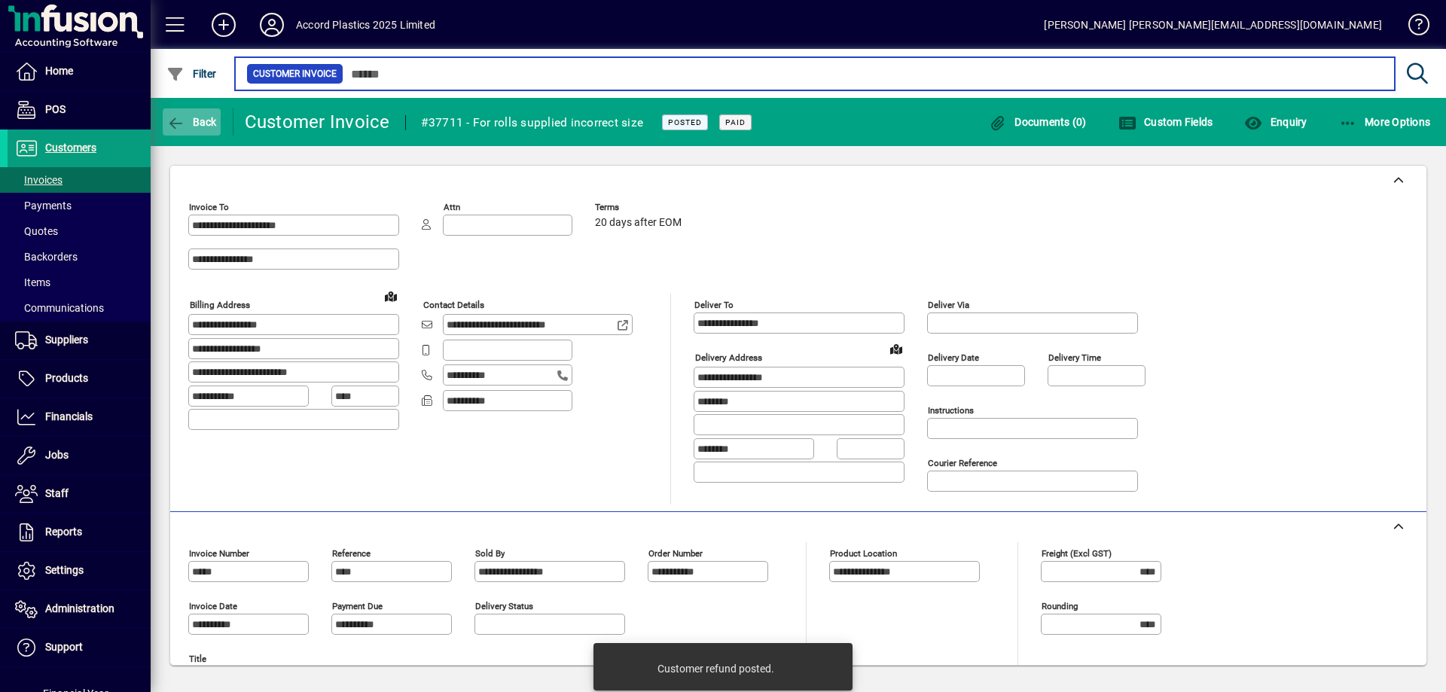
type input "******"
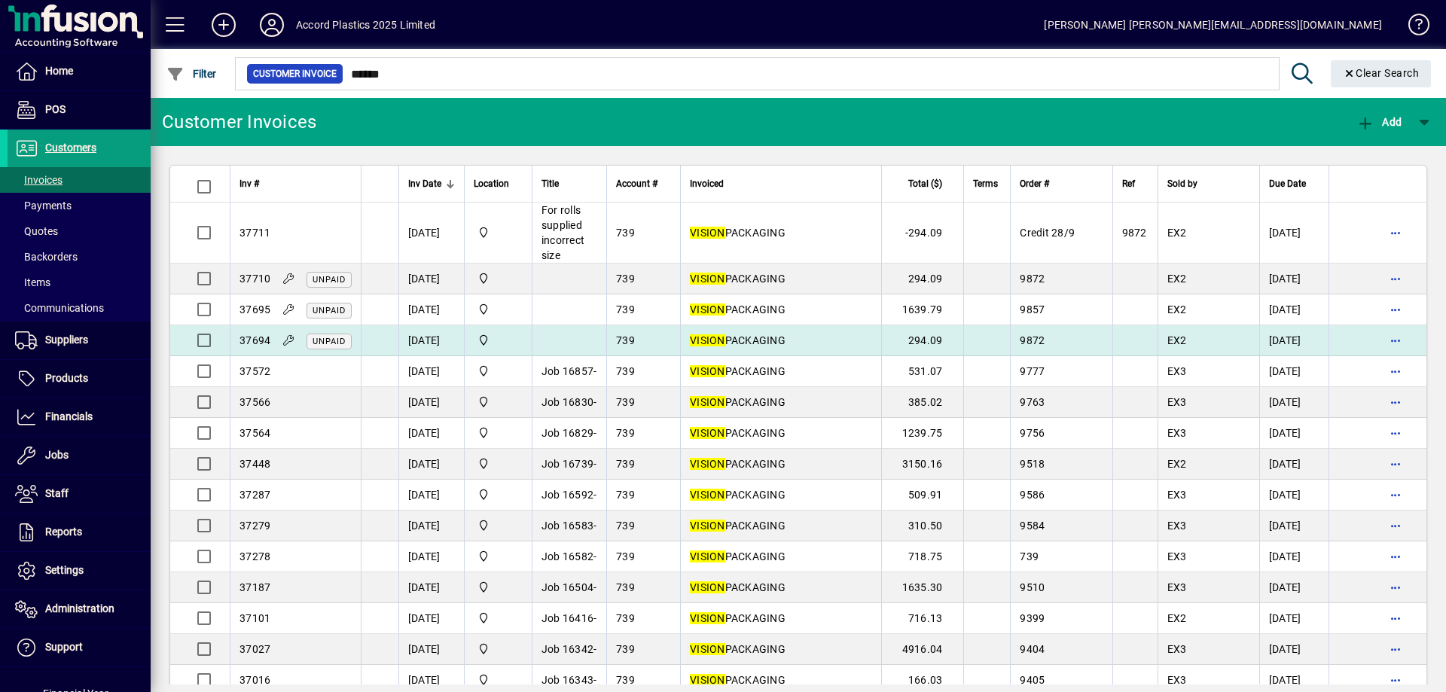
click at [568, 333] on td at bounding box center [569, 340] width 75 height 31
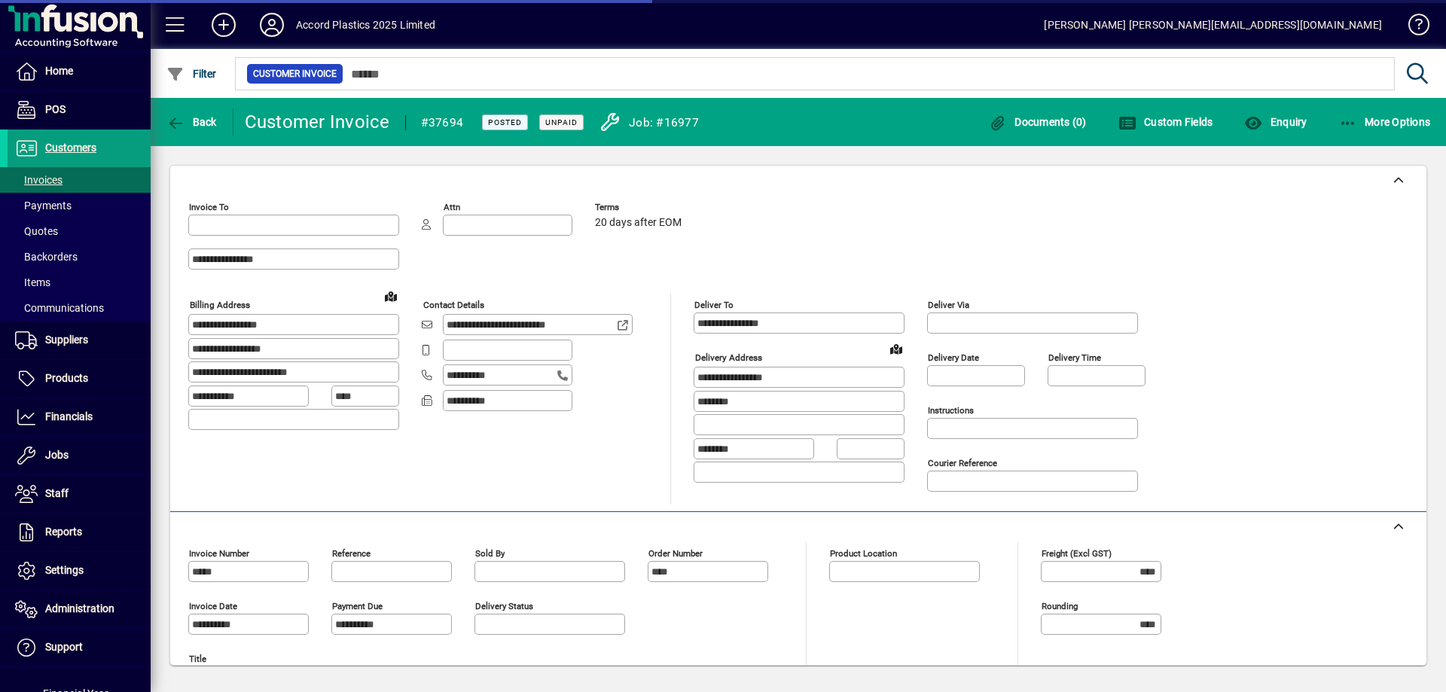
type input "**********"
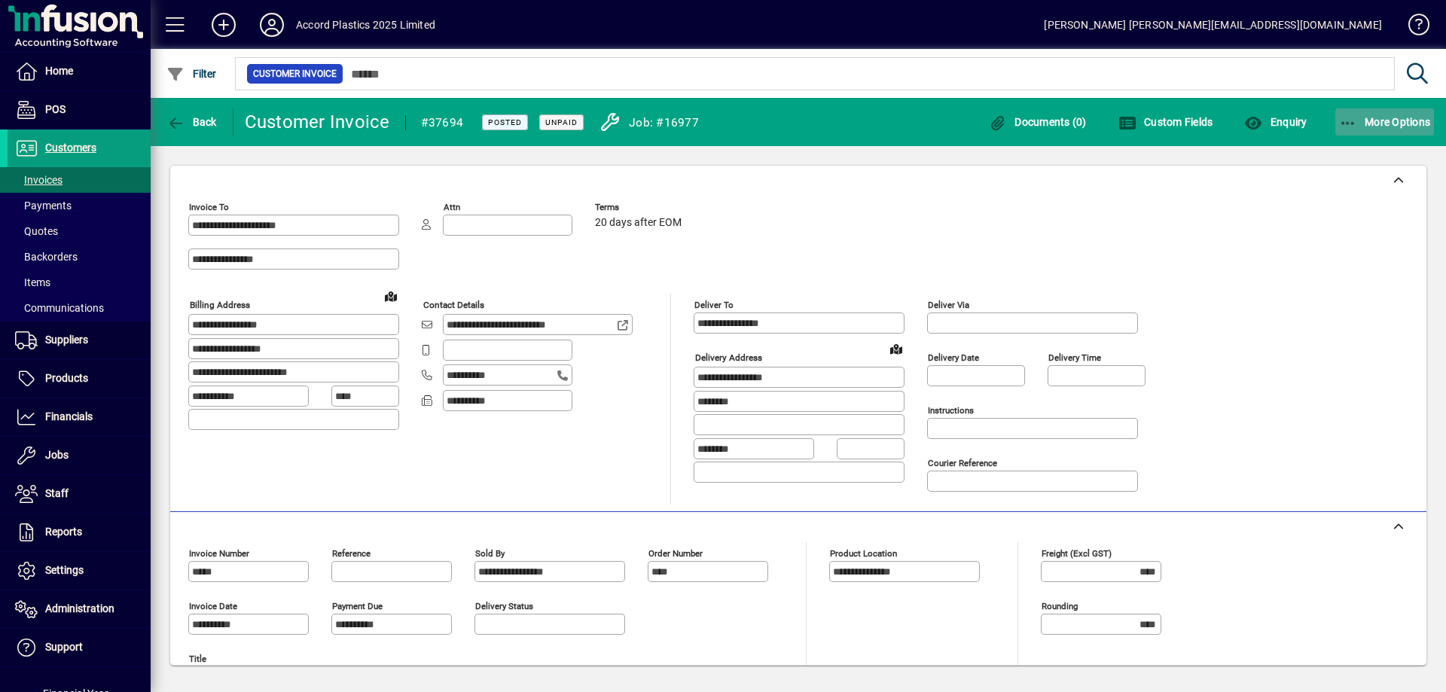
click at [1375, 117] on span "More Options" at bounding box center [1385, 122] width 92 height 12
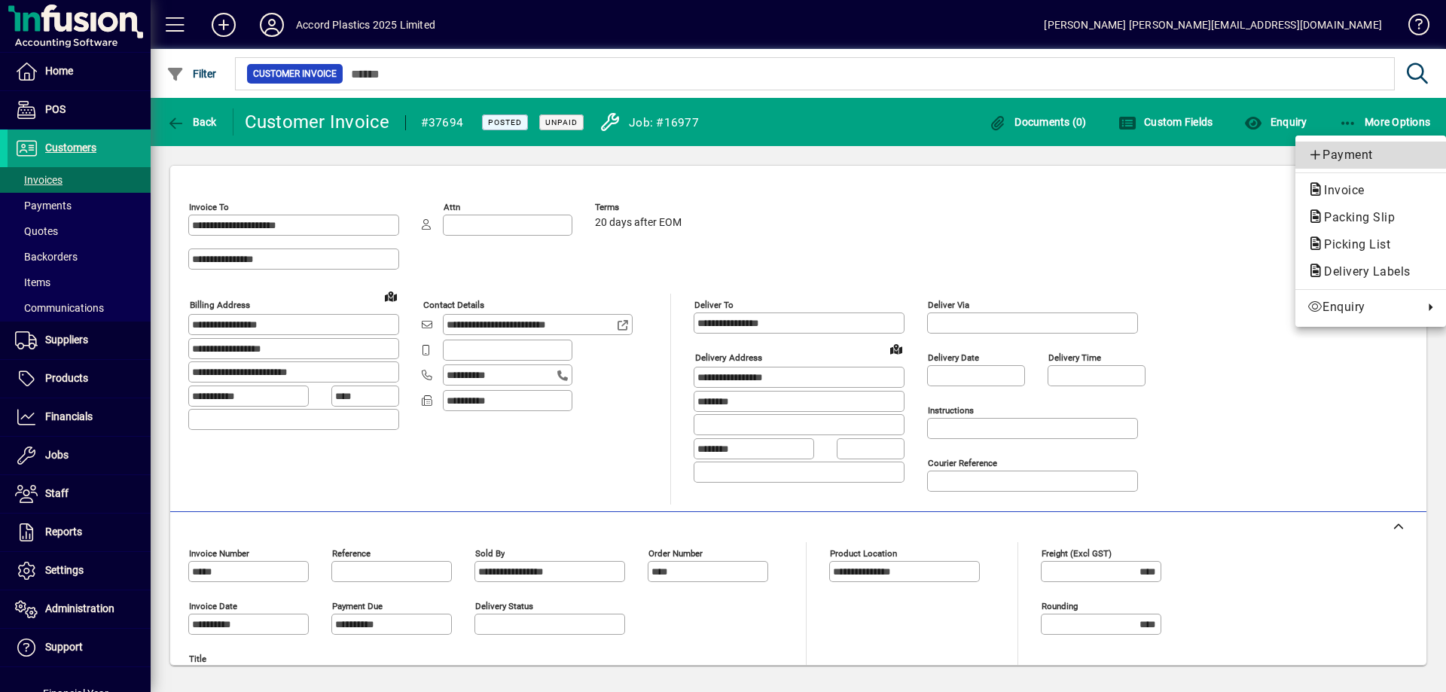
click at [1348, 151] on span "Payment" at bounding box center [1370, 155] width 126 height 18
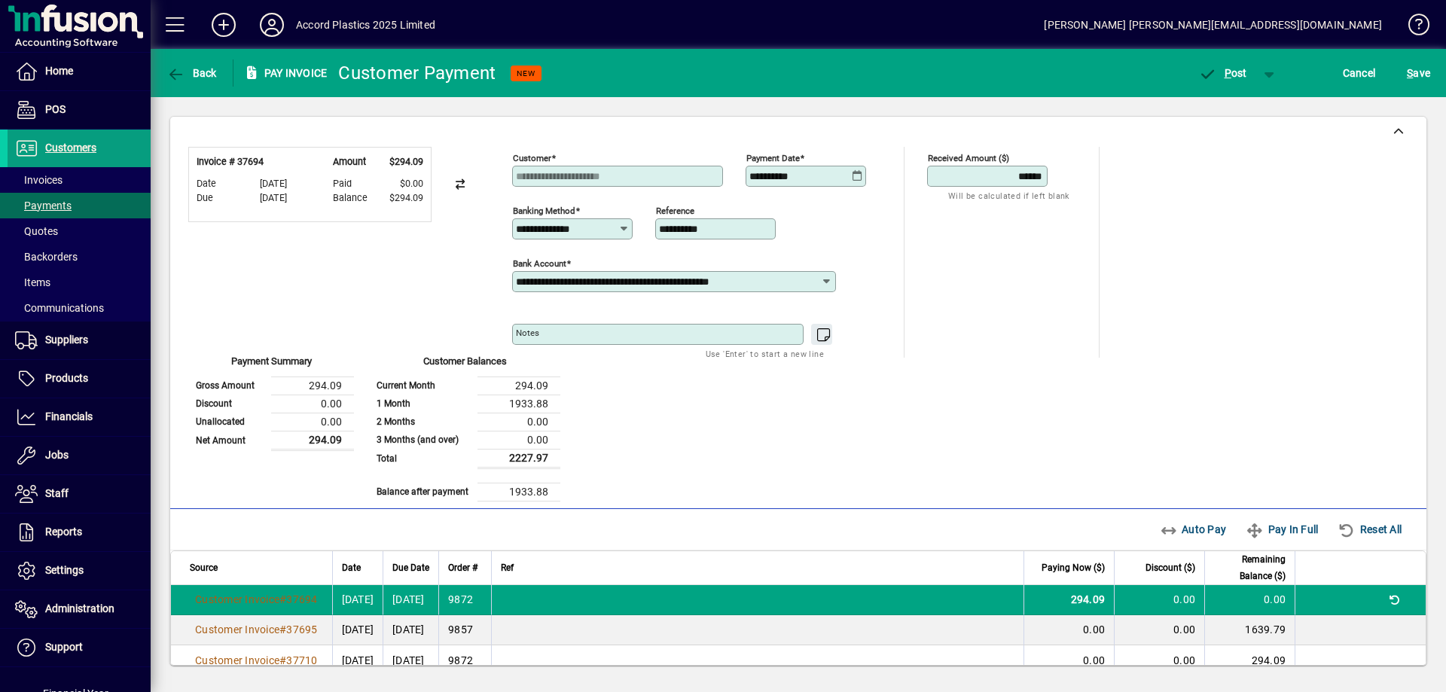
click at [856, 178] on icon at bounding box center [857, 176] width 11 height 12
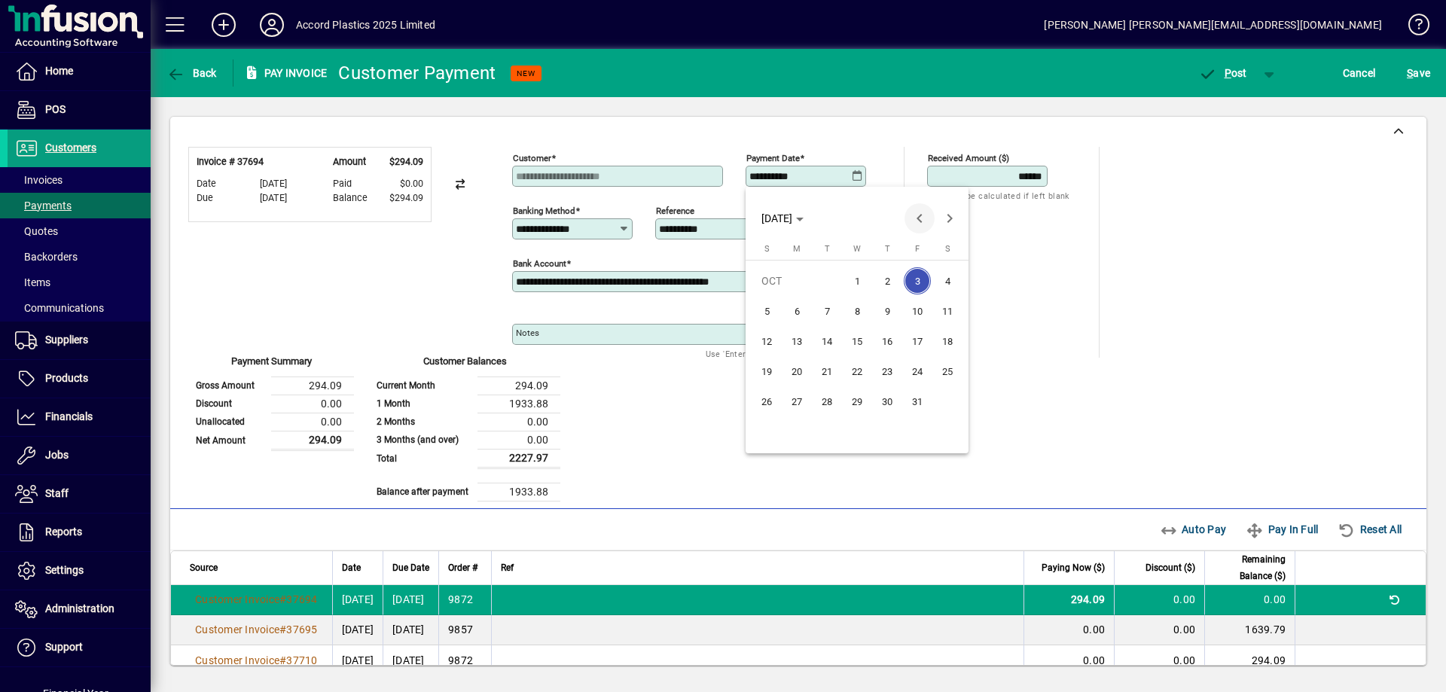
click at [922, 223] on span "Previous month" at bounding box center [919, 218] width 30 height 30
click at [777, 428] on span "28" at bounding box center [766, 431] width 27 height 27
type input "**********"
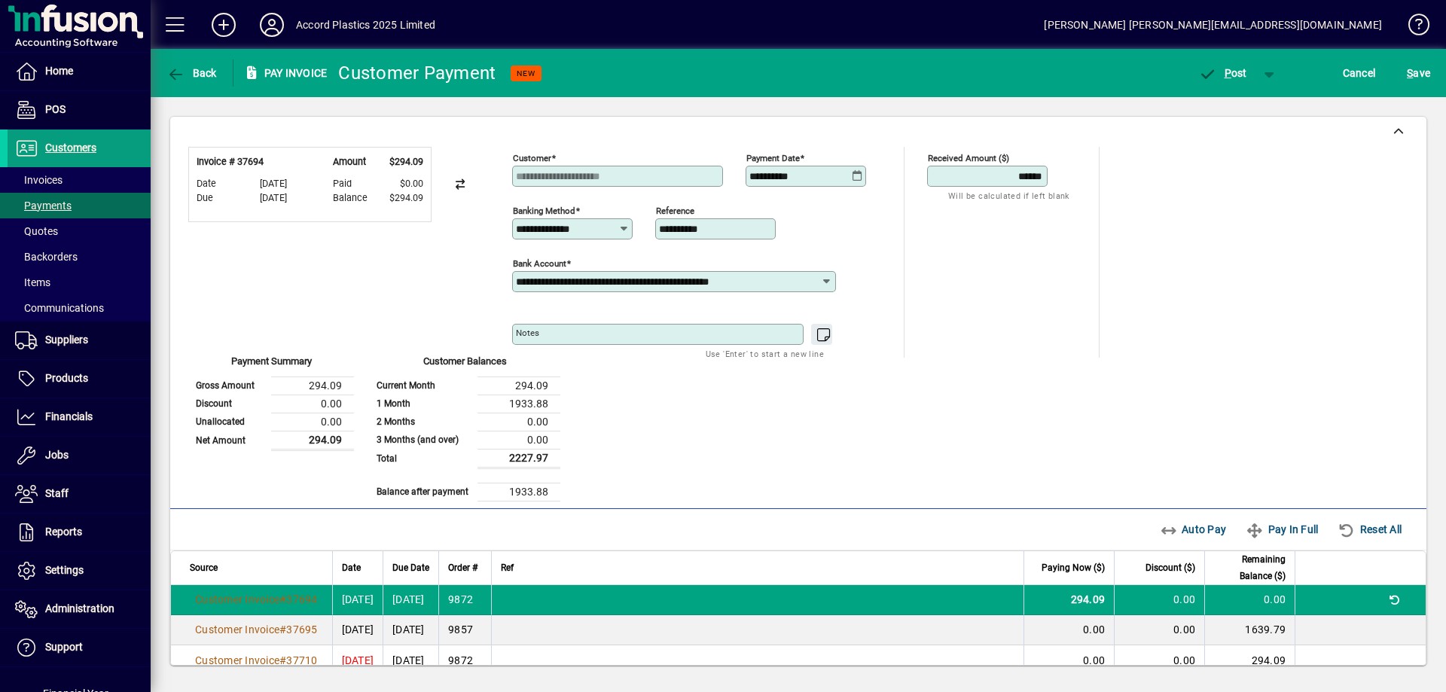
click at [1035, 358] on div "**********" at bounding box center [798, 324] width 1220 height 355
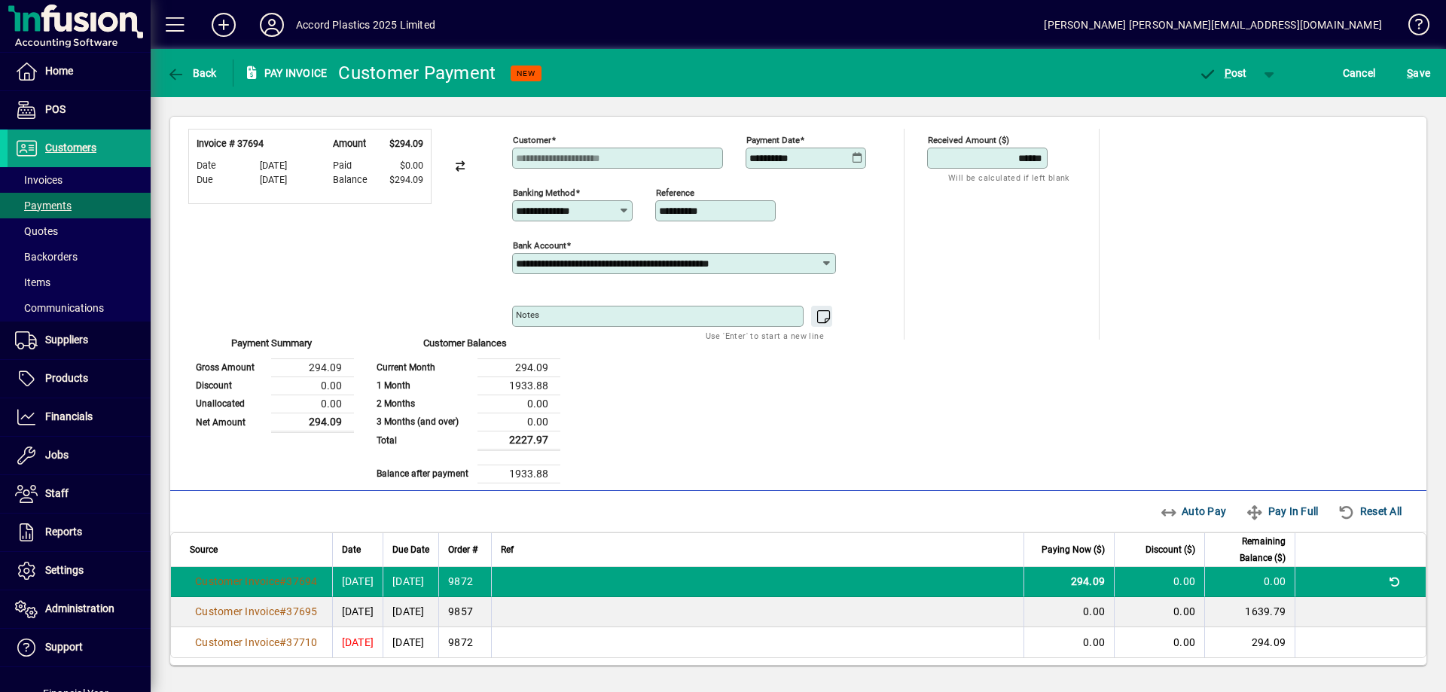
scroll to position [23, 0]
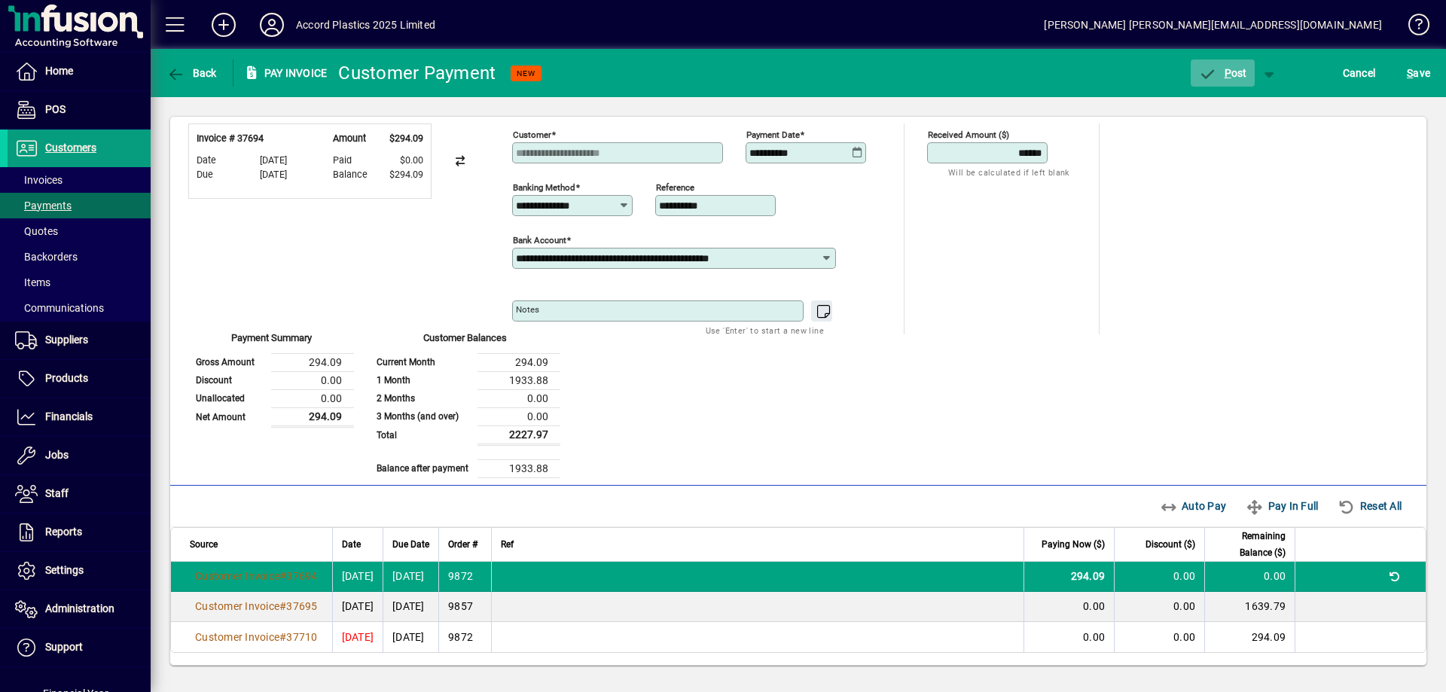
click at [1234, 77] on span "P ost" at bounding box center [1222, 73] width 49 height 12
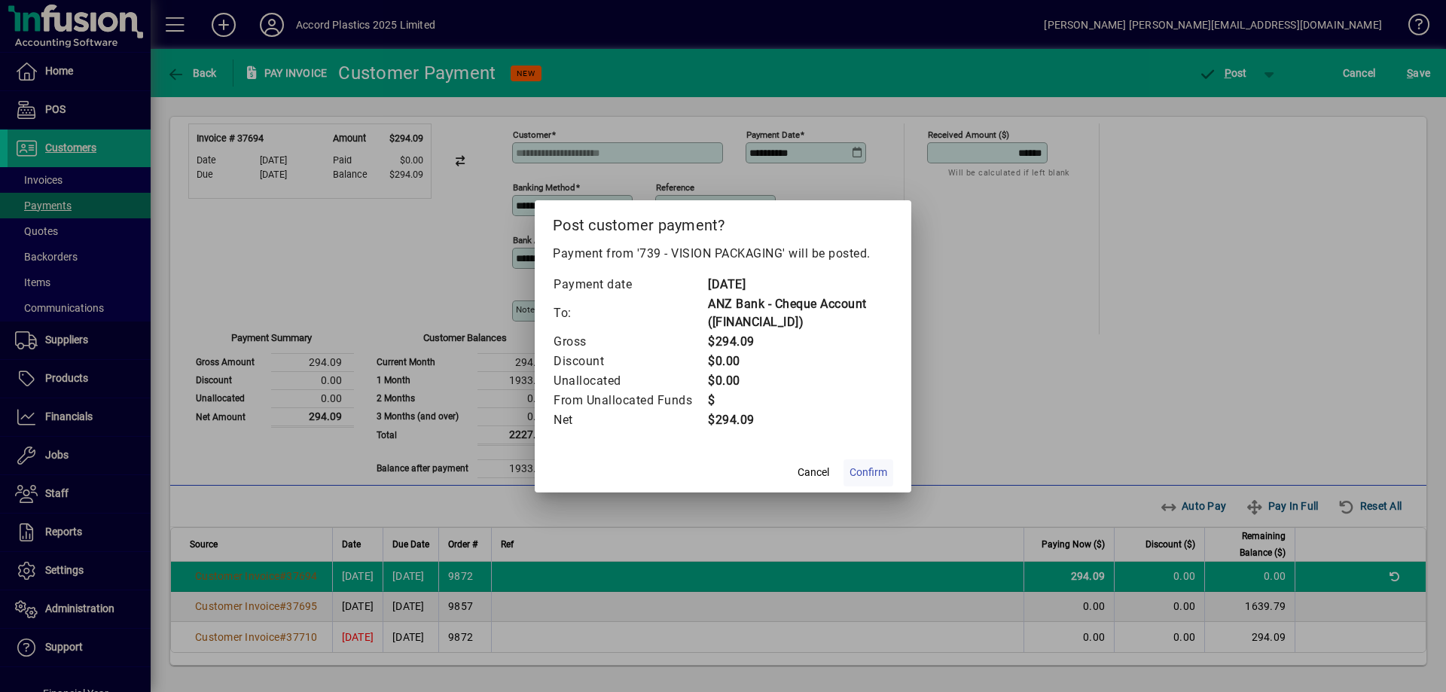
click at [871, 471] on span "Confirm" at bounding box center [868, 473] width 38 height 16
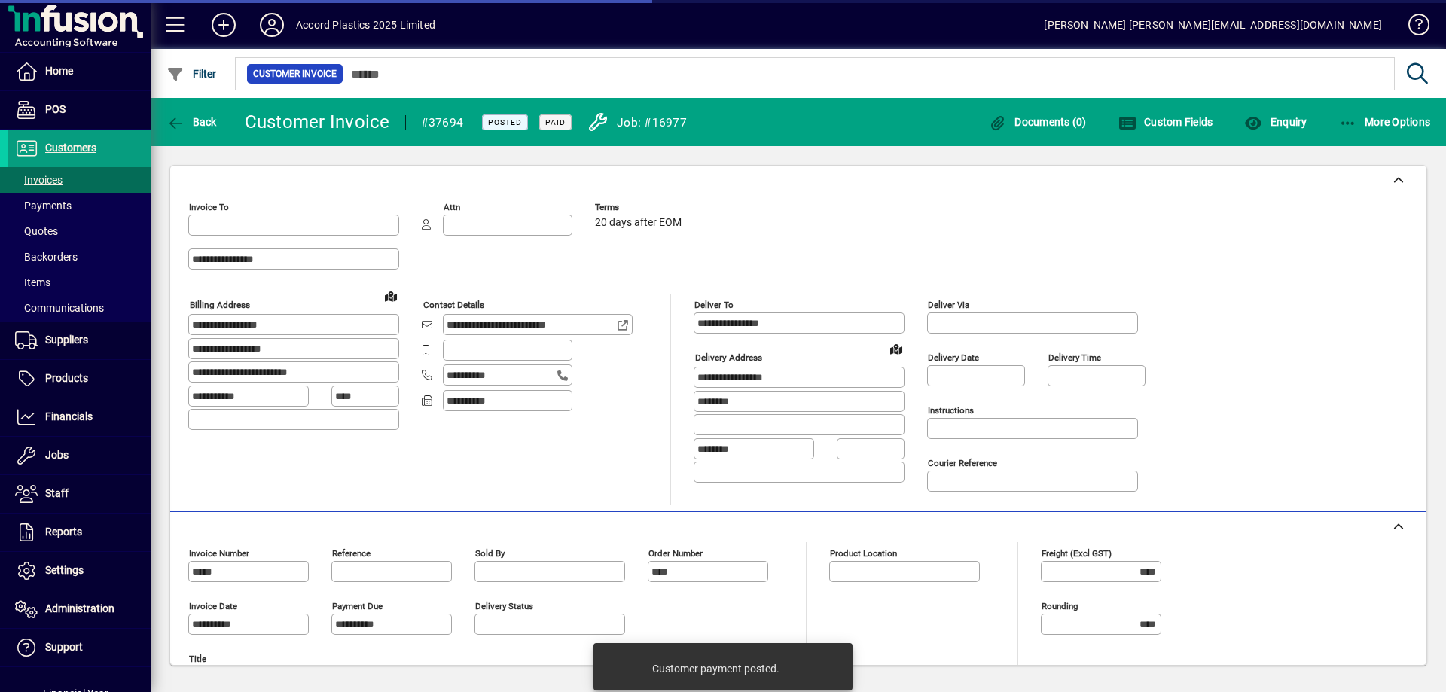
type input "**********"
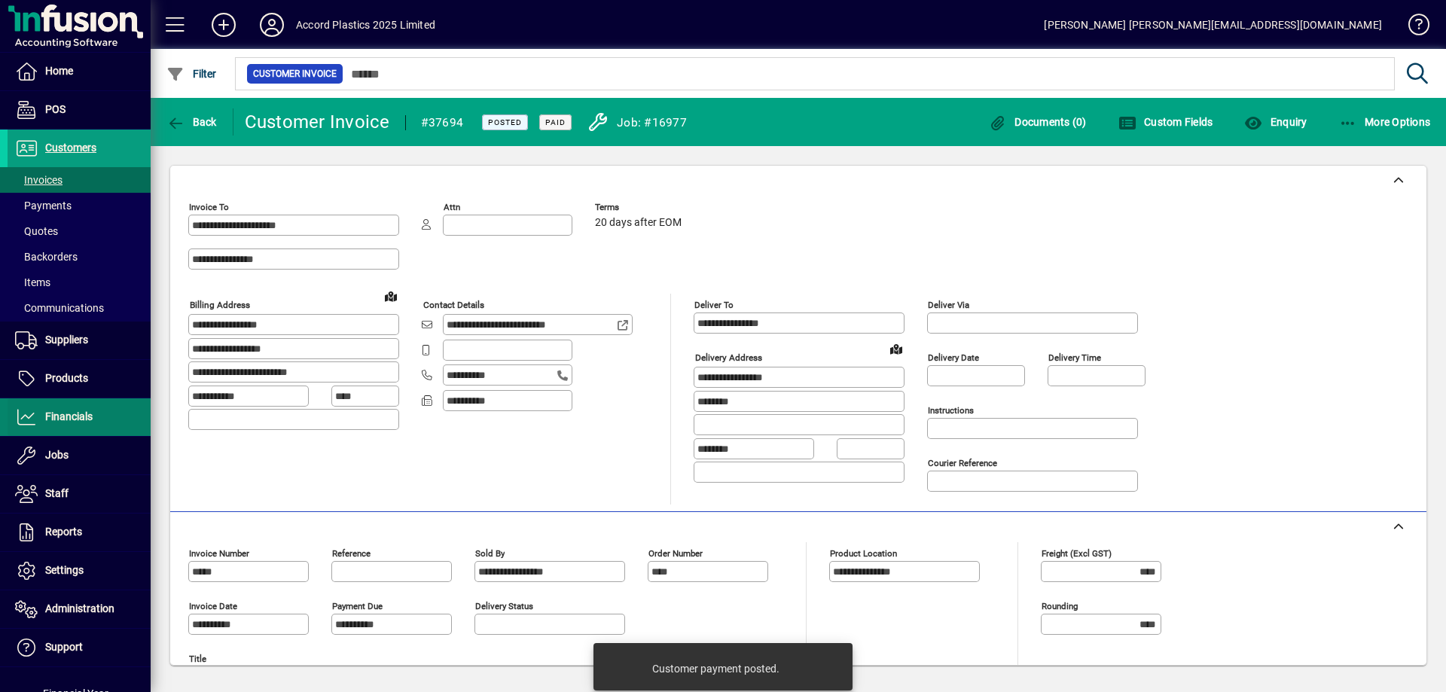
click at [84, 418] on span "Financials" at bounding box center [68, 416] width 47 height 12
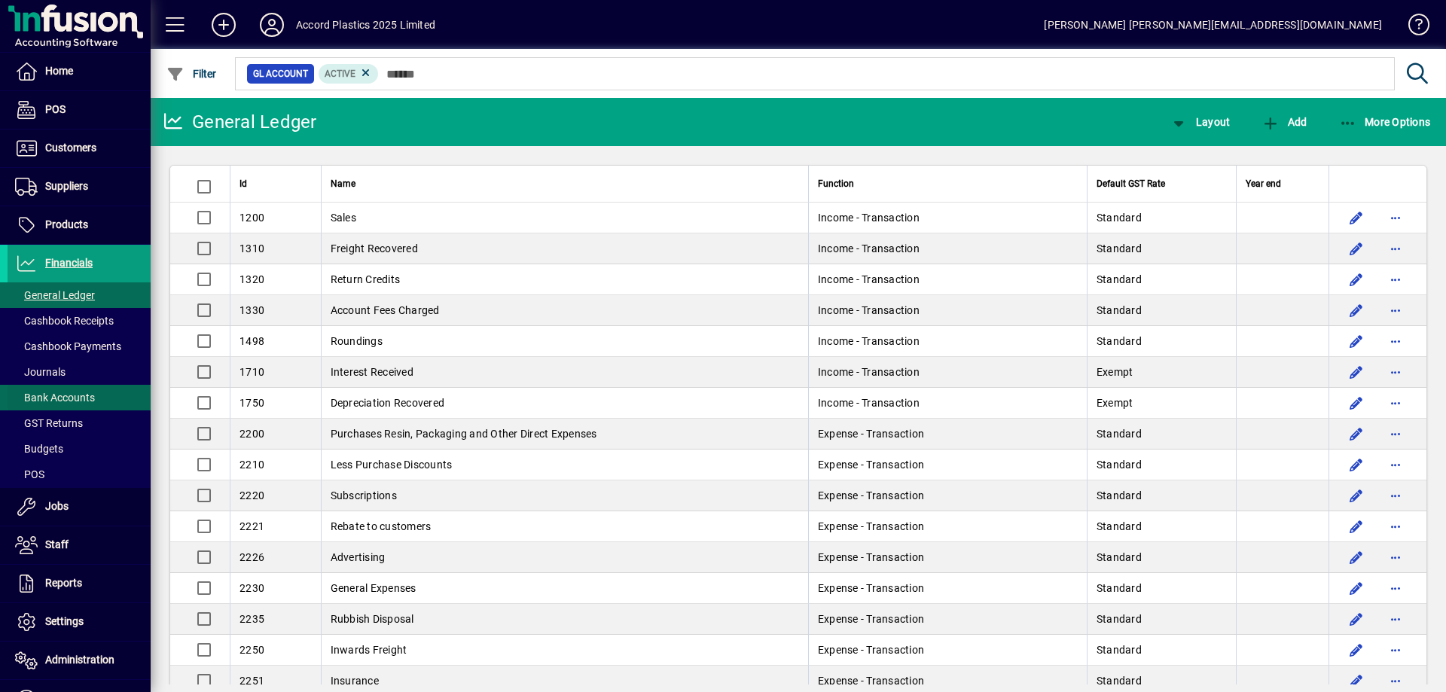
click at [80, 390] on span "Bank Accounts" at bounding box center [51, 398] width 87 height 16
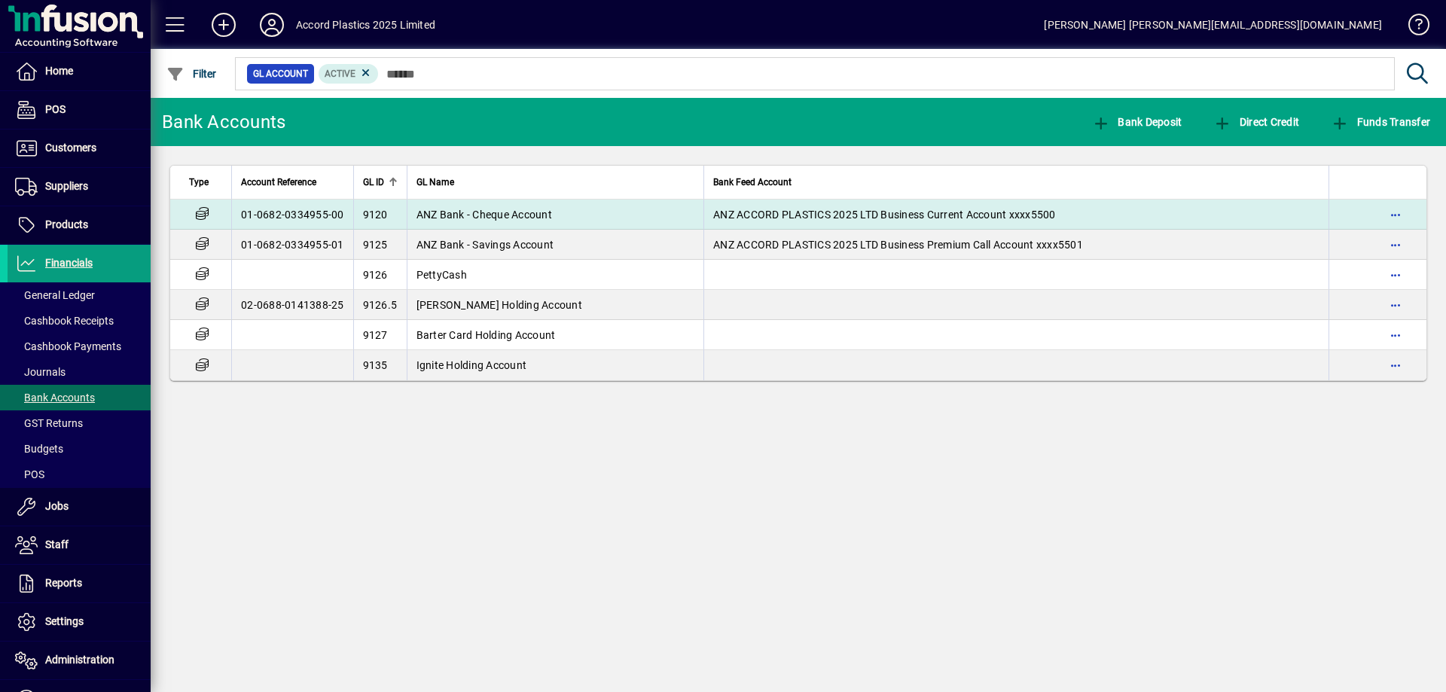
click at [462, 217] on span "ANZ Bank - Cheque Account" at bounding box center [484, 215] width 136 height 12
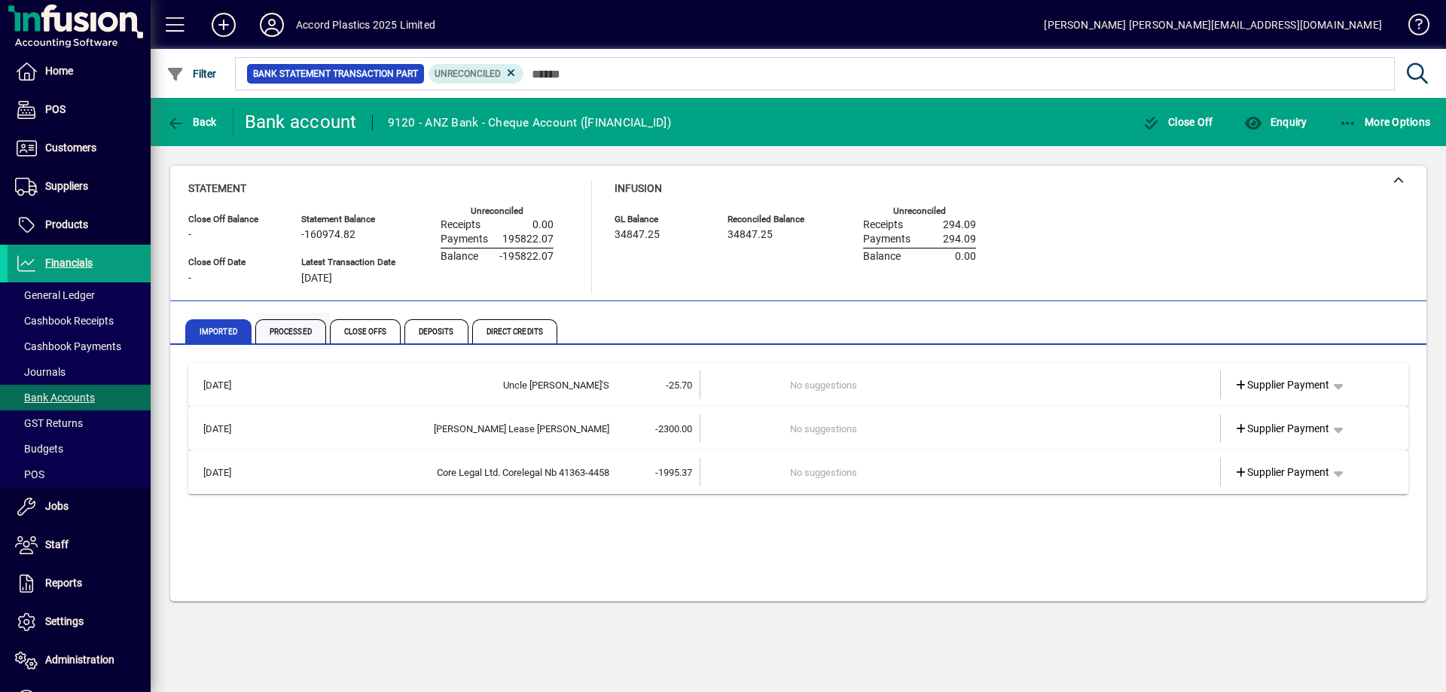
click at [281, 331] on span "Processed" at bounding box center [290, 331] width 71 height 24
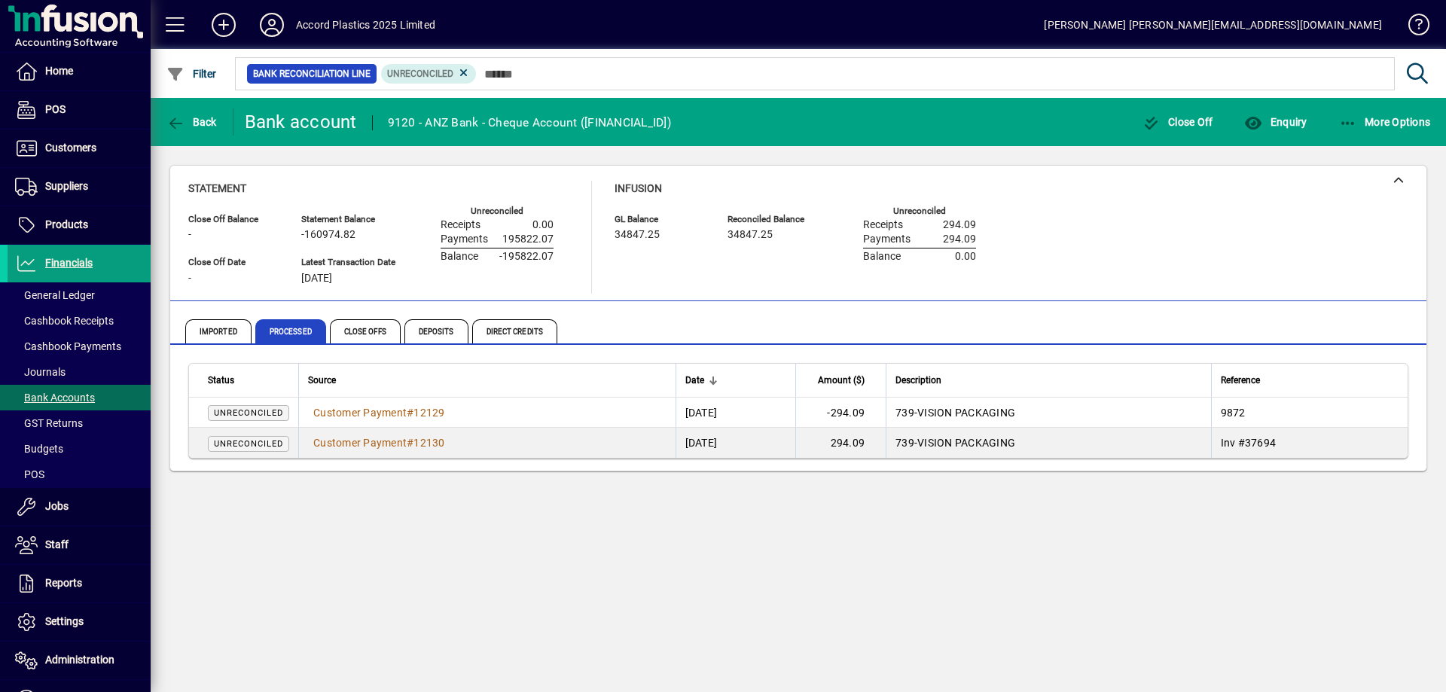
click at [605, 415] on td "Customer Payment # 12129" at bounding box center [486, 413] width 377 height 30
click at [723, 416] on td "[DATE]" at bounding box center [735, 413] width 120 height 30
click at [880, 413] on td "-294.09" at bounding box center [840, 413] width 90 height 30
click at [864, 442] on td "294.09" at bounding box center [840, 443] width 90 height 30
click at [558, 413] on td "Customer Payment # 12129" at bounding box center [486, 413] width 377 height 30
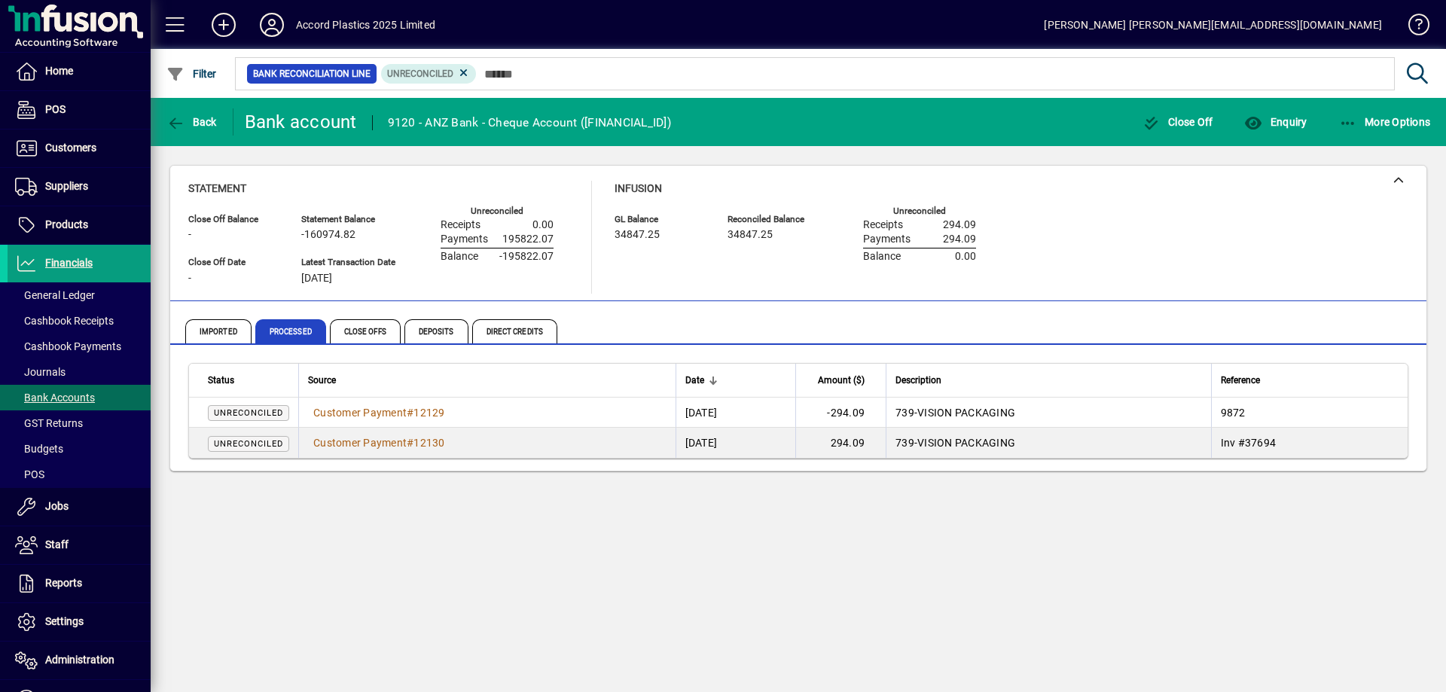
click at [411, 410] on span "#" at bounding box center [410, 413] width 7 height 12
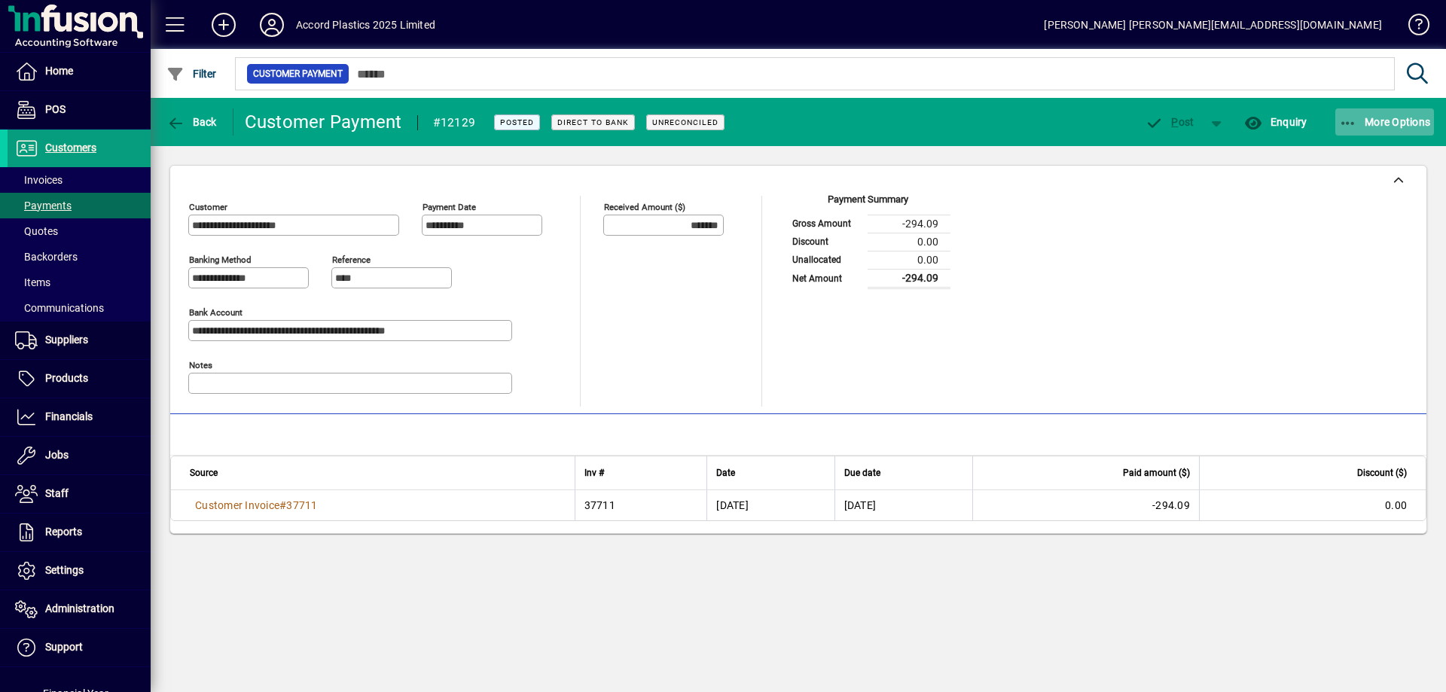
click at [1372, 123] on span "More Options" at bounding box center [1385, 122] width 92 height 12
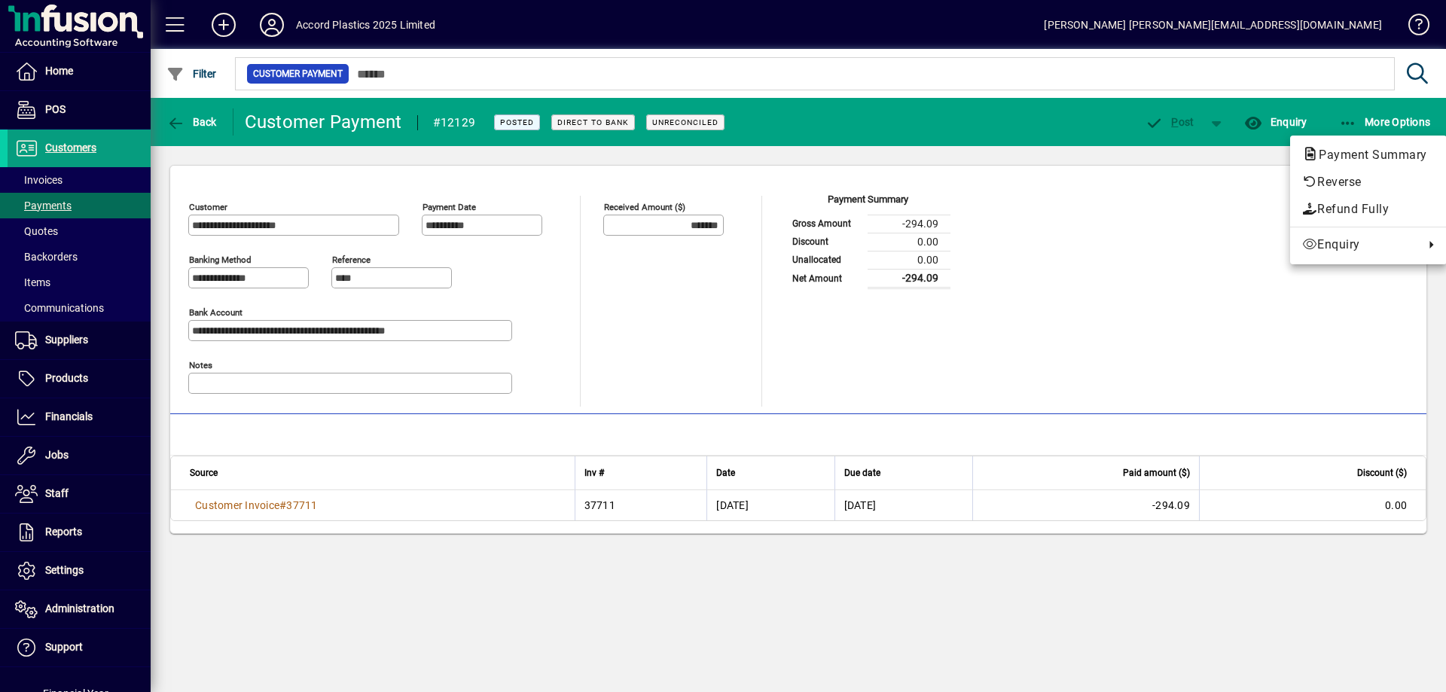
click at [1122, 235] on div at bounding box center [723, 346] width 1446 height 692
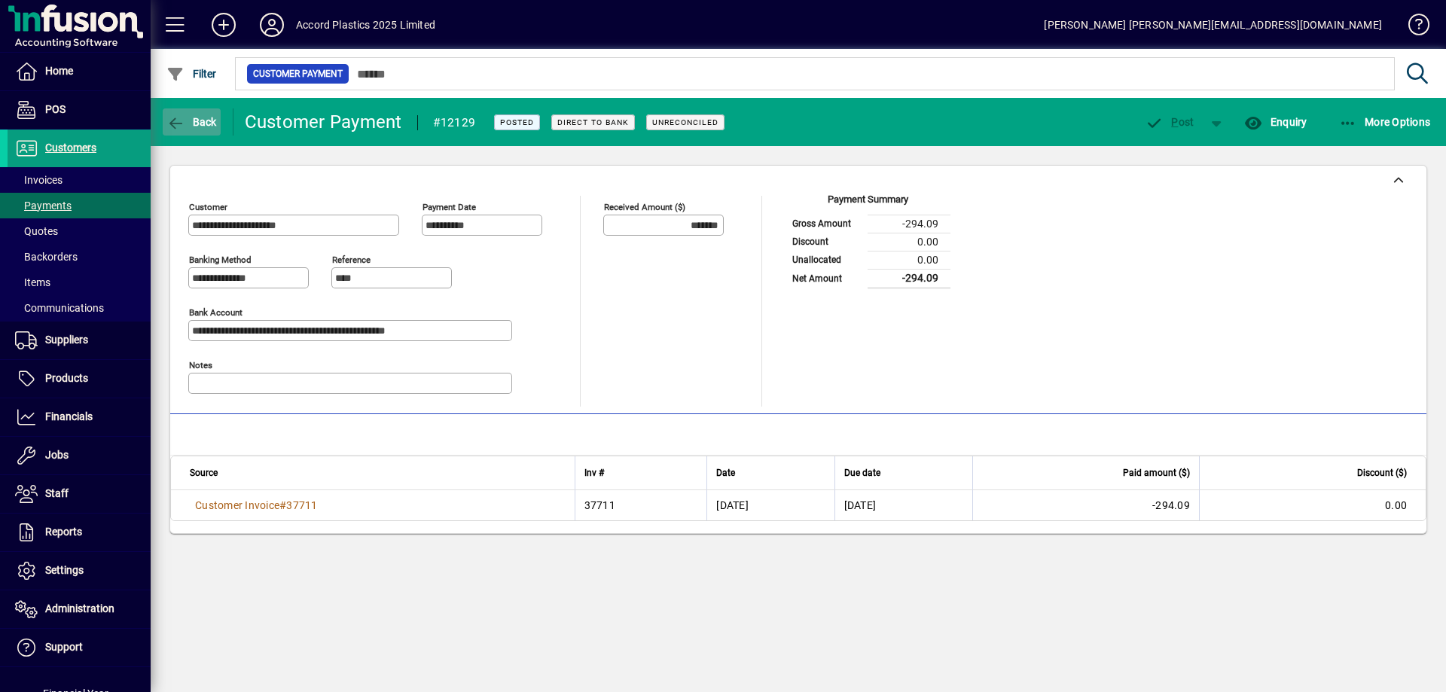
click at [203, 123] on span "Back" at bounding box center [191, 122] width 50 height 12
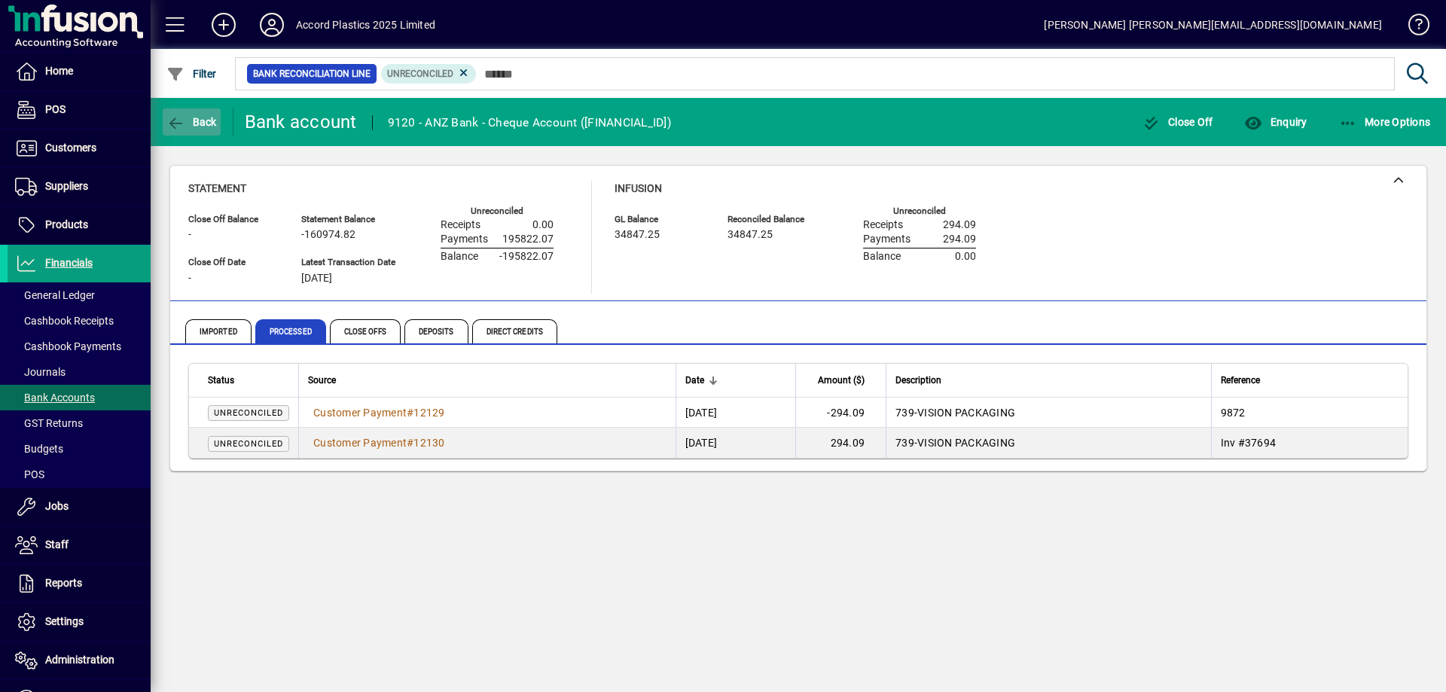
click at [196, 125] on span "Back" at bounding box center [191, 122] width 50 height 12
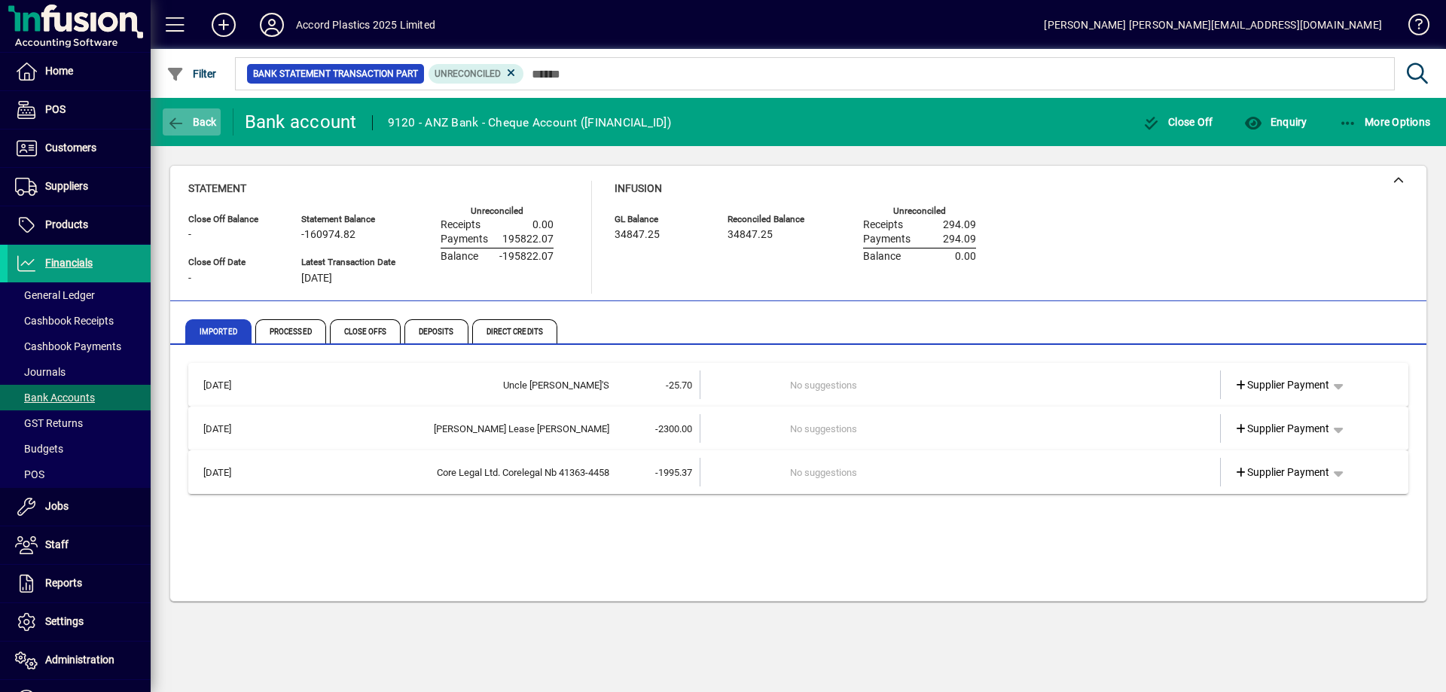
click at [193, 127] on span "Back" at bounding box center [191, 122] width 50 height 12
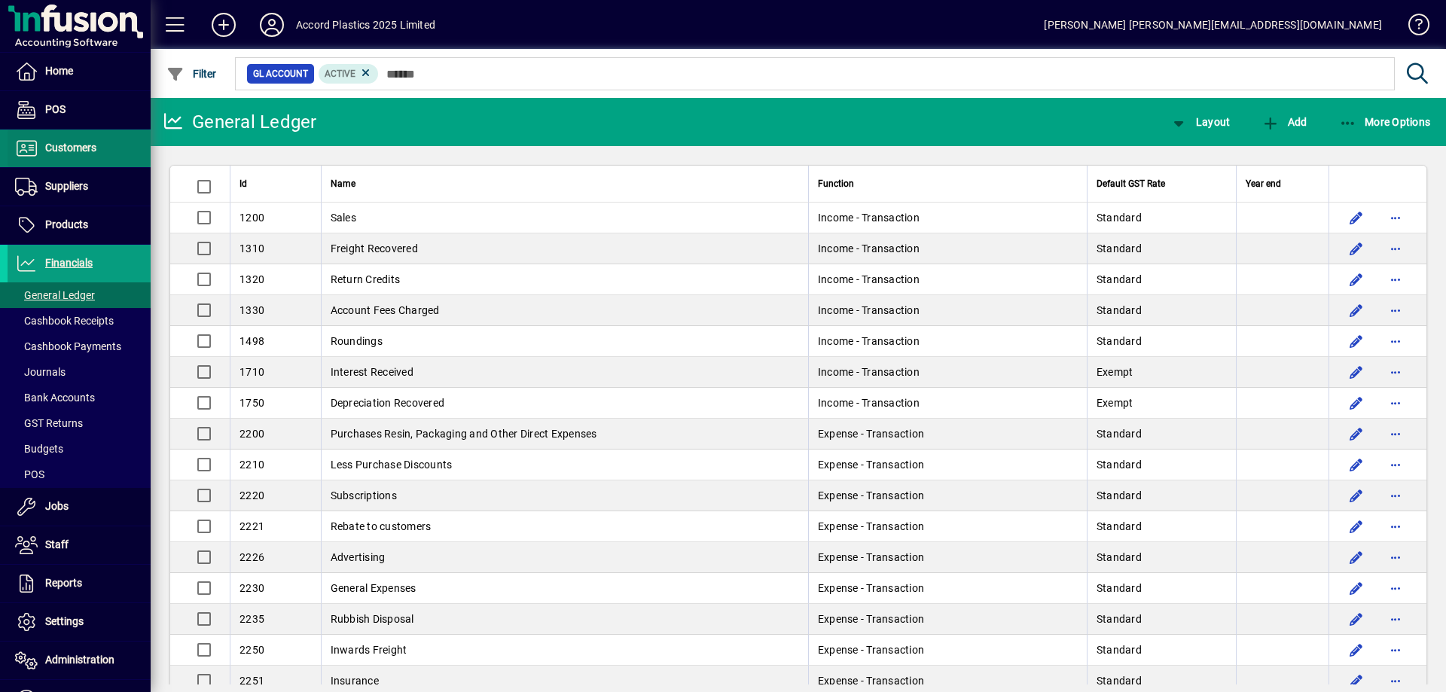
click at [77, 165] on span at bounding box center [79, 148] width 143 height 36
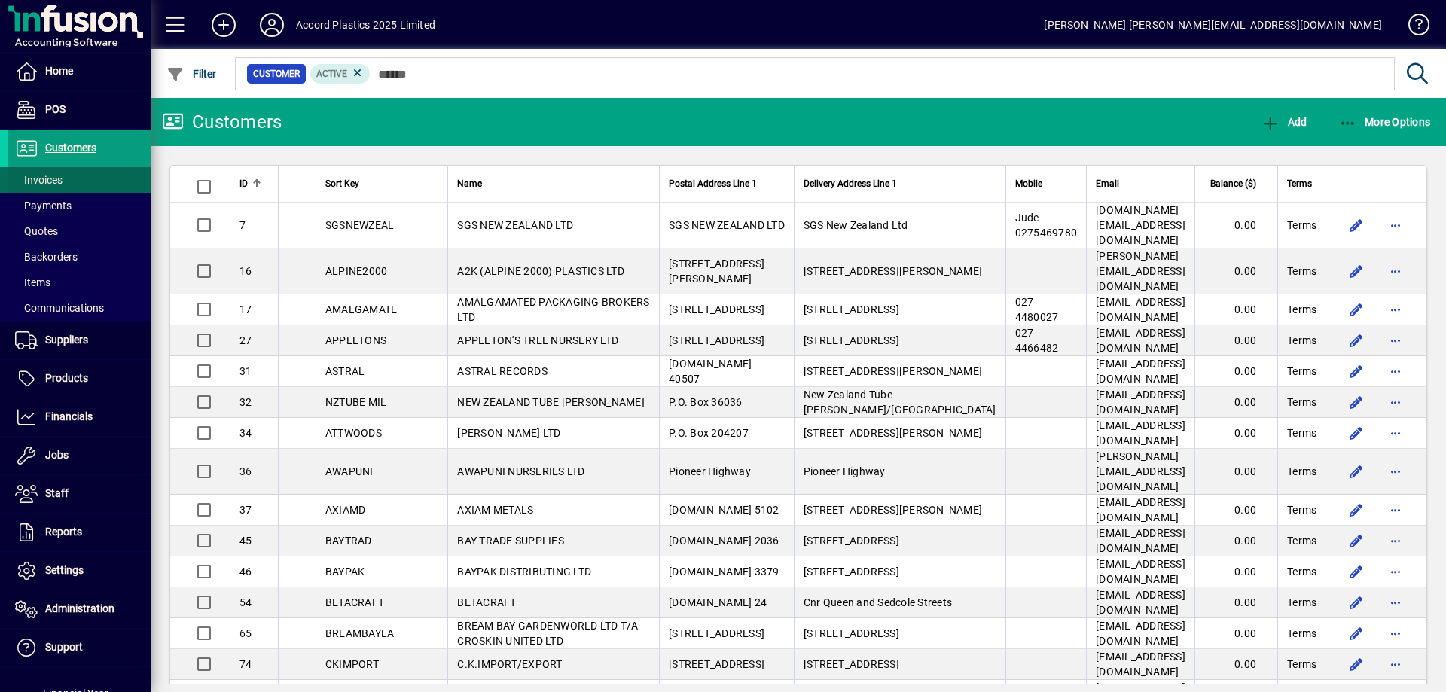
click at [74, 187] on span at bounding box center [79, 180] width 143 height 36
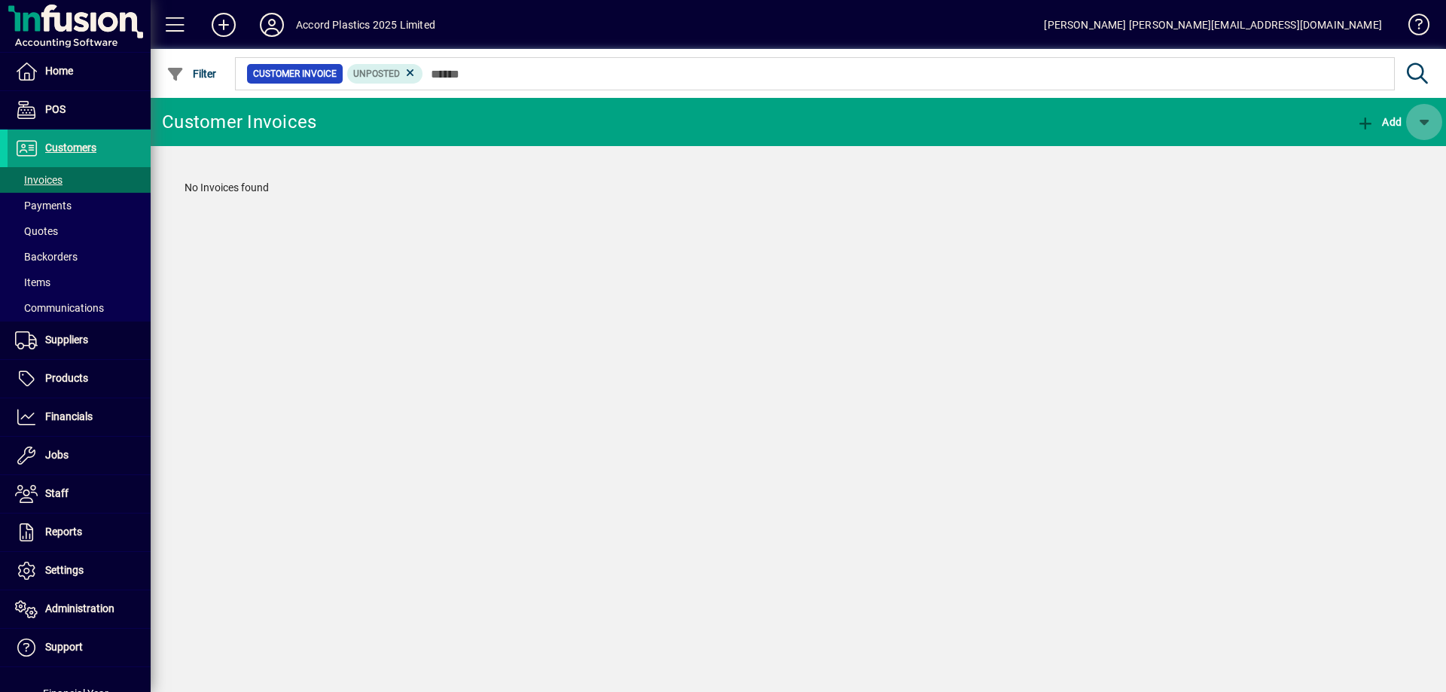
click at [1420, 123] on span "button" at bounding box center [1424, 122] width 36 height 36
click at [1311, 120] on div at bounding box center [723, 346] width 1446 height 692
click at [77, 152] on span "Customers" at bounding box center [70, 148] width 51 height 12
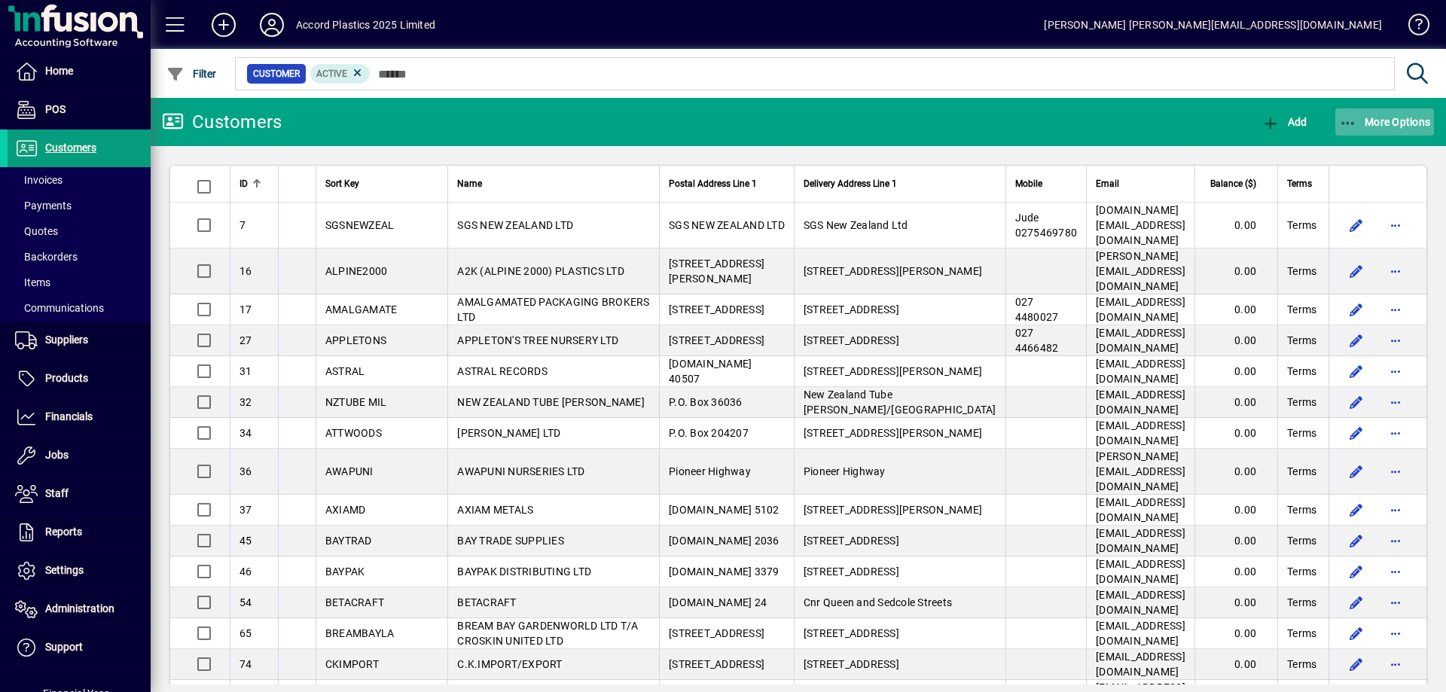
click at [1360, 121] on span "More Options" at bounding box center [1385, 122] width 92 height 12
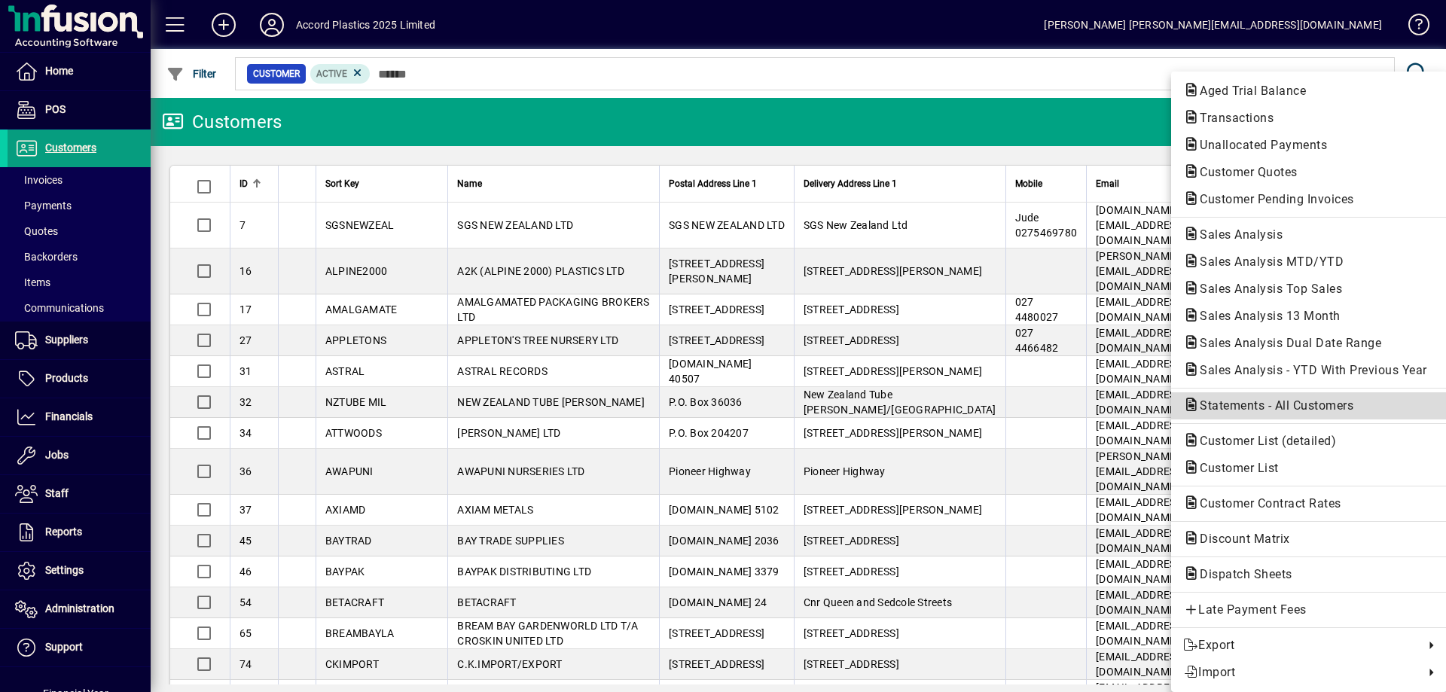
click at [1244, 412] on span "Statements - All Customers" at bounding box center [1272, 405] width 178 height 14
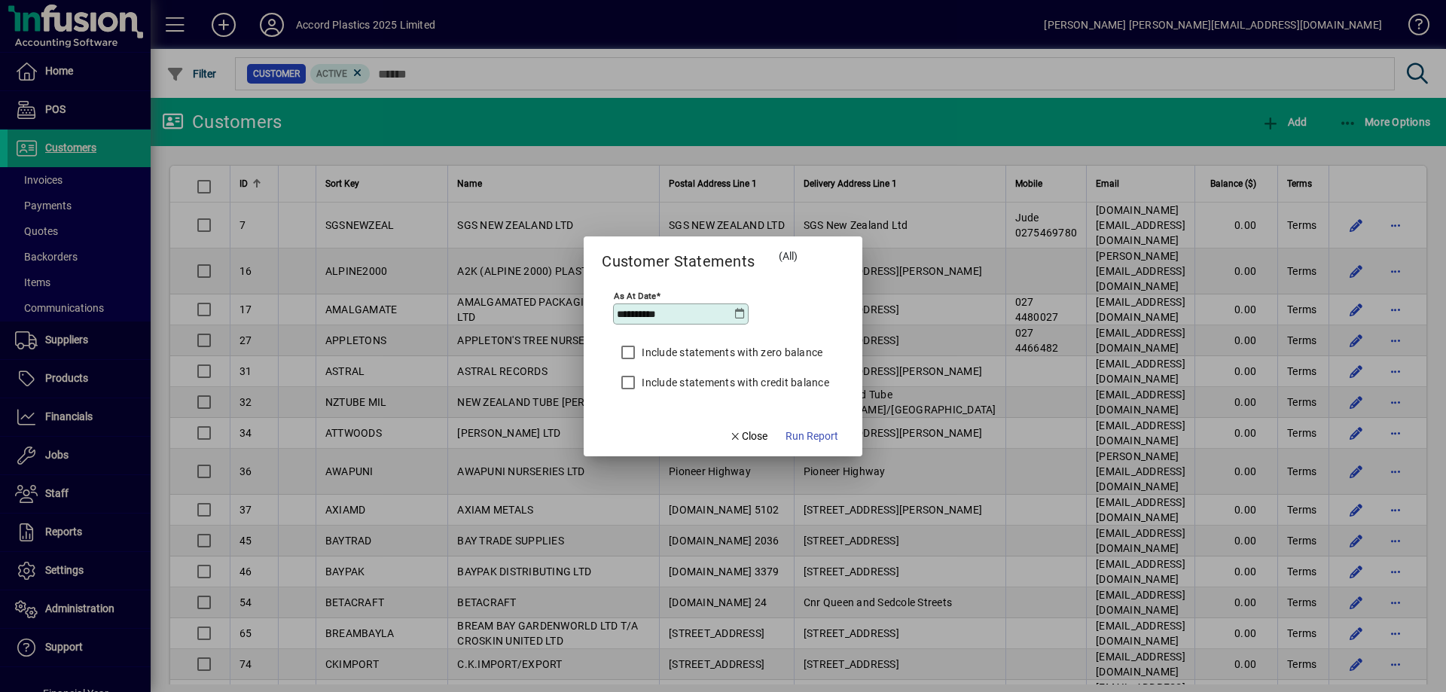
click at [740, 318] on icon at bounding box center [740, 314] width 12 height 12
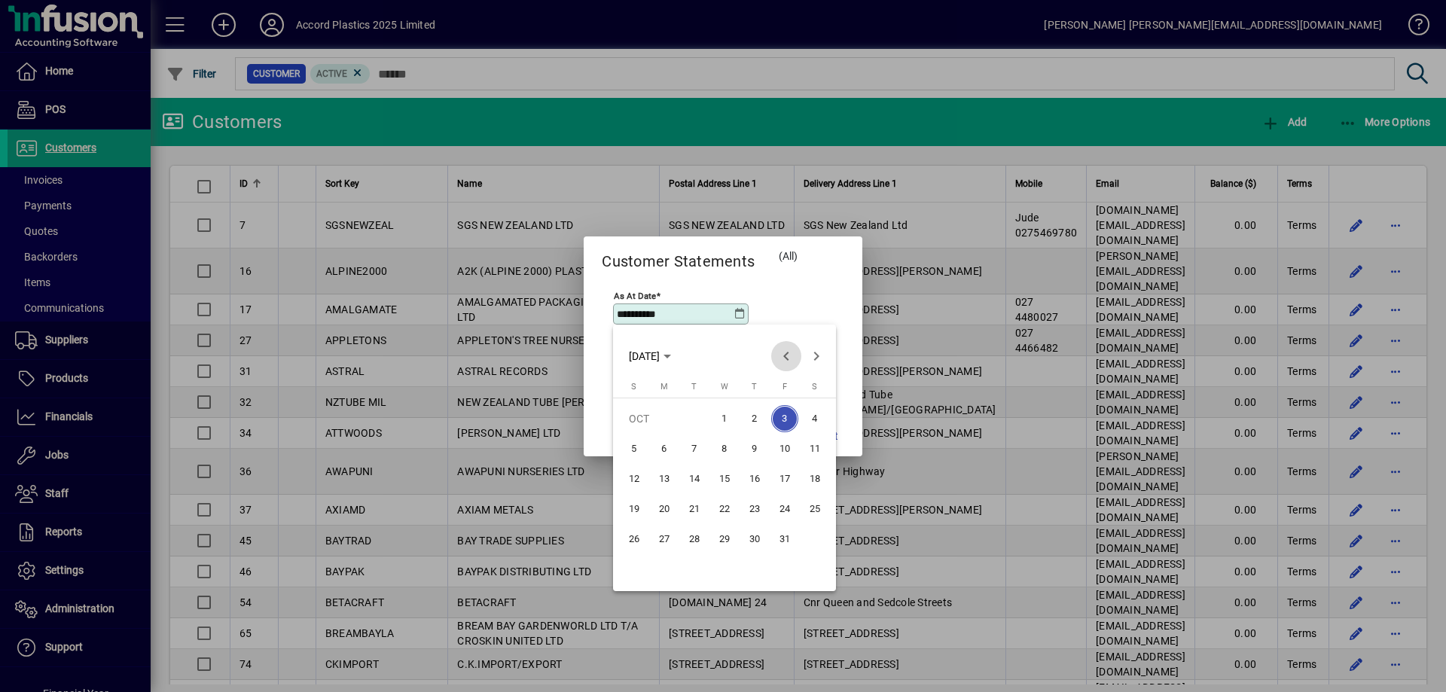
click at [790, 359] on span "Previous month" at bounding box center [786, 356] width 30 height 30
click at [698, 570] on span "30" at bounding box center [694, 569] width 27 height 27
type input "**********"
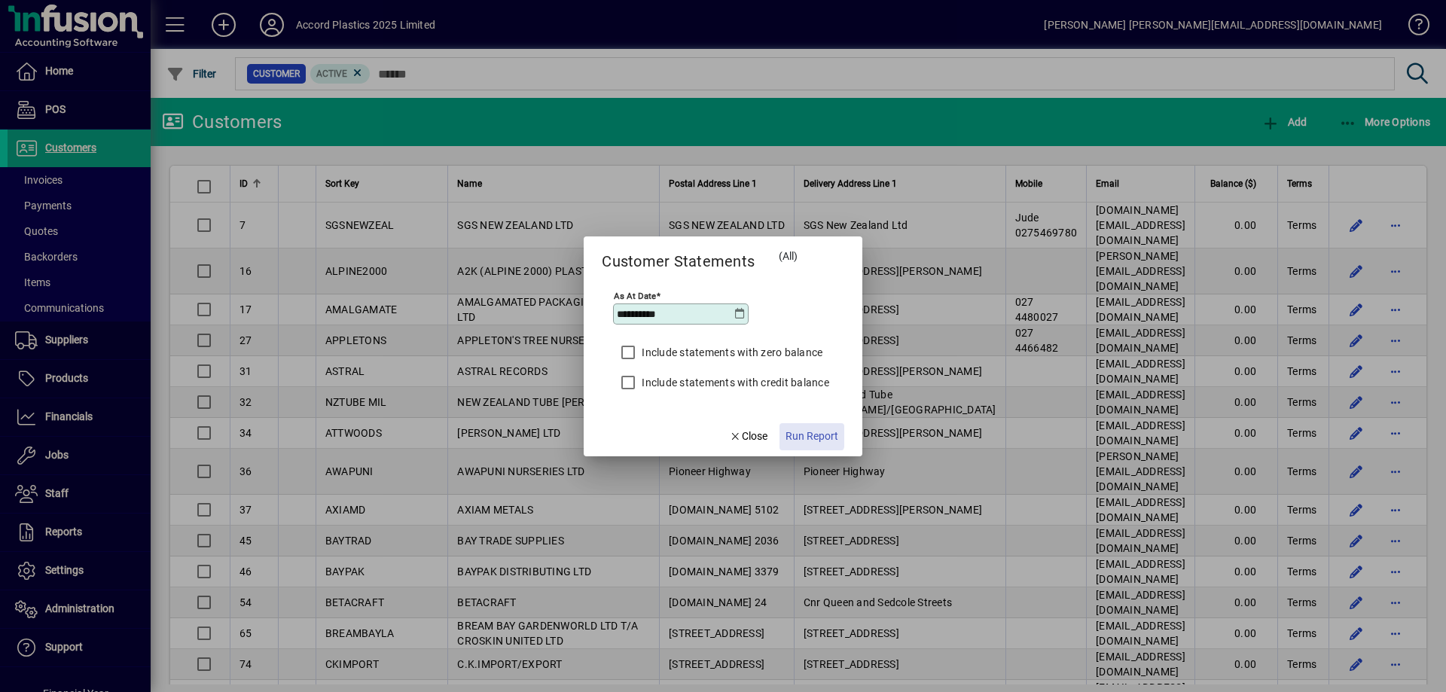
click at [809, 436] on span "Run Report" at bounding box center [811, 436] width 53 height 16
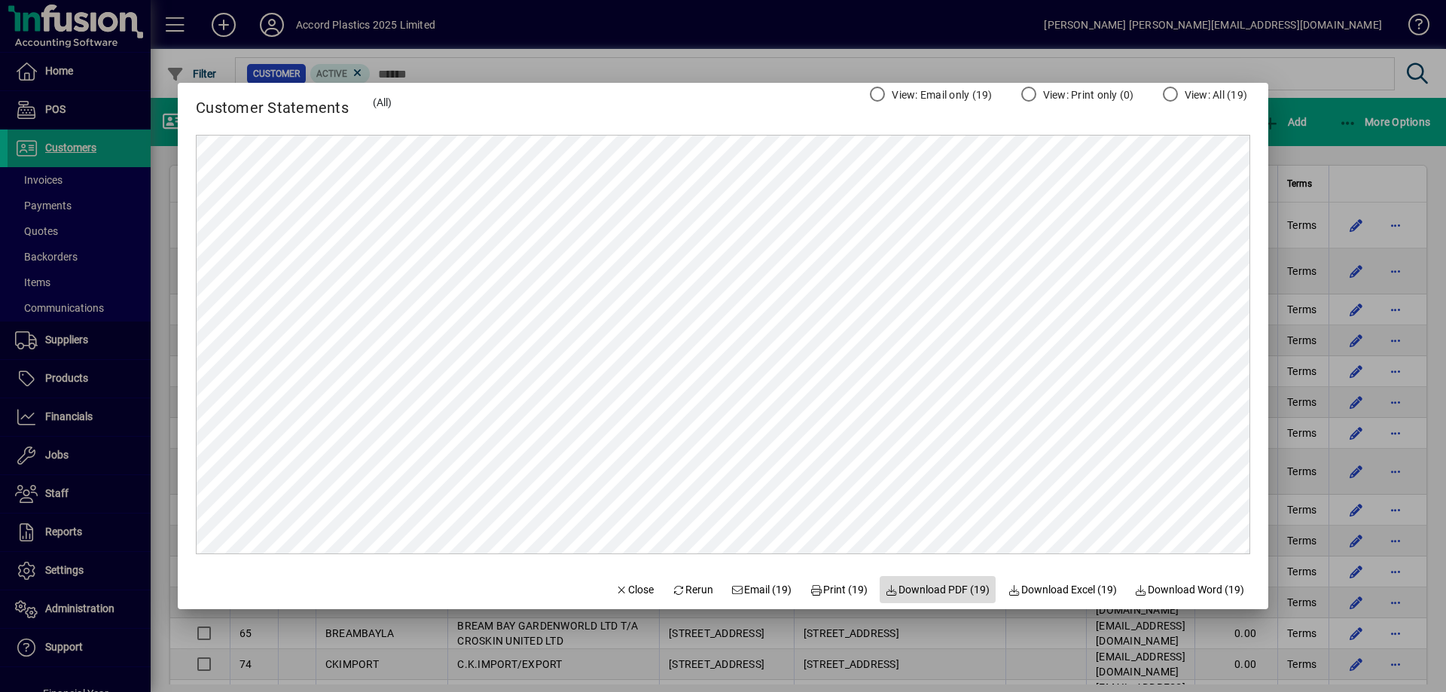
click at [919, 591] on span "Download PDF (19)" at bounding box center [937, 590] width 105 height 16
click at [682, 593] on span "Rerun" at bounding box center [692, 590] width 41 height 16
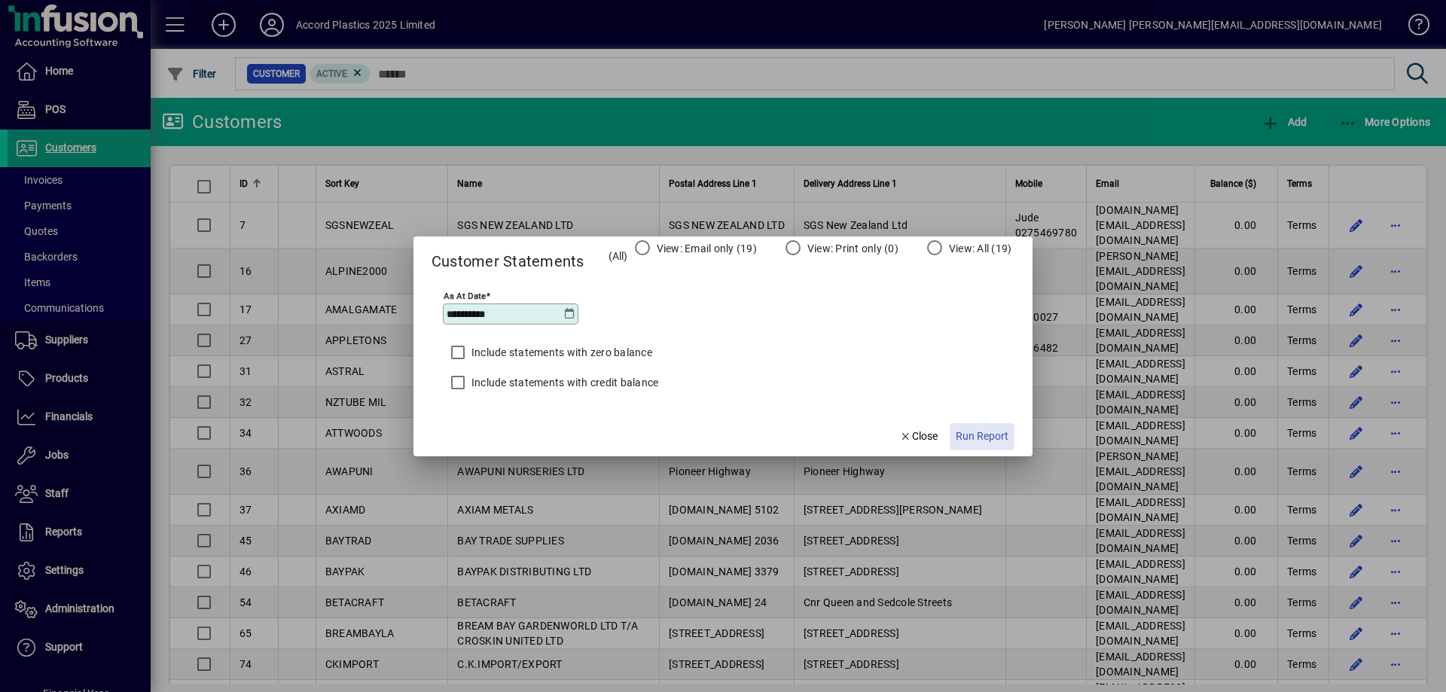
click at [970, 435] on span "Run Report" at bounding box center [981, 436] width 53 height 16
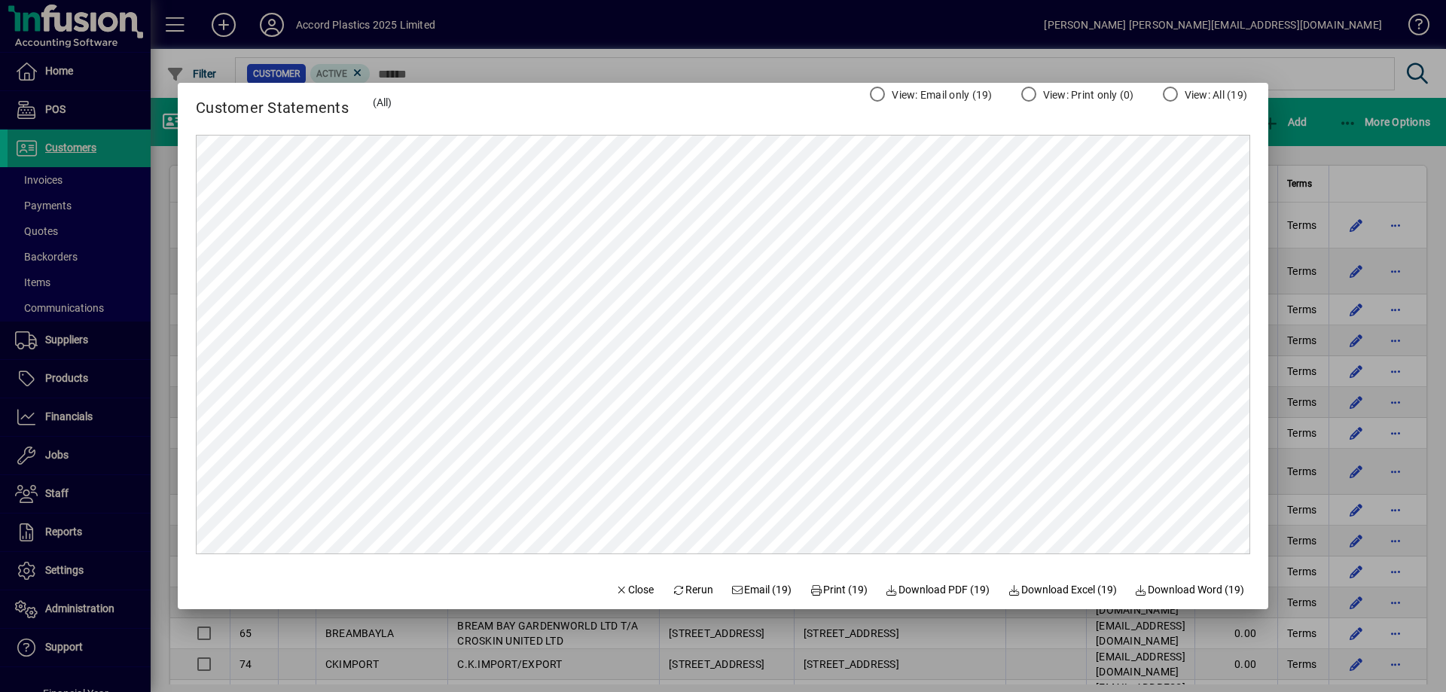
click at [842, 632] on div at bounding box center [723, 346] width 1446 height 692
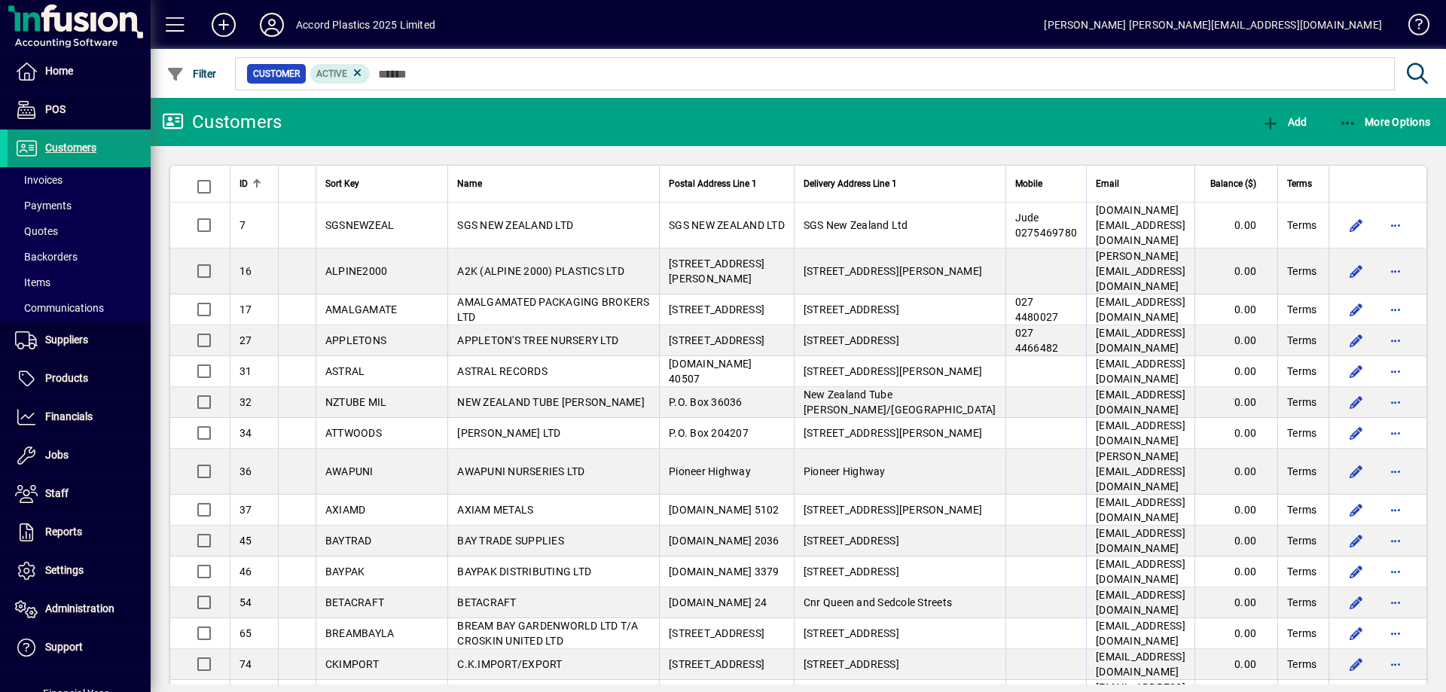
drag, startPoint x: 288, startPoint y: 122, endPoint x: 201, endPoint y: 116, distance: 86.8
click at [201, 116] on mat-toolbar-row "Customers Add More Options" at bounding box center [798, 122] width 1295 height 48
click at [345, 123] on mat-toolbar-row "Customers Add More Options" at bounding box center [798, 122] width 1295 height 48
drag, startPoint x: 294, startPoint y: 120, endPoint x: 198, endPoint y: 120, distance: 95.6
click at [198, 120] on mat-toolbar-row "Customers Add More Options" at bounding box center [798, 122] width 1295 height 48
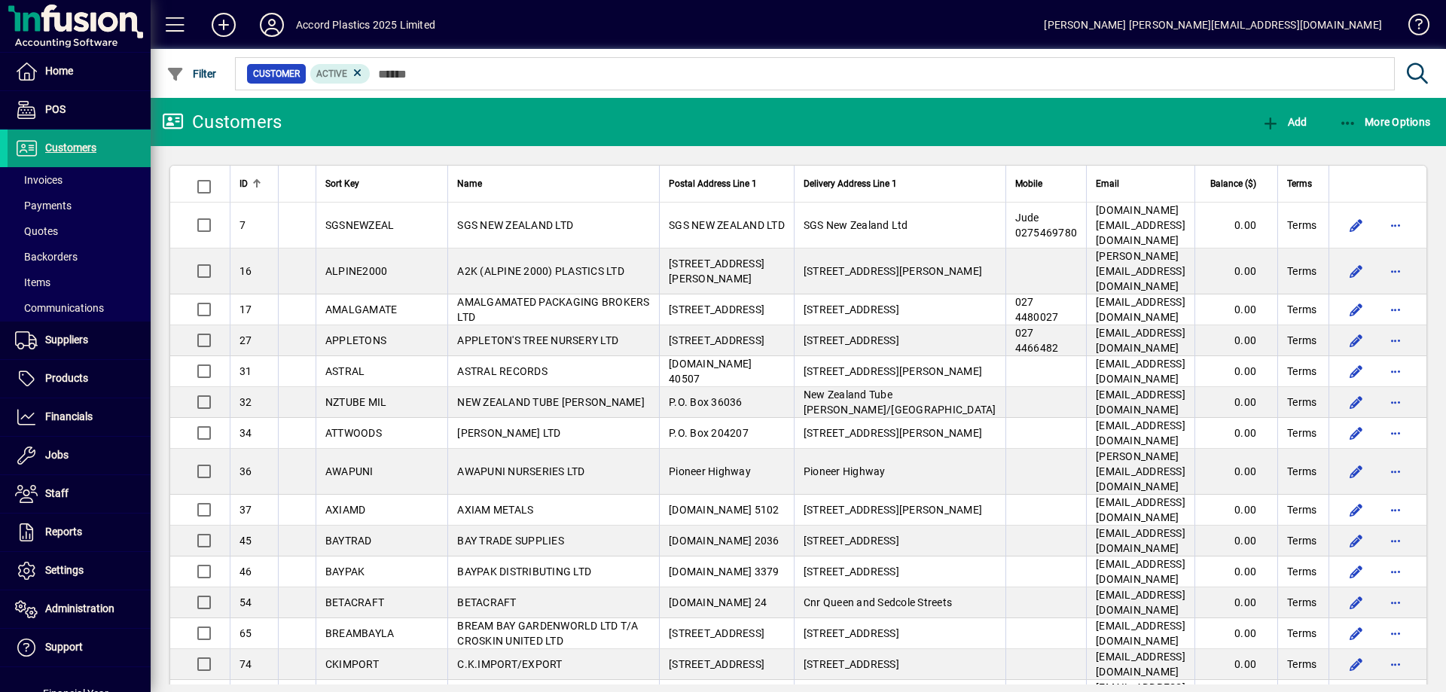
click at [198, 120] on div "Customers" at bounding box center [222, 122] width 120 height 24
drag, startPoint x: 198, startPoint y: 120, endPoint x: 300, endPoint y: 116, distance: 102.5
click at [300, 116] on mat-toolbar-row "Customers Add More Options" at bounding box center [798, 122] width 1295 height 48
click at [78, 416] on span "Financials" at bounding box center [68, 416] width 47 height 12
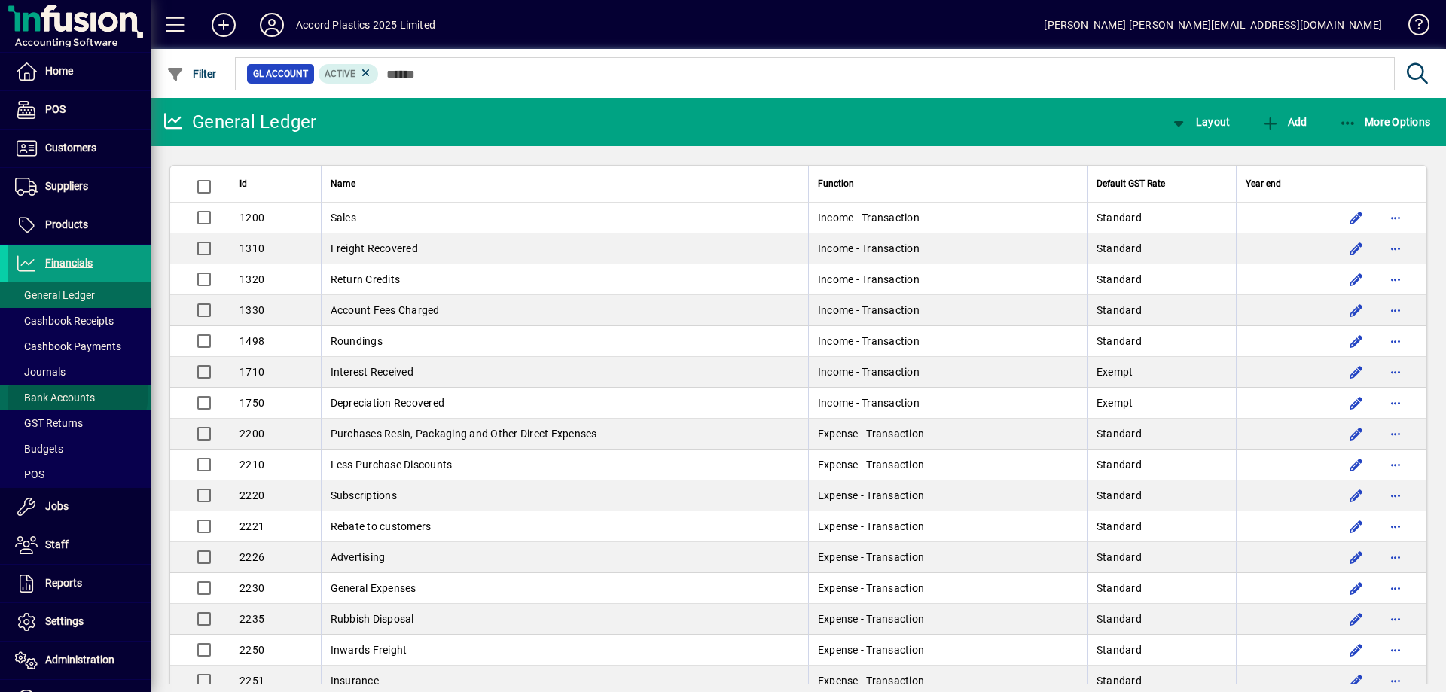
click at [77, 393] on span "Bank Accounts" at bounding box center [55, 398] width 80 height 12
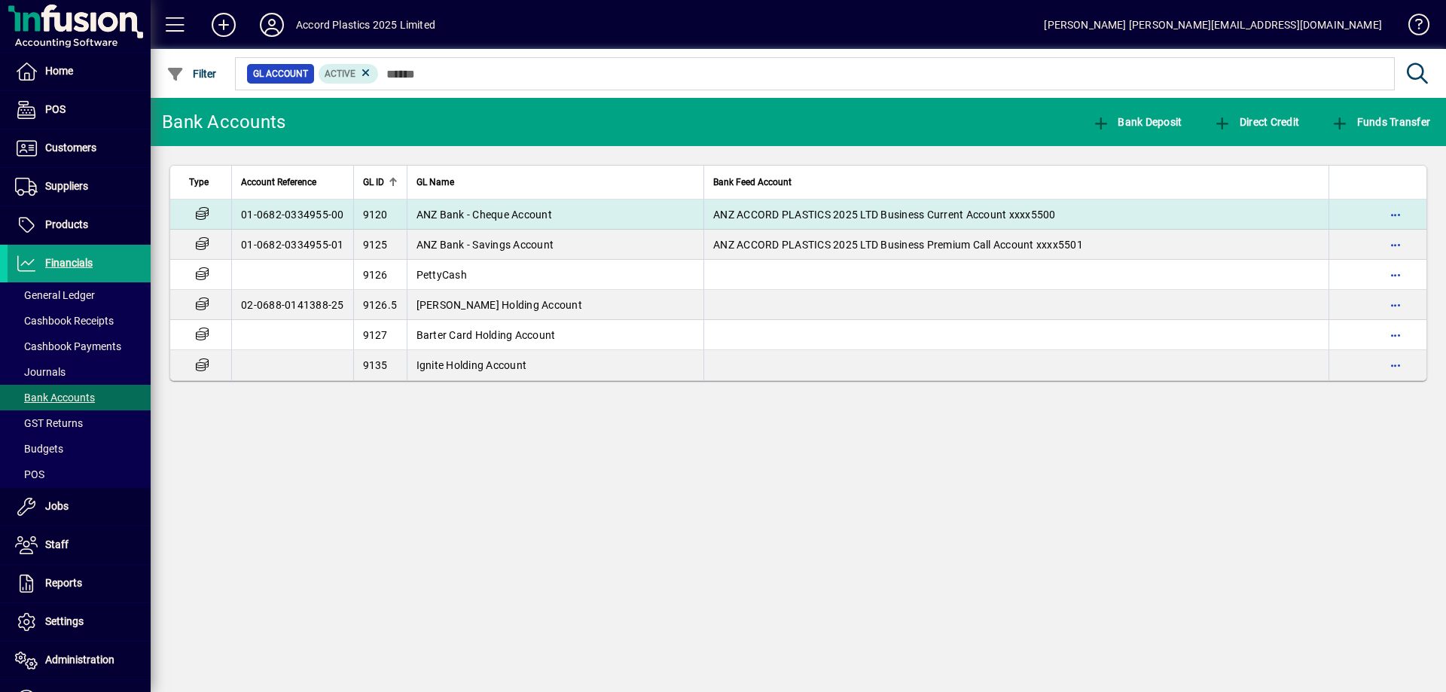
click at [498, 215] on span "ANZ Bank - Cheque Account" at bounding box center [484, 215] width 136 height 12
